Goal: Task Accomplishment & Management: Manage account settings

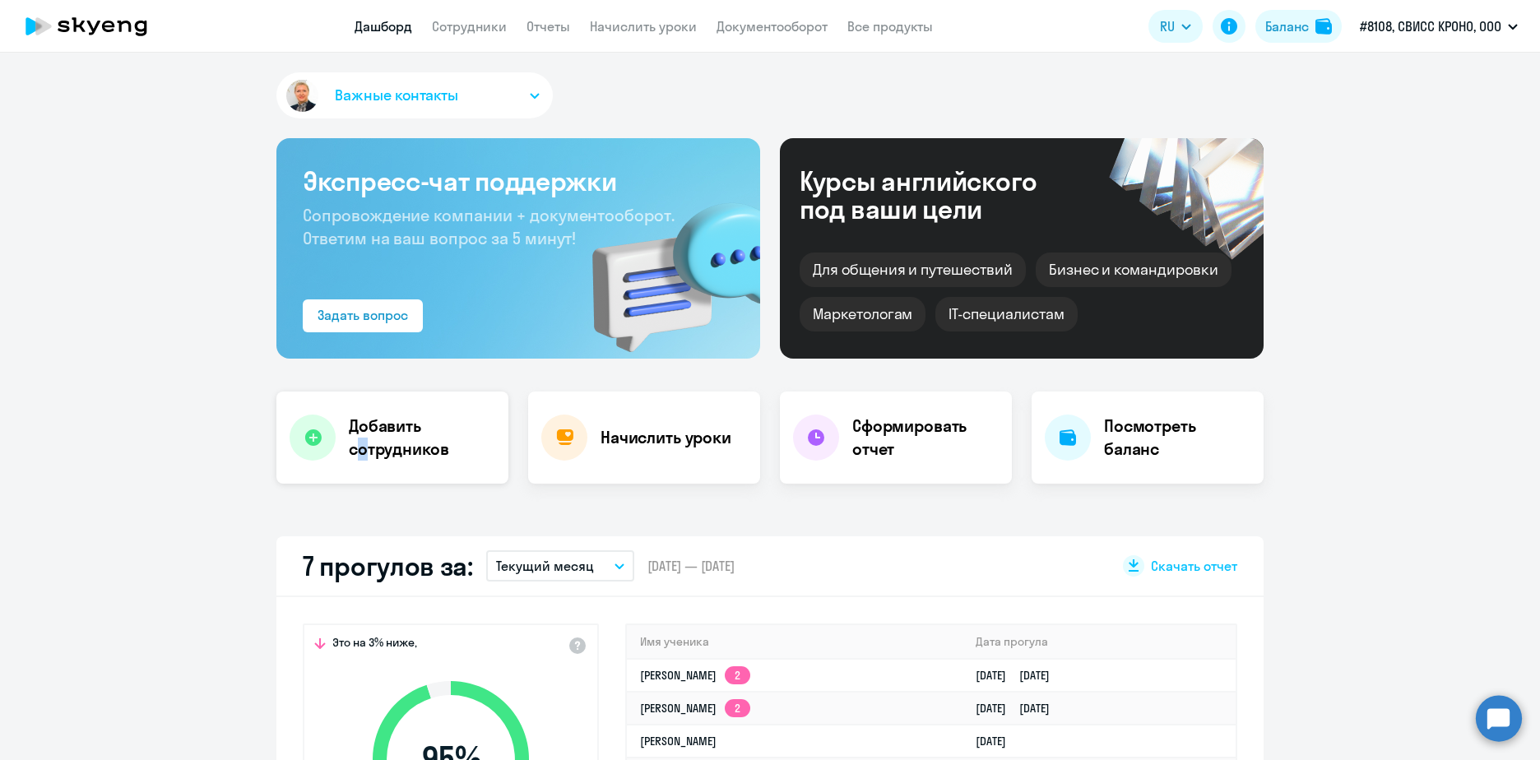
click at [357, 452] on h4 "Добавить сотрудников" at bounding box center [422, 438] width 146 height 46
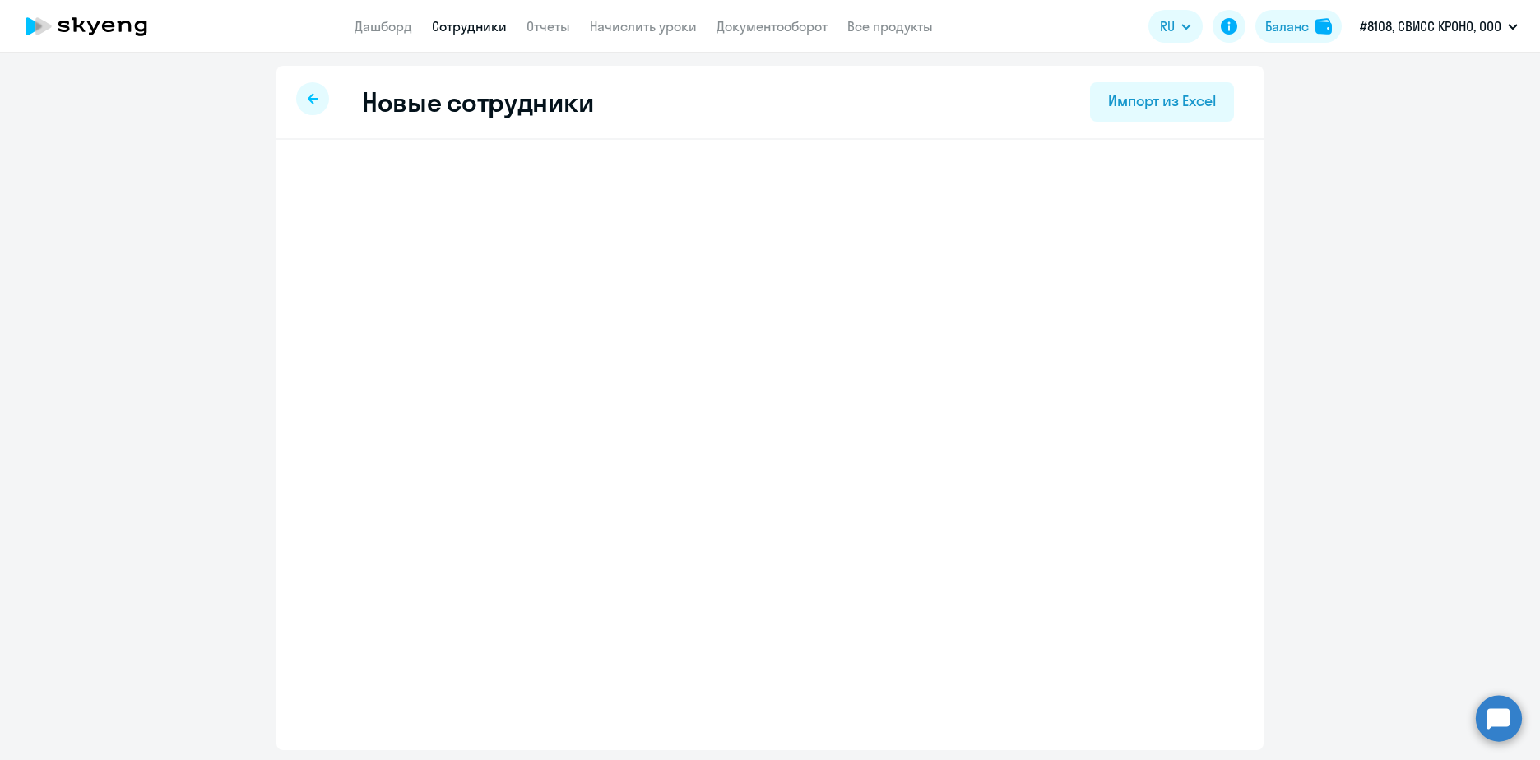
select select "english_adult_not_native_speaker"
select select "3"
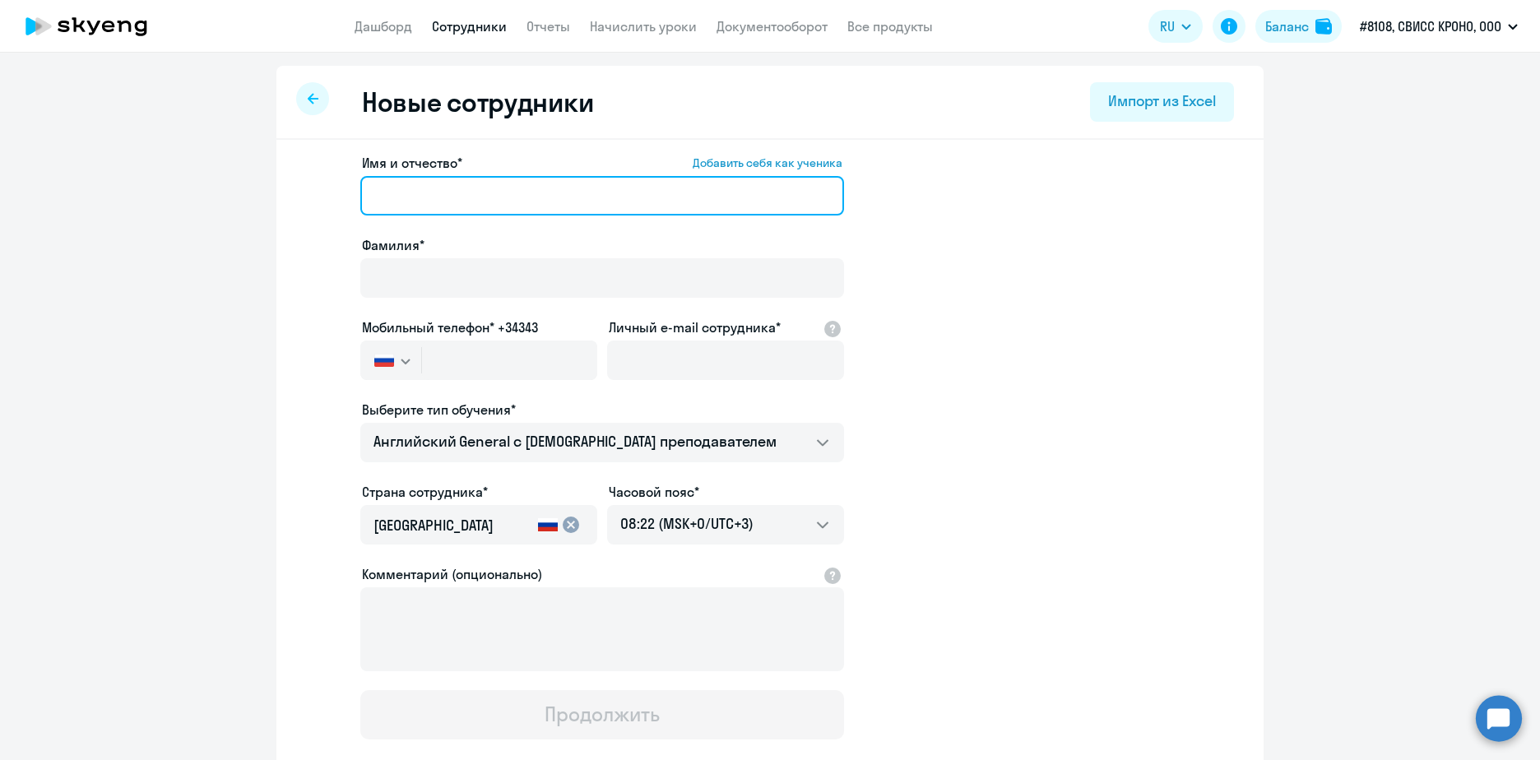
click at [422, 203] on input "Имя и отчество* Добавить себя как ученика" at bounding box center [602, 195] width 484 height 39
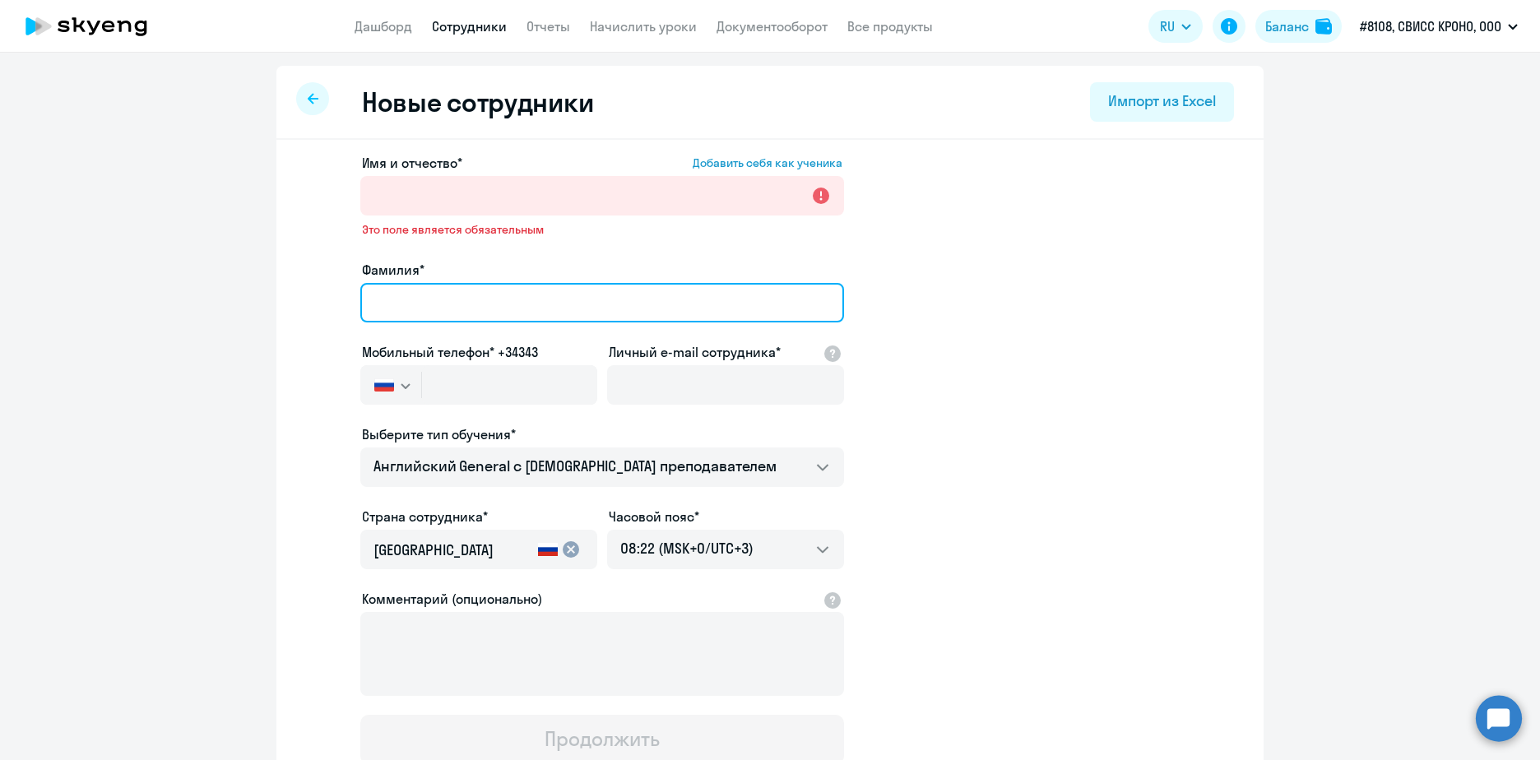
paste input "Веселова Ольга Александровна"
drag, startPoint x: 432, startPoint y: 307, endPoint x: 395, endPoint y: 314, distance: 37.8
click at [332, 286] on app-new-student-form "Имя и отчество* Добавить себя как ученика Это поле является обязательным Фамили…" at bounding box center [770, 458] width 935 height 611
type input "Ольга Александровна"
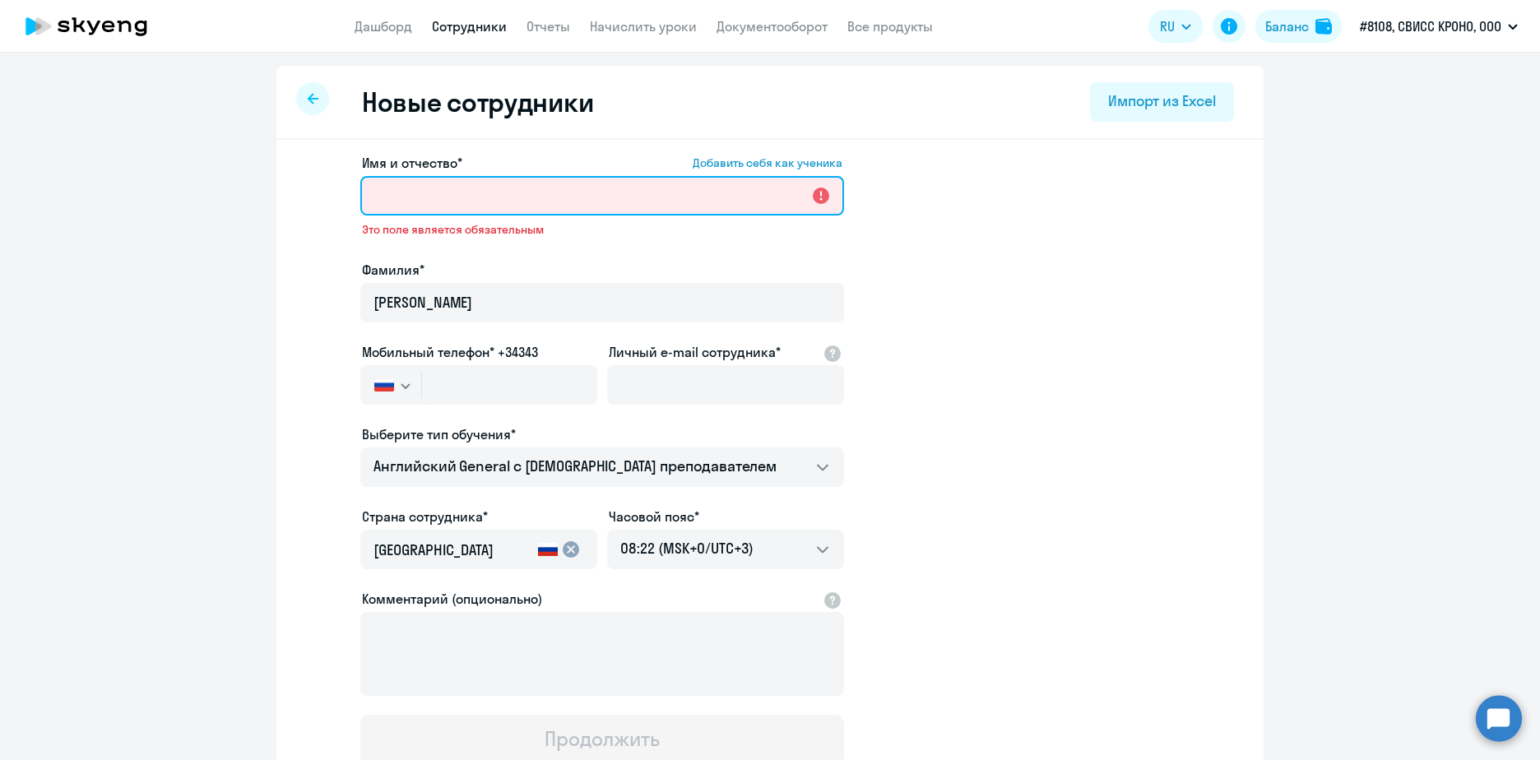
click at [388, 193] on input "Имя и отчество* Добавить себя как ученика" at bounding box center [602, 195] width 484 height 39
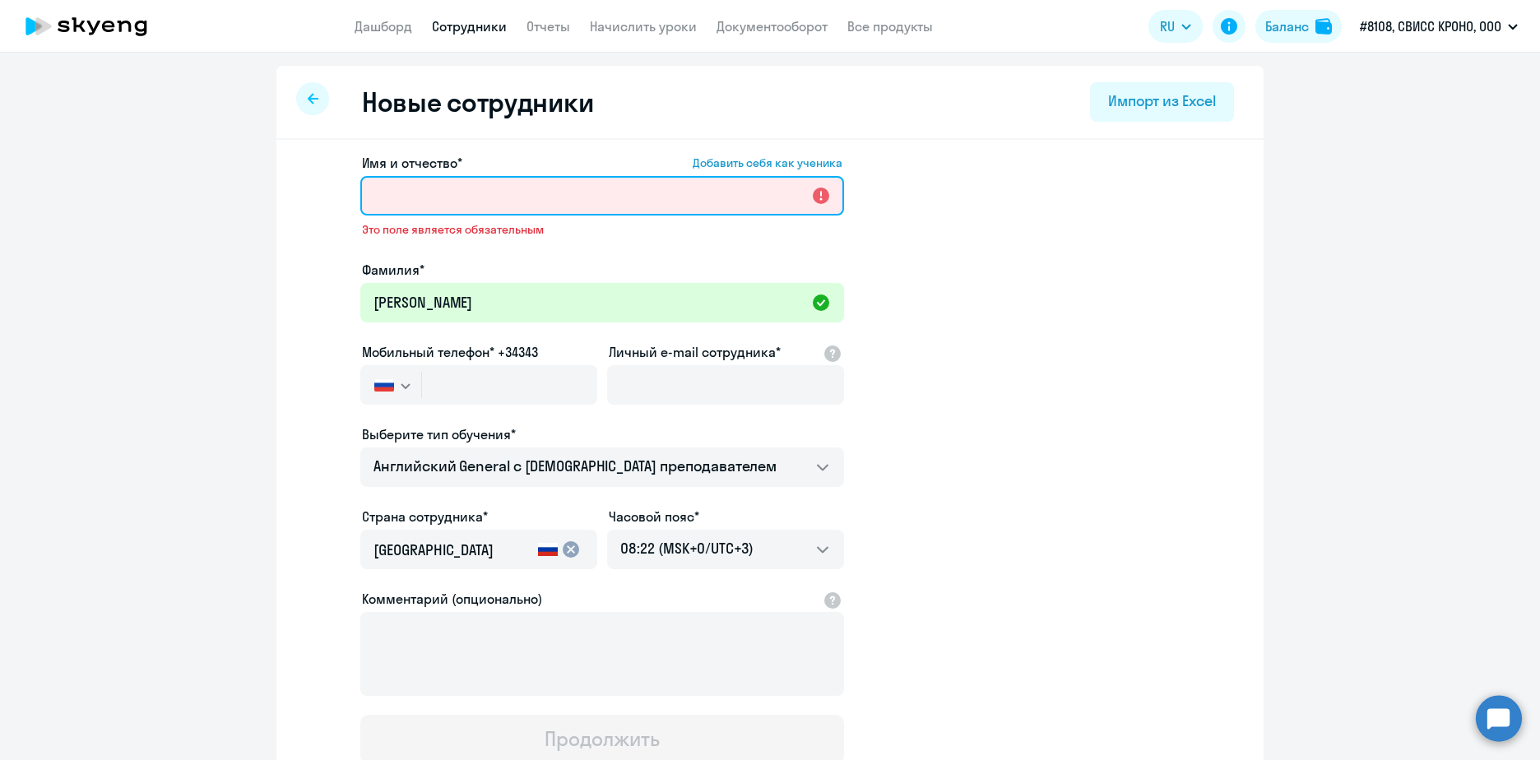
paste input "Веселова"
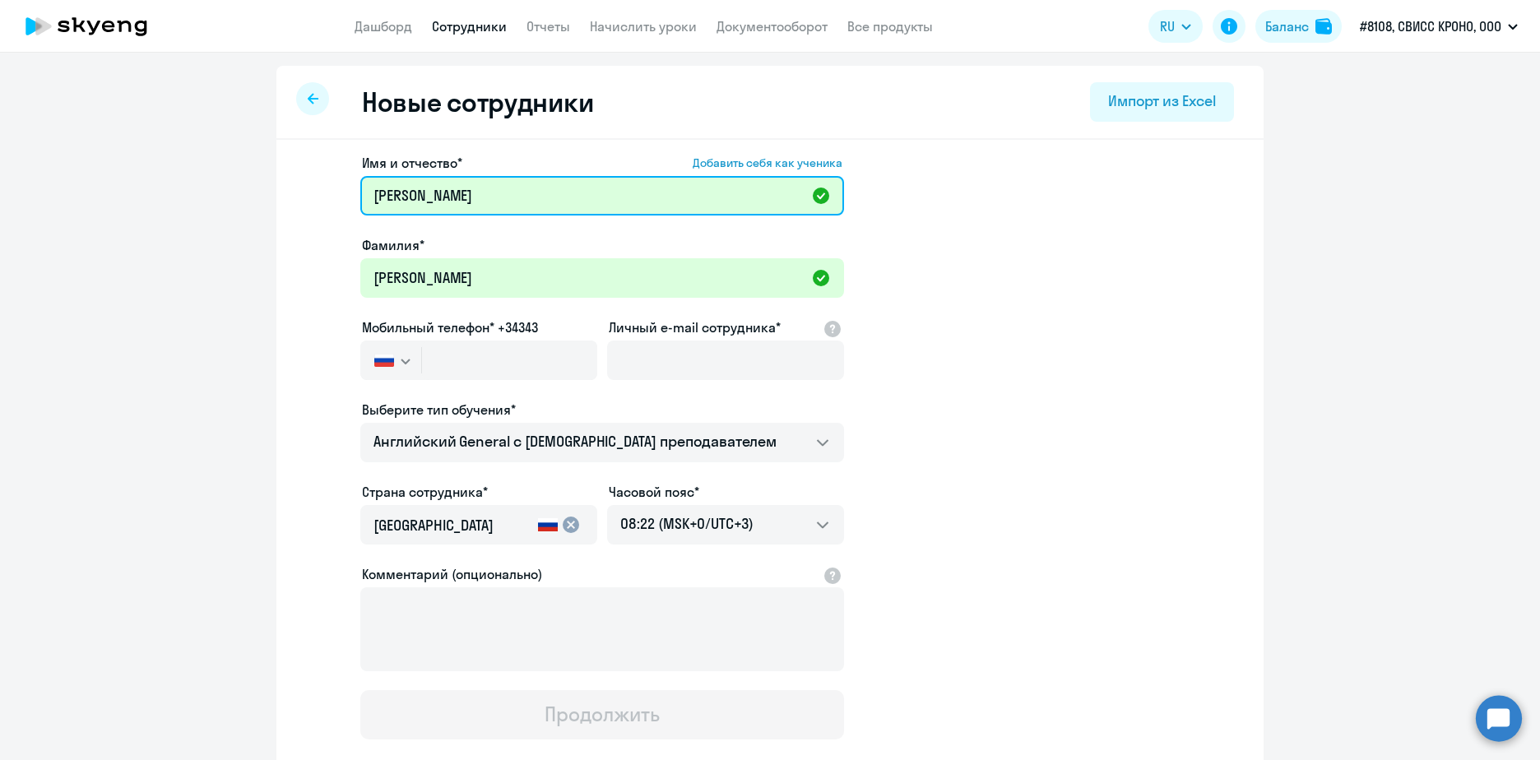
type input "Веселова"
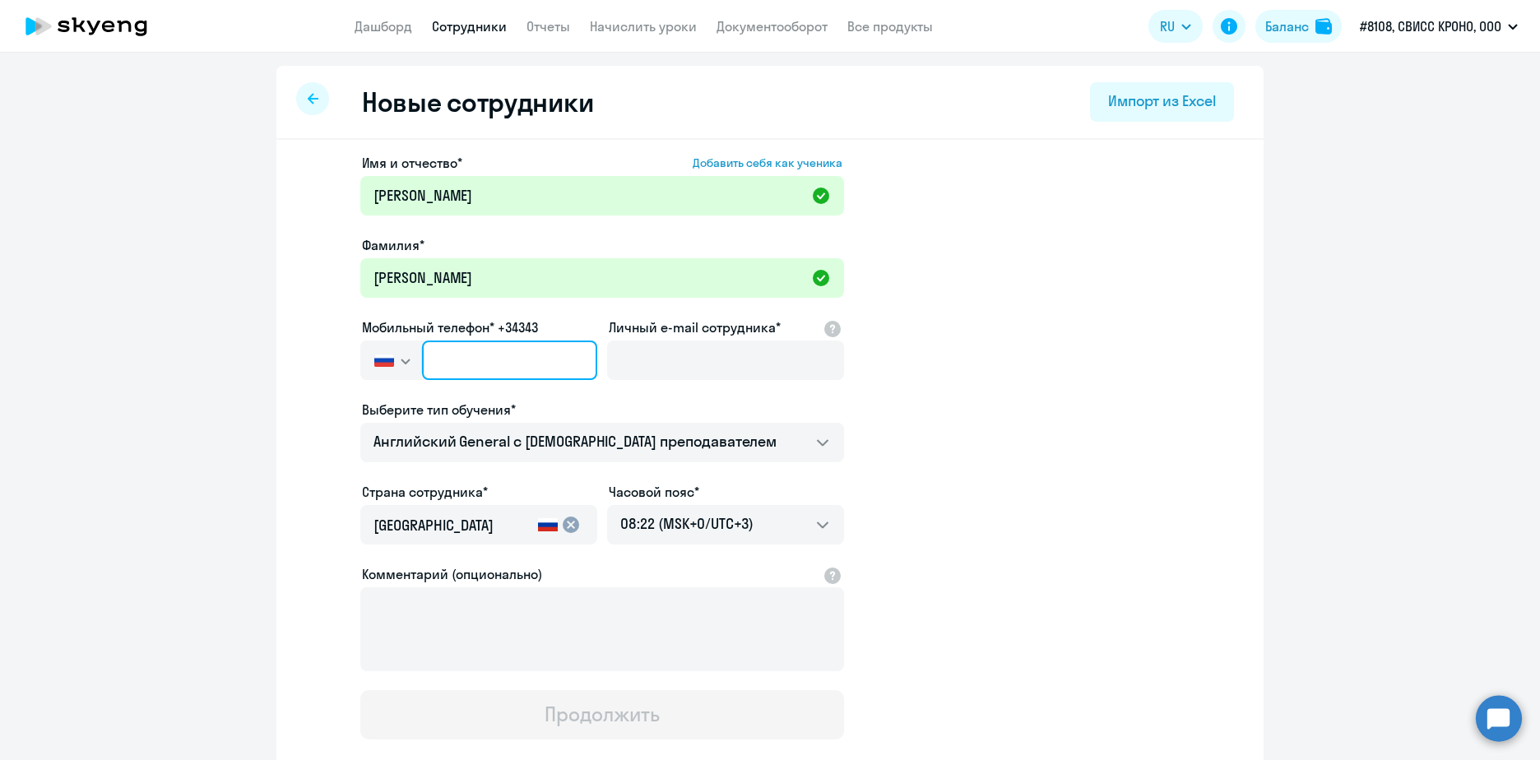
paste input "+7 910 929-53-10"
type input "+7 910 929-53-10"
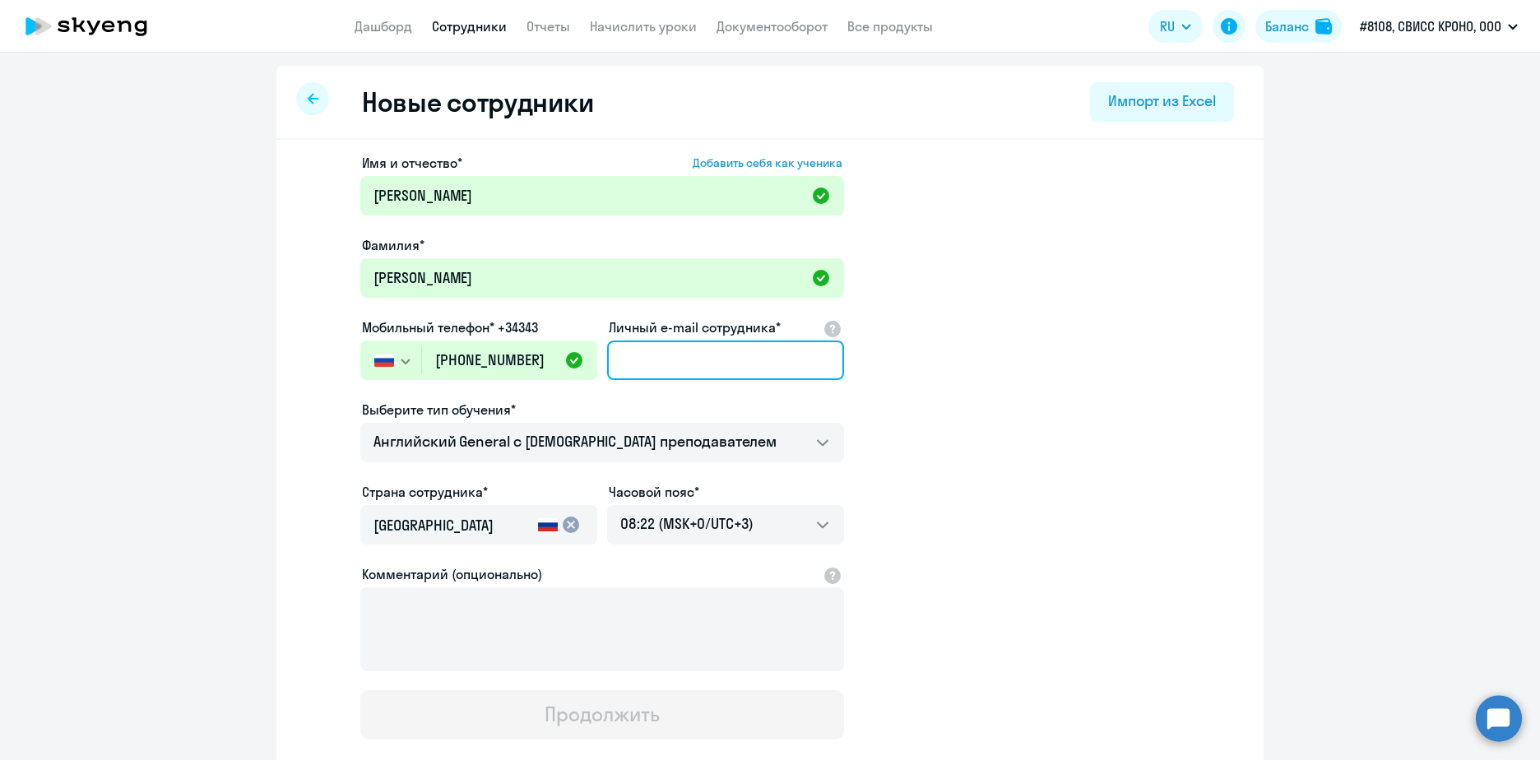
paste input "olga.veselova@swisskrono.com"
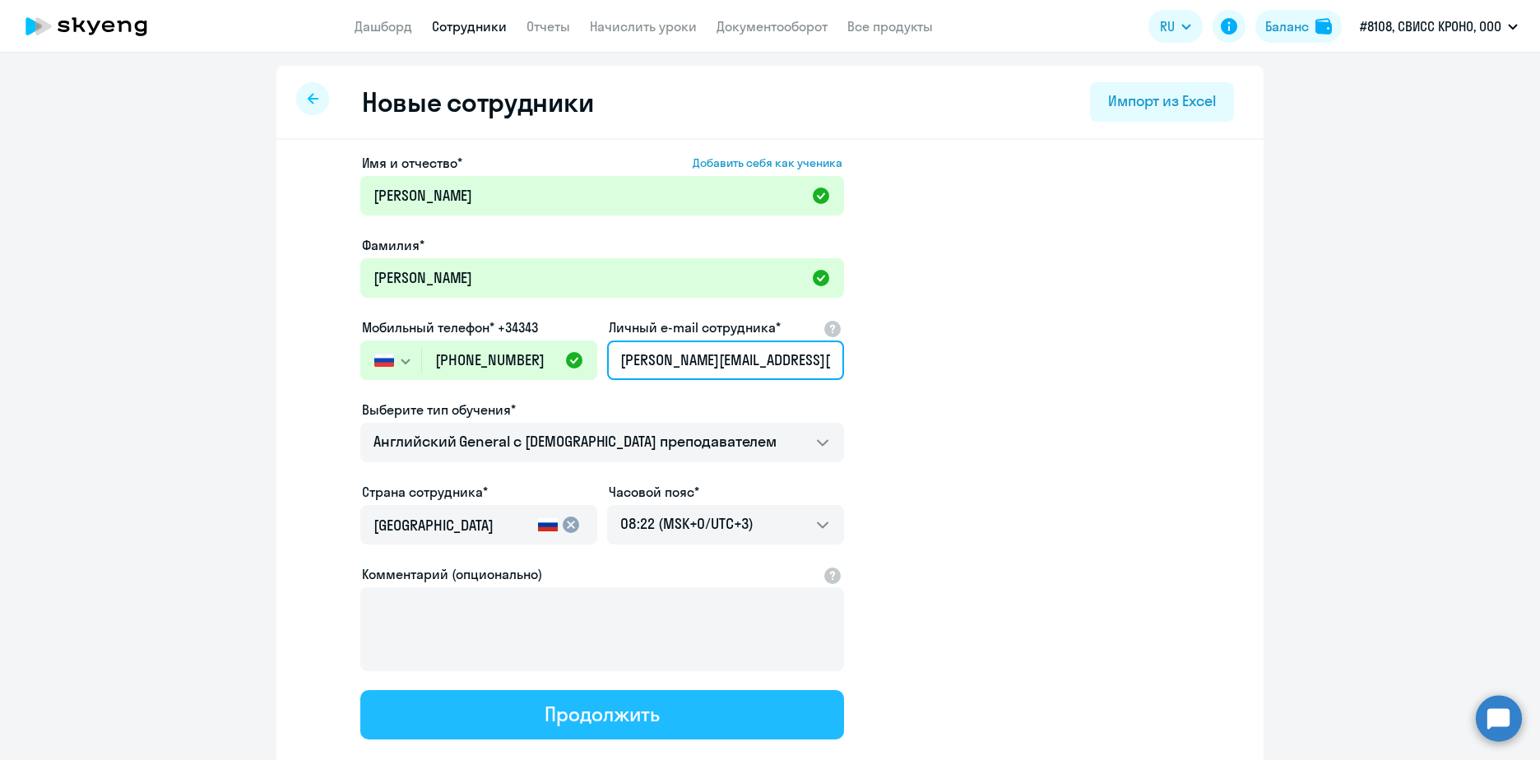
type input "[PERSON_NAME][EMAIL_ADDRESS][DOMAIN_NAME]"
click at [533, 710] on button "Продолжить" at bounding box center [602, 714] width 484 height 49
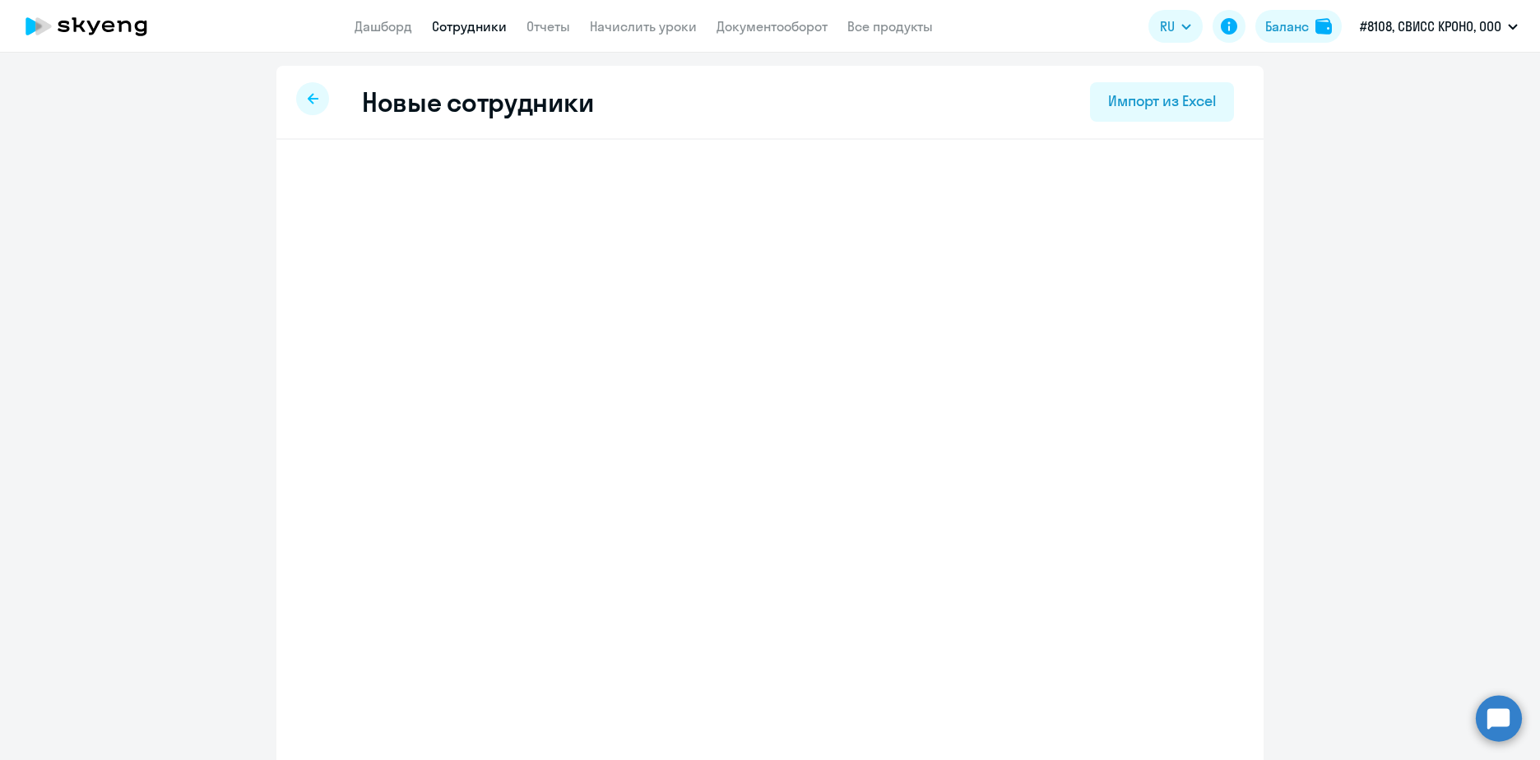
select select "english_adult_not_native_speaker"
select select "3"
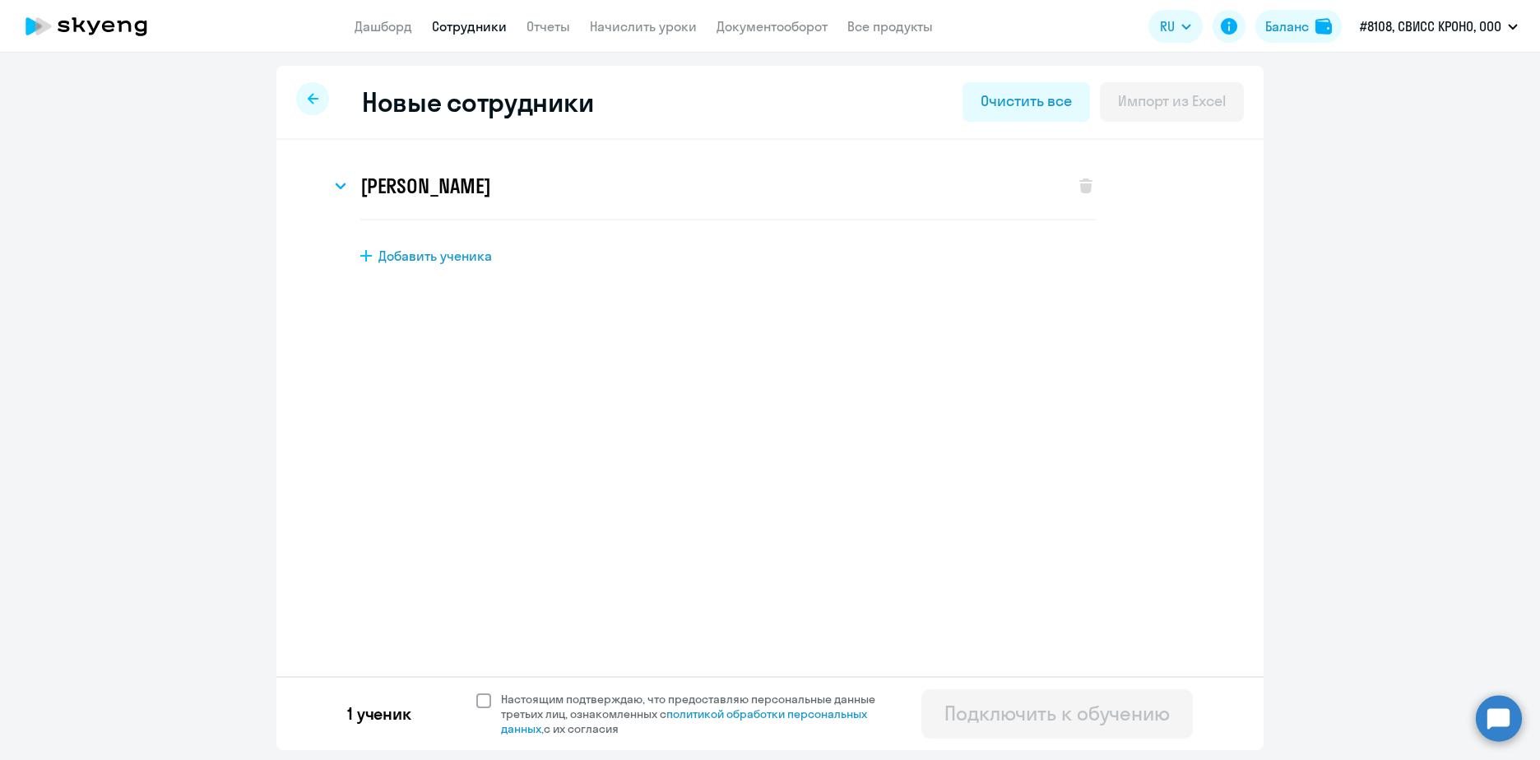
click at [483, 699] on span at bounding box center [483, 701] width 15 height 15
click at [476, 692] on input "Настоящим подтверждаю, что предоставляю персональные данные третьих лиц, ознако…" at bounding box center [476, 691] width 1 height 1
checkbox input "true"
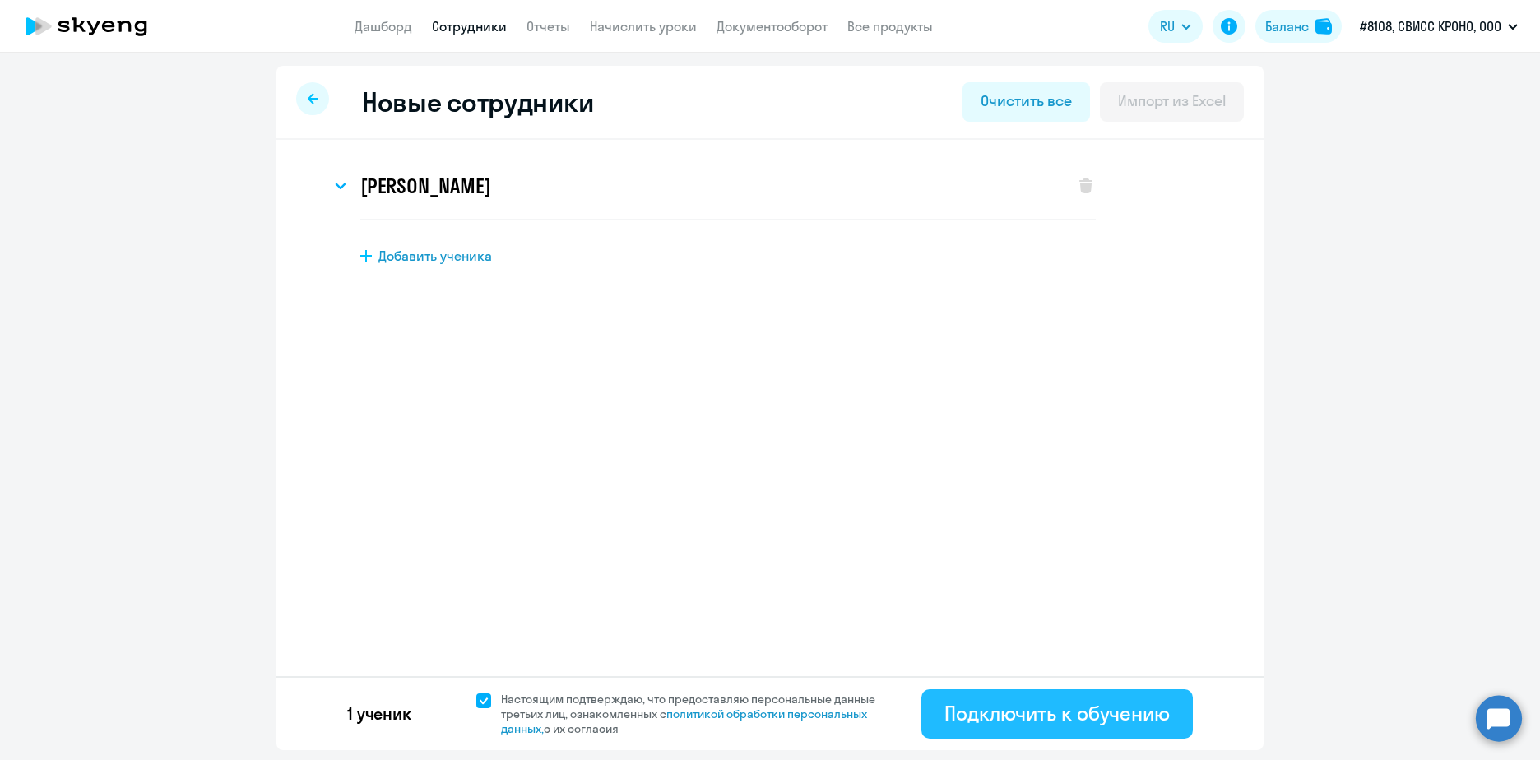
click at [1023, 717] on div "Подключить к обучению" at bounding box center [1057, 713] width 225 height 26
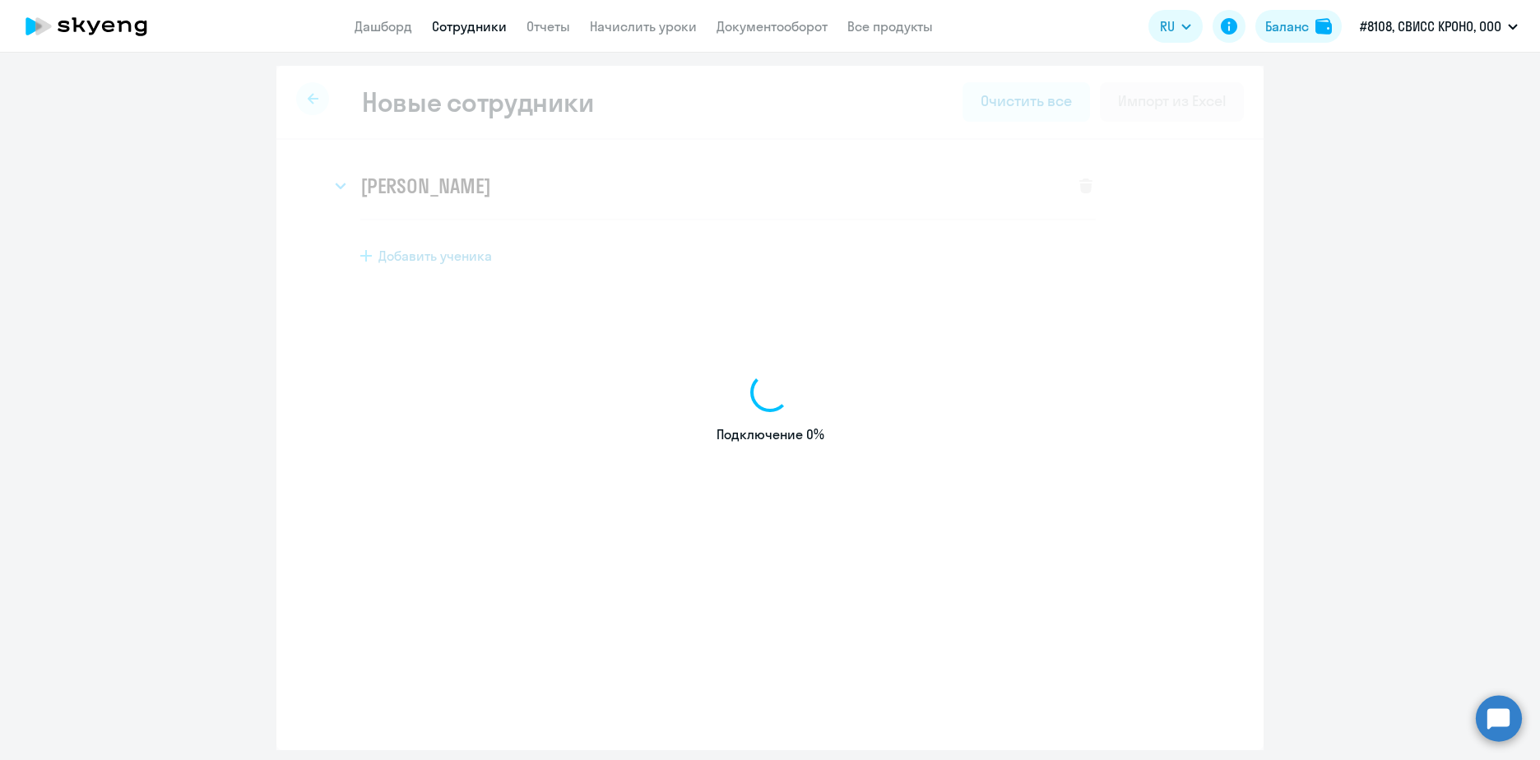
select select "english_adult_not_native_speaker"
select select "3"
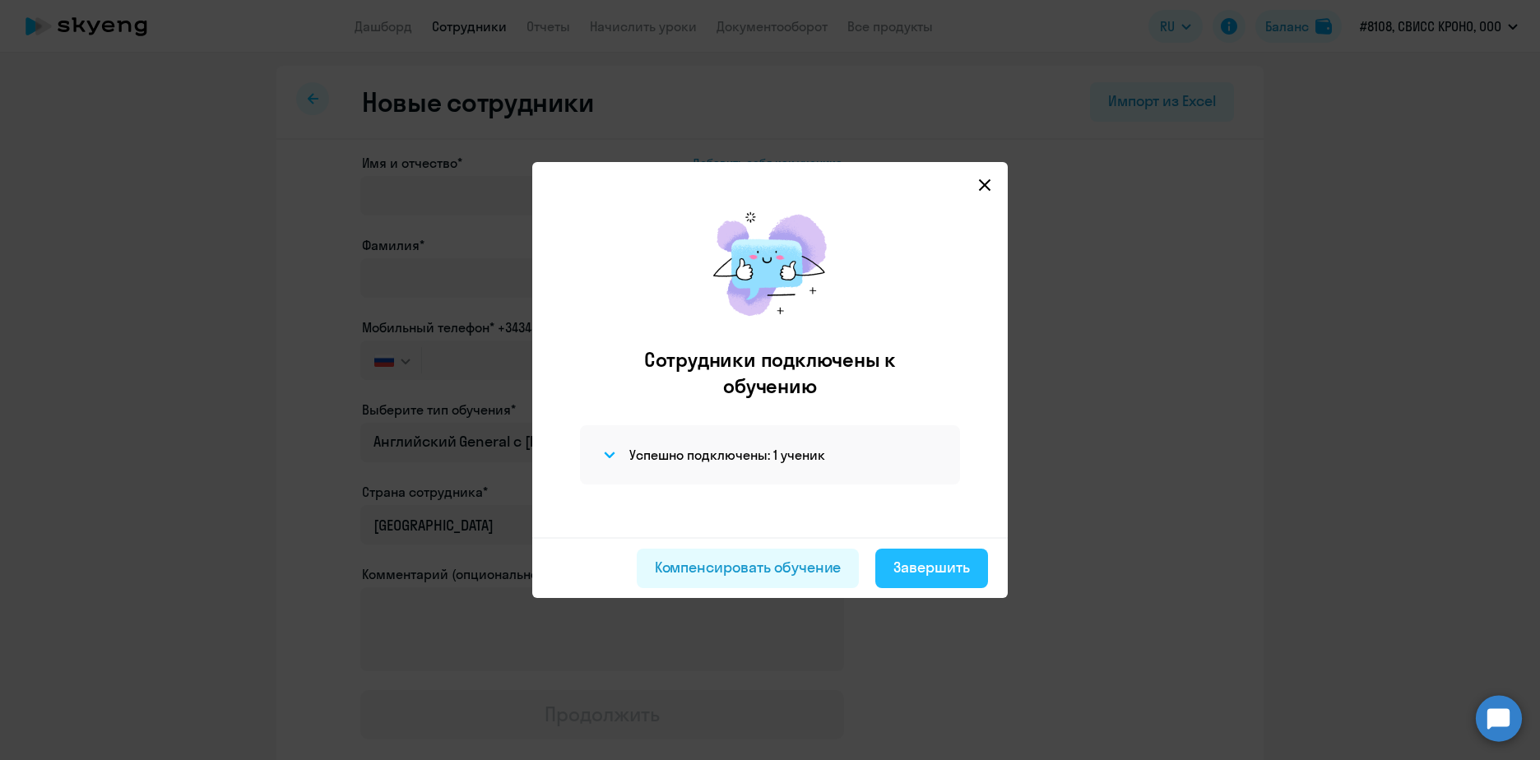
click at [915, 569] on div "Завершить" at bounding box center [932, 567] width 77 height 21
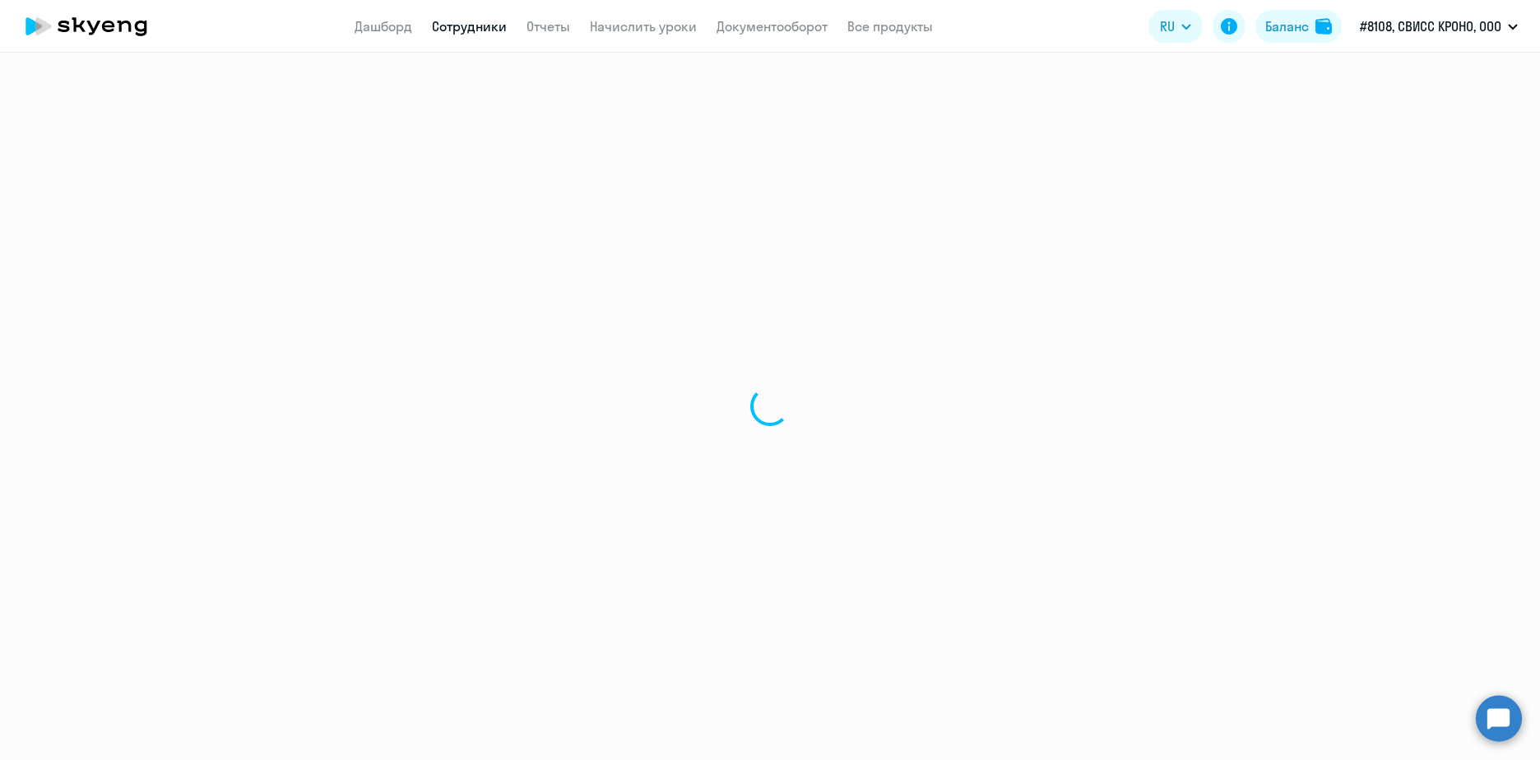
select select "30"
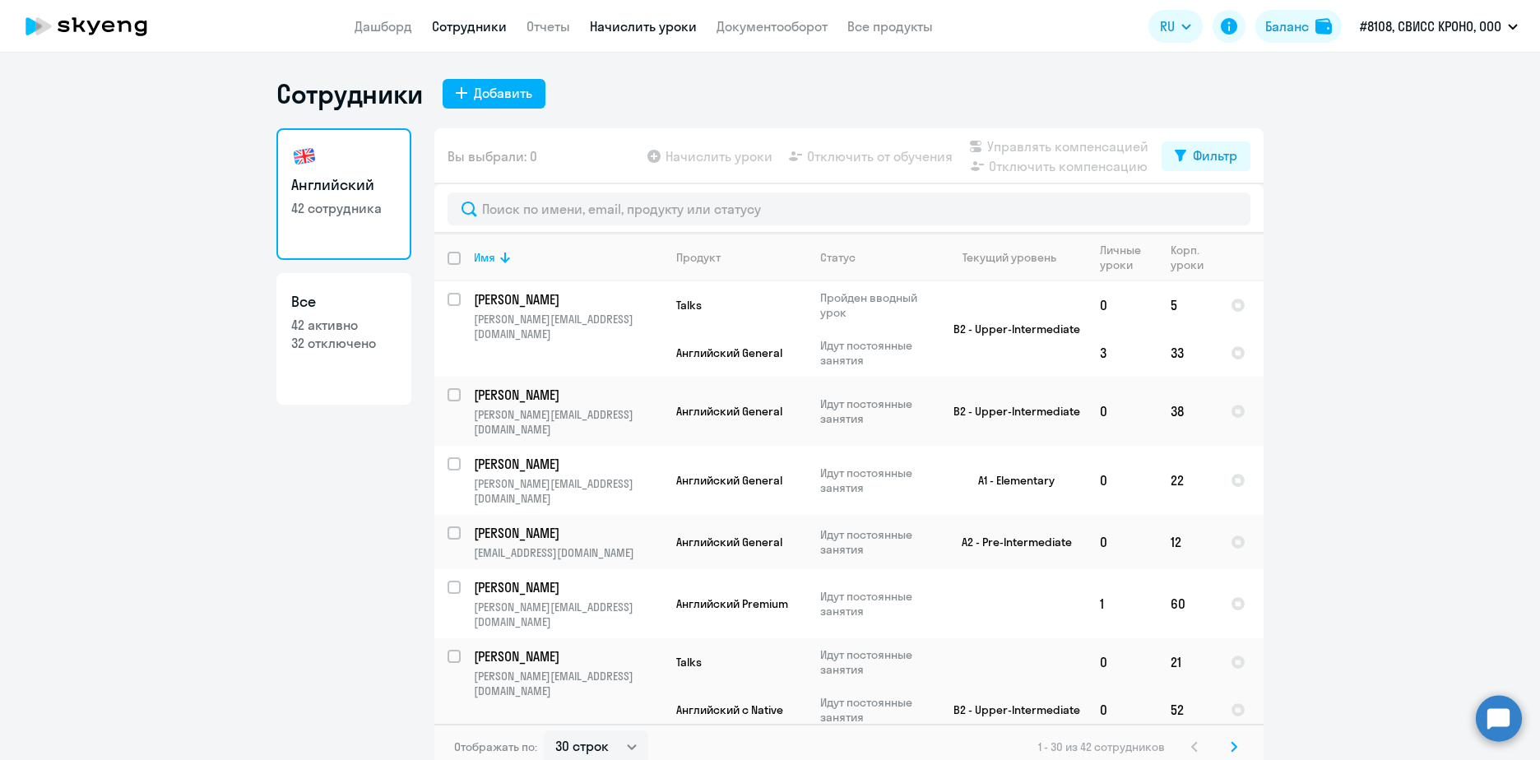
click at [666, 20] on link "Начислить уроки" at bounding box center [643, 26] width 107 height 16
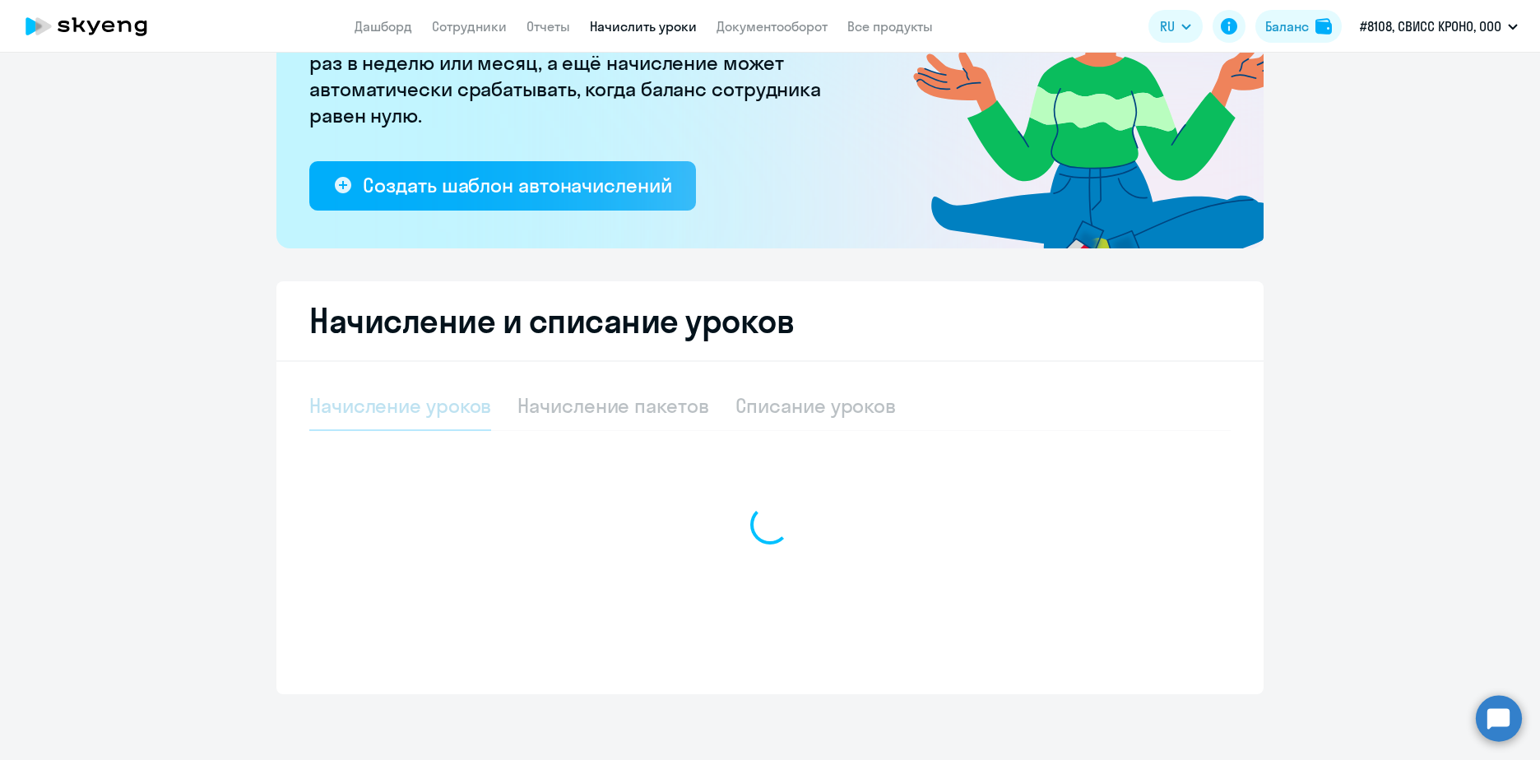
select select "10"
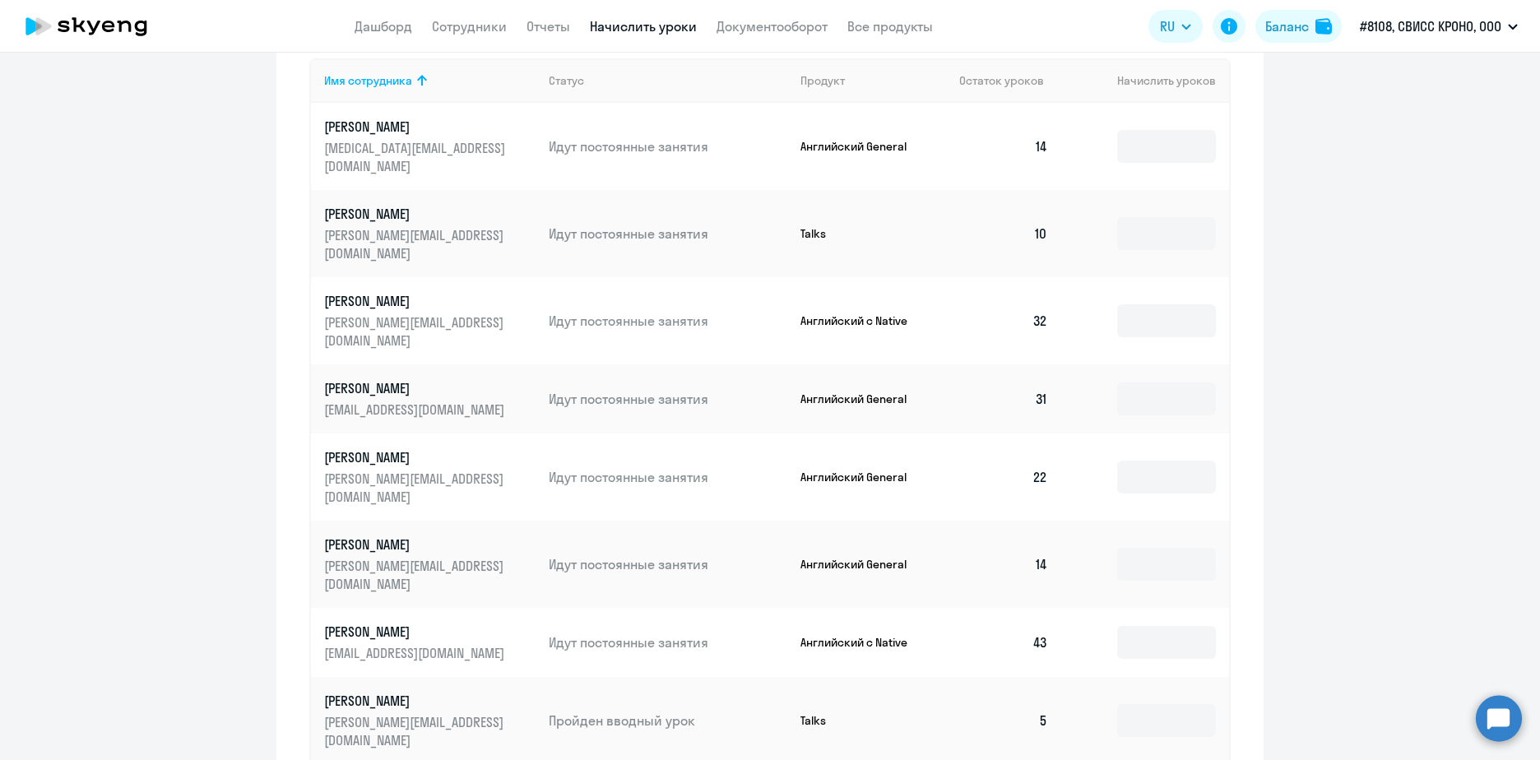
scroll to position [609, 0]
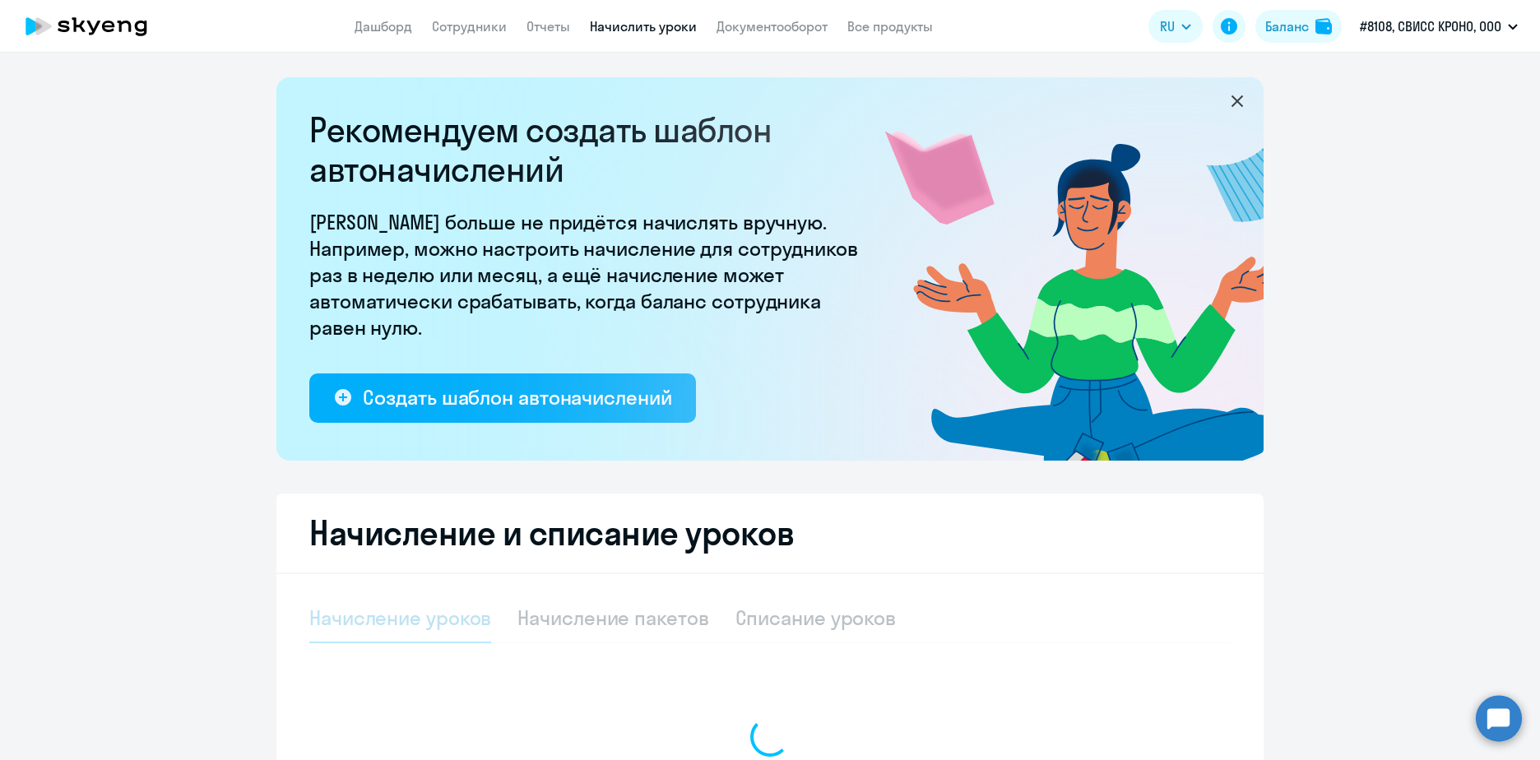
select select "10"
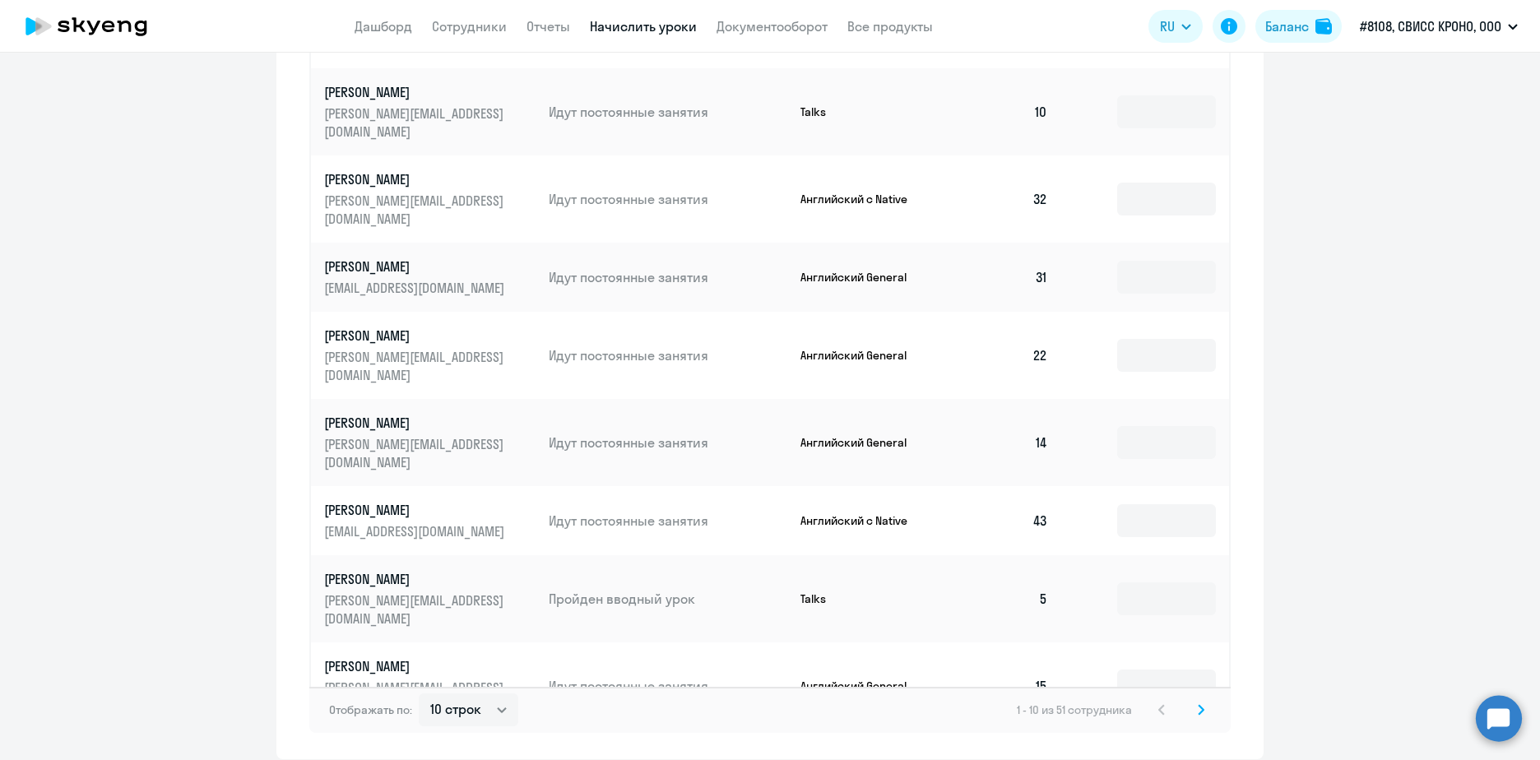
scroll to position [938, 0]
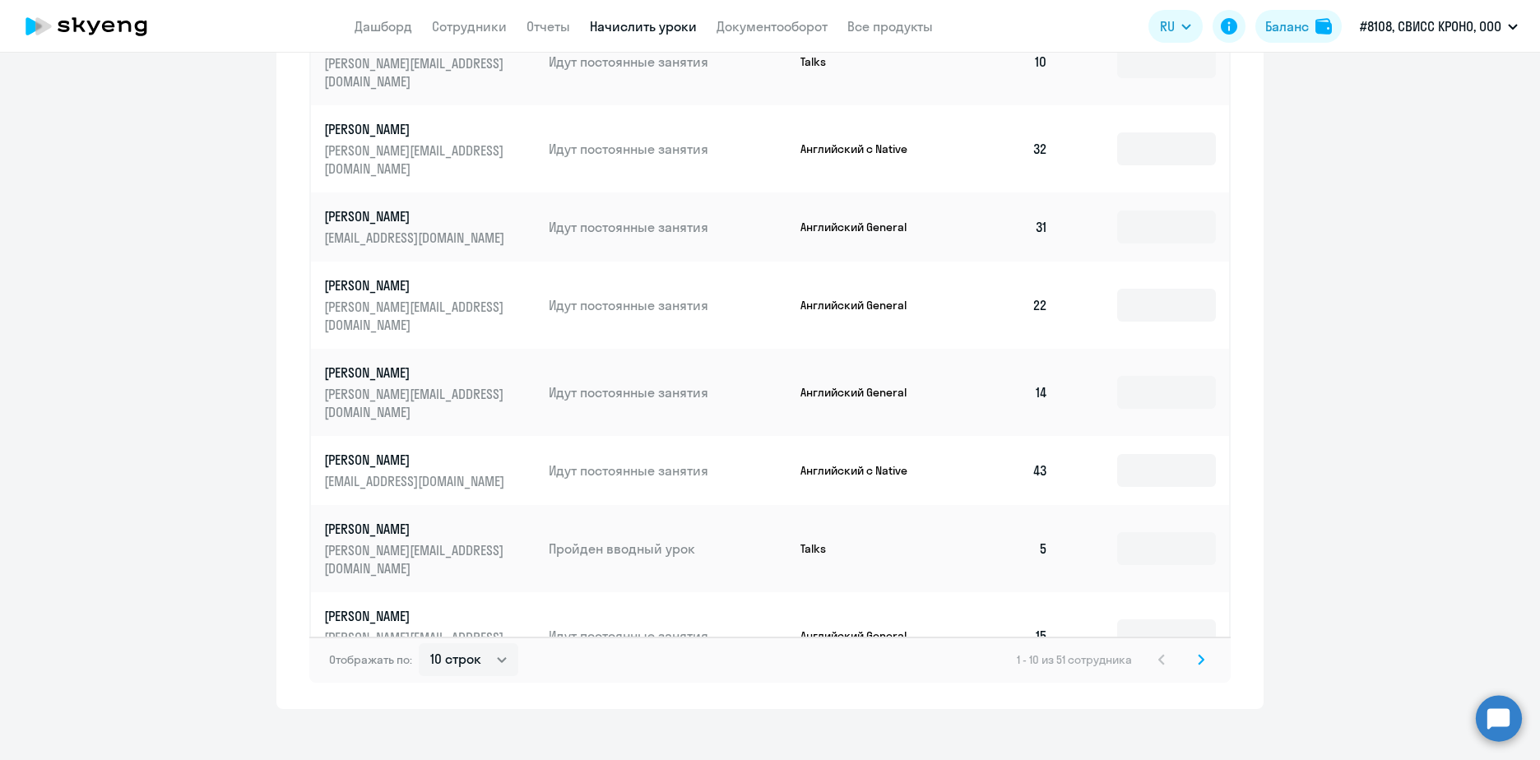
click at [1191, 650] on svg-icon at bounding box center [1201, 660] width 20 height 20
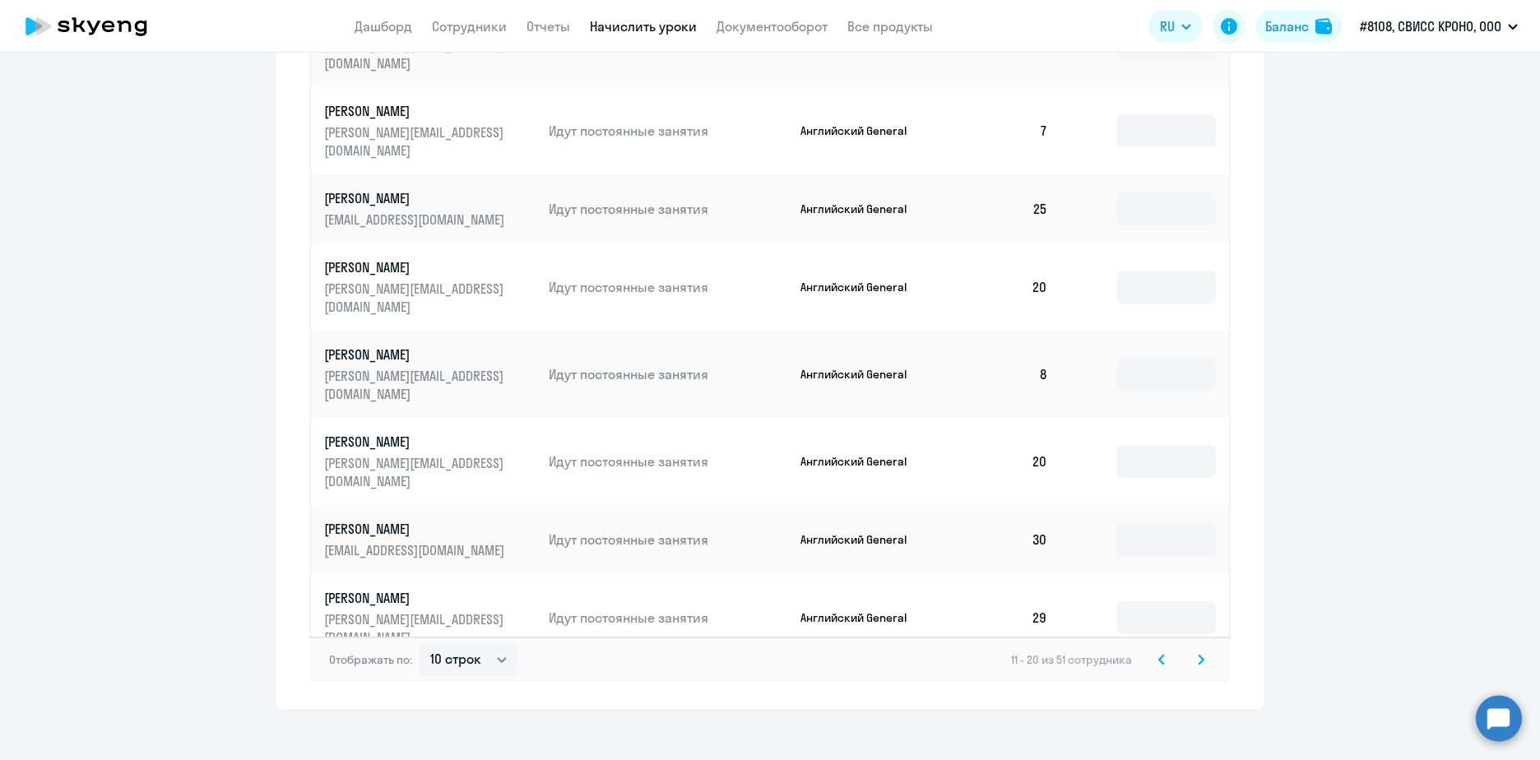
click at [1191, 650] on svg-icon at bounding box center [1201, 660] width 20 height 20
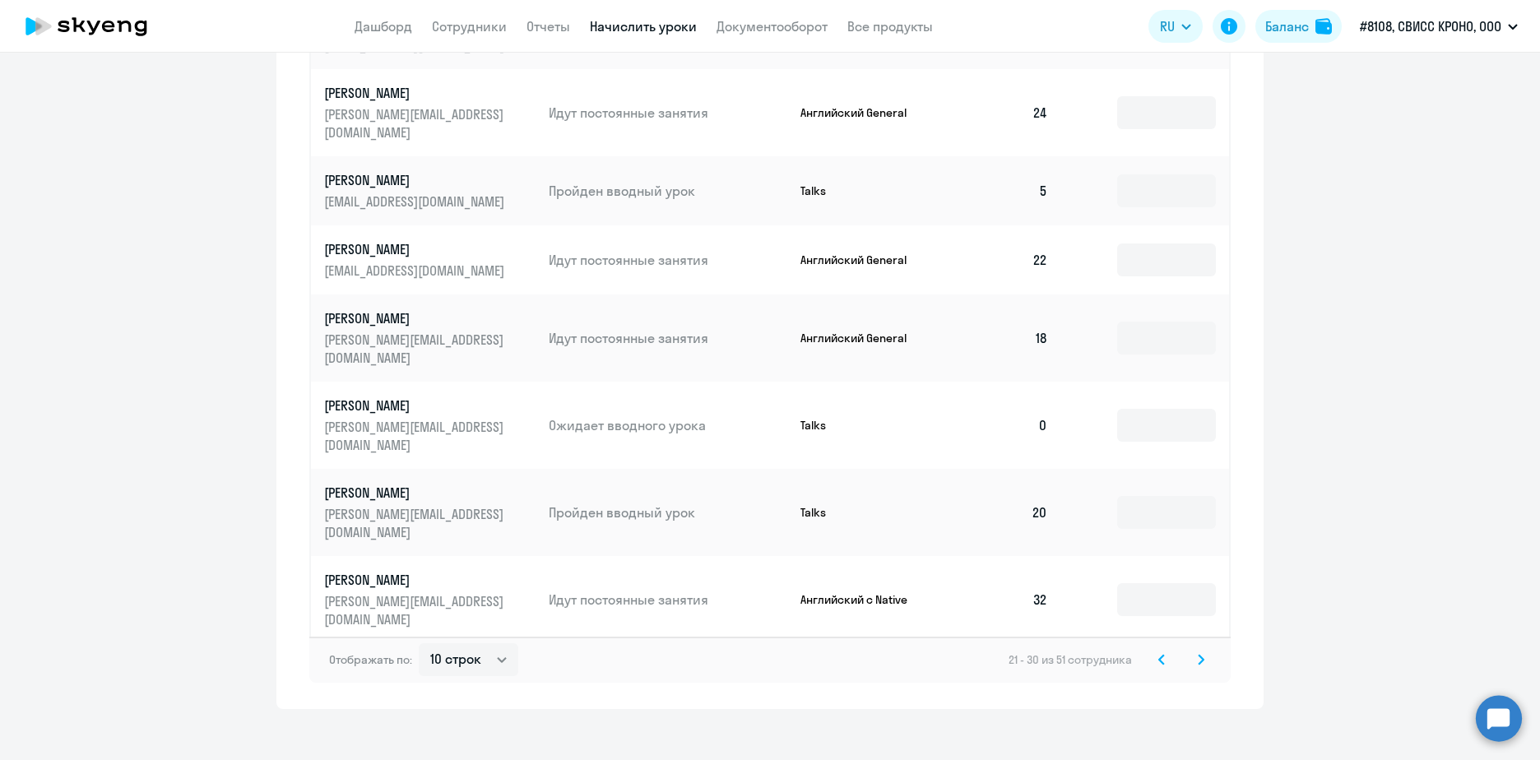
click at [1191, 650] on svg-icon at bounding box center [1201, 660] width 20 height 20
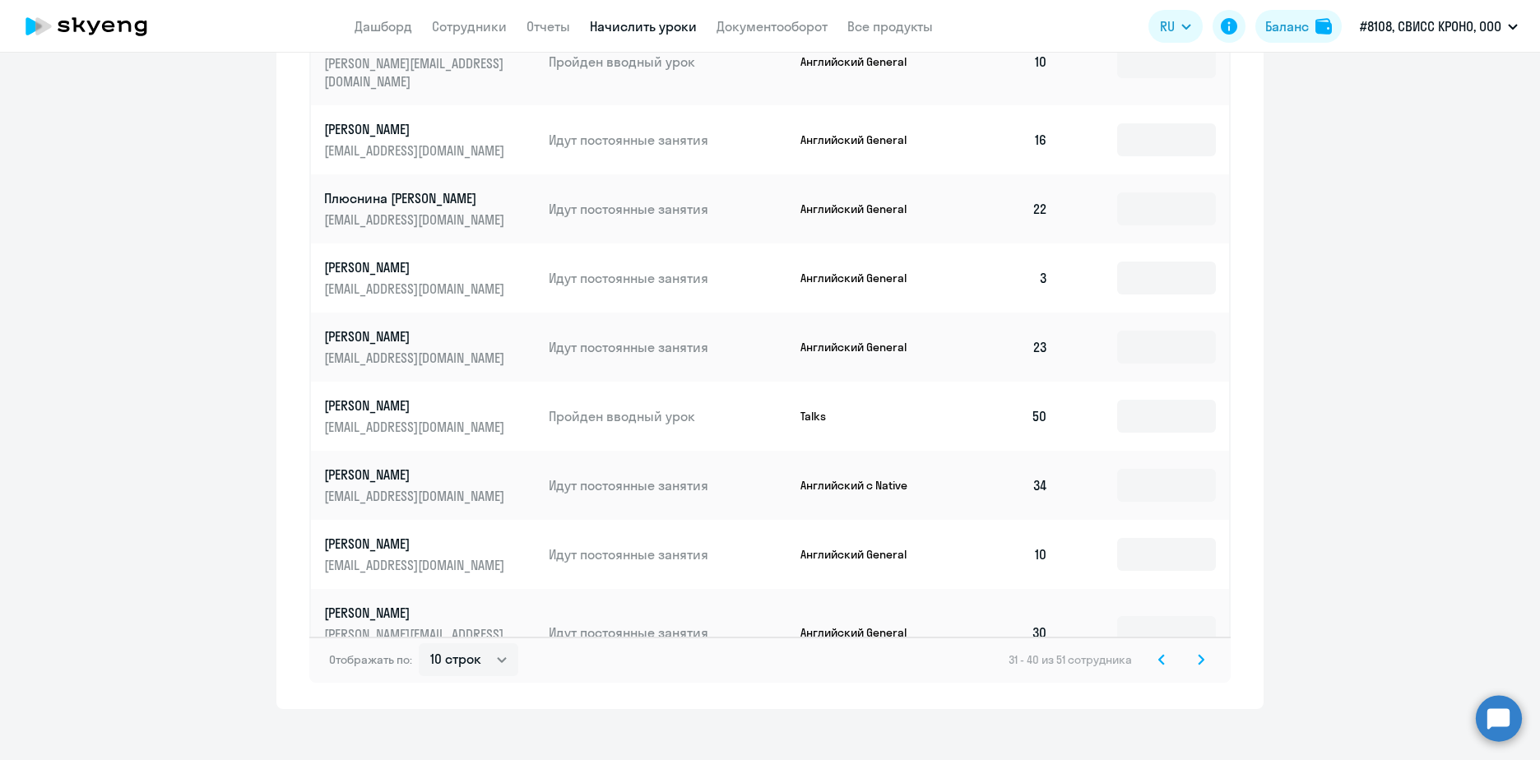
click at [1163, 650] on svg-icon at bounding box center [1162, 660] width 20 height 20
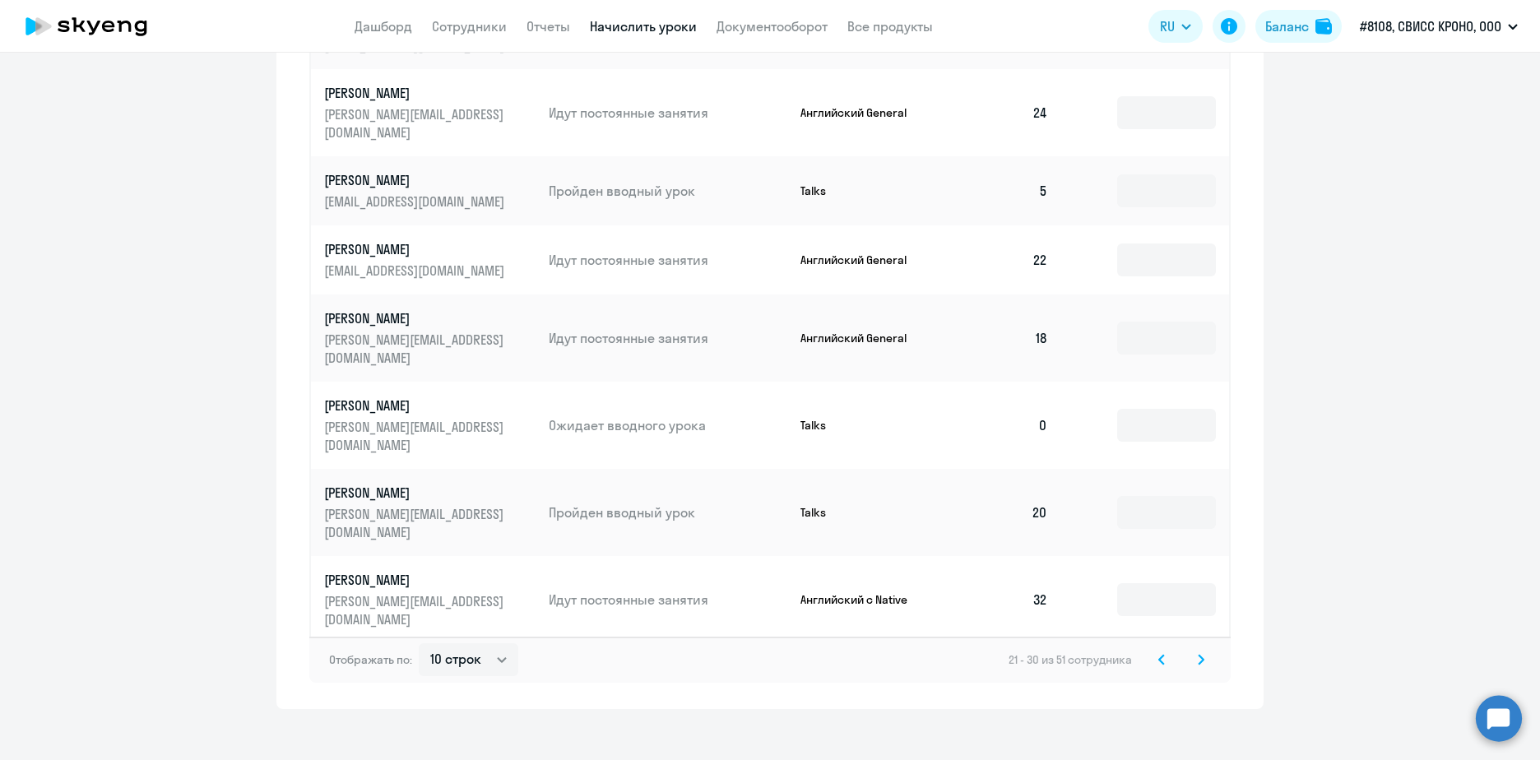
click at [1179, 671] on input at bounding box center [1166, 687] width 99 height 33
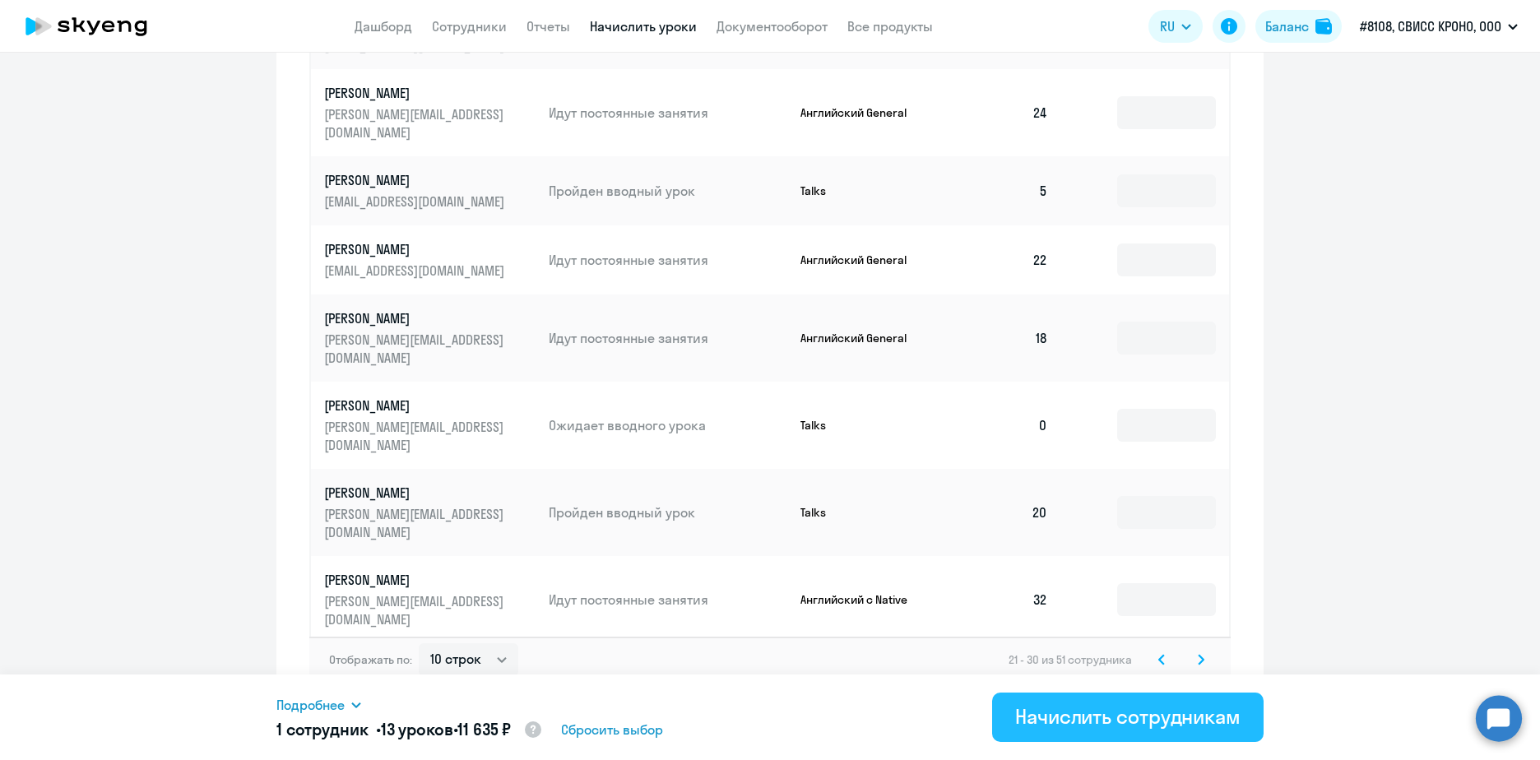
type input "13"
click at [1145, 720] on div "Начислить сотрудникам" at bounding box center [1127, 716] width 225 height 26
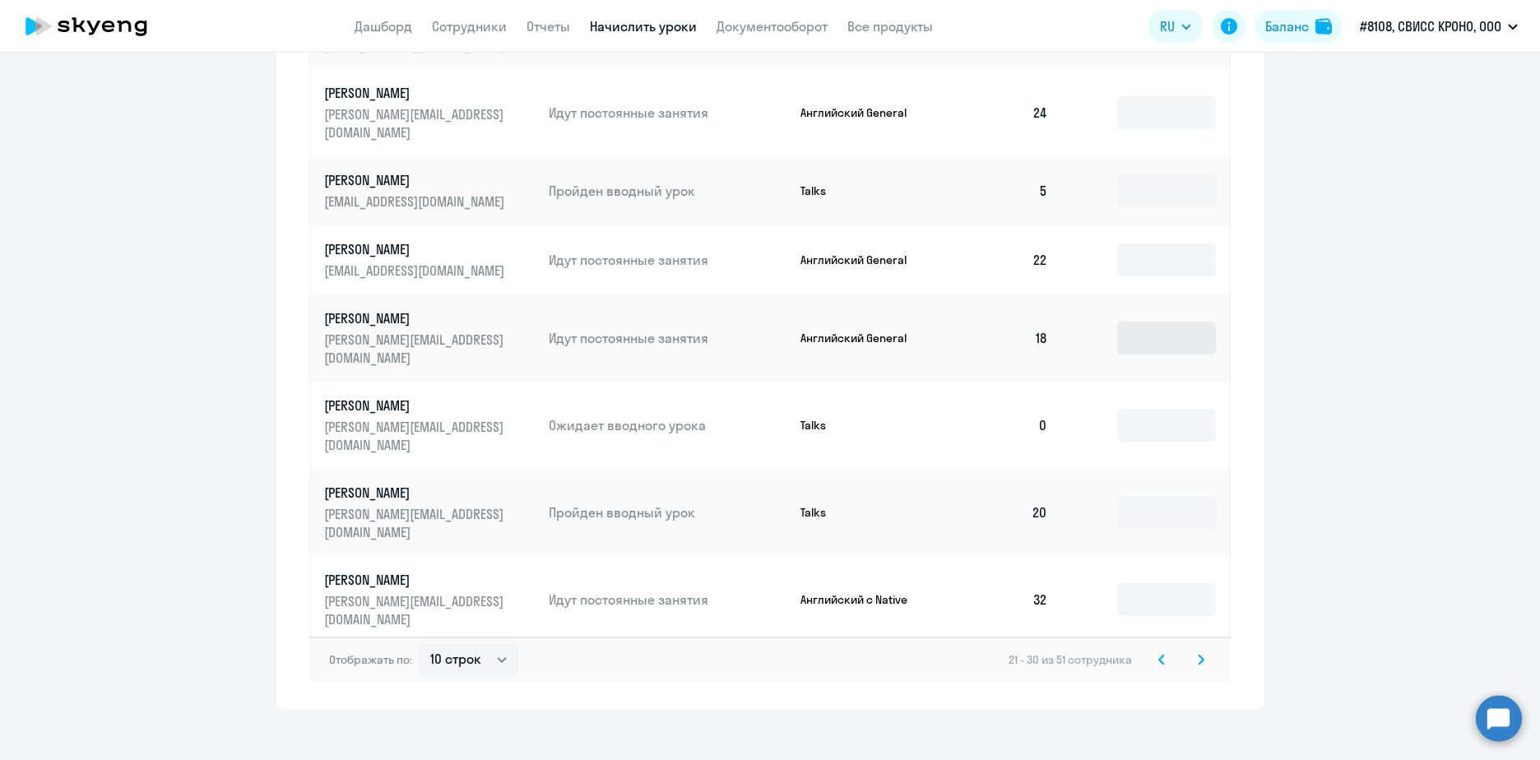
scroll to position [856, 0]
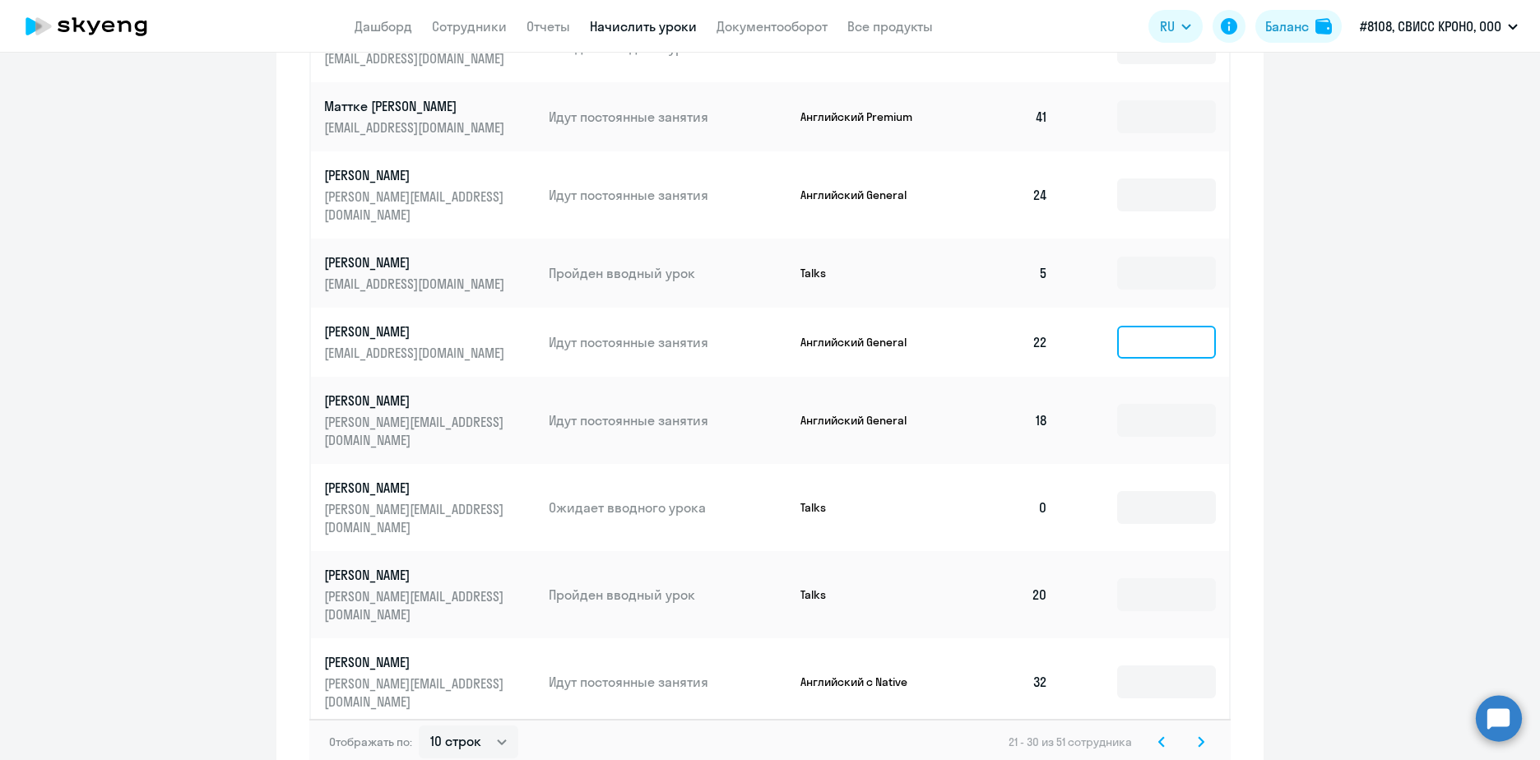
click at [1144, 334] on input at bounding box center [1166, 342] width 99 height 33
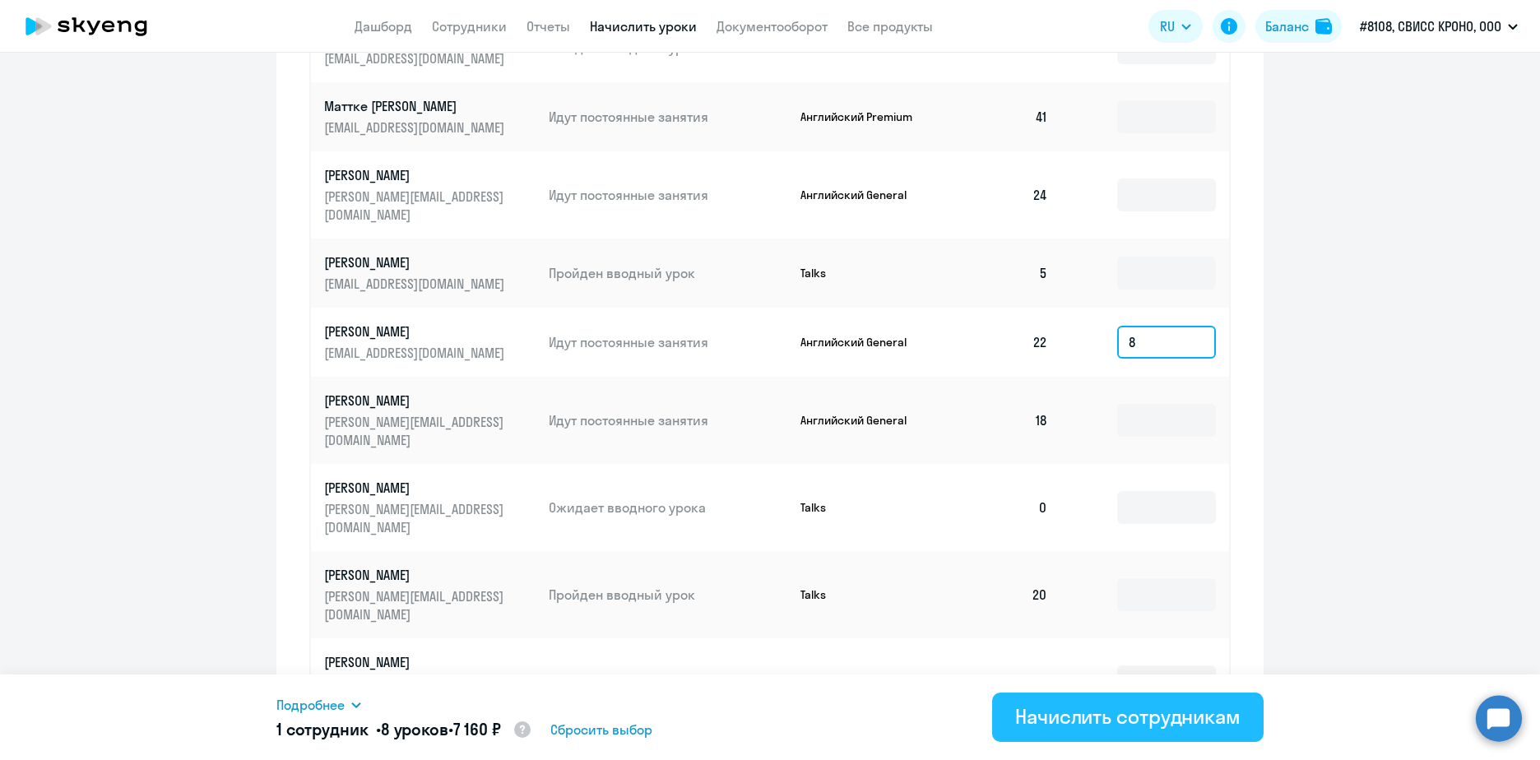
type input "8"
click at [1123, 730] on button "Начислить сотрудникам" at bounding box center [1128, 717] width 272 height 49
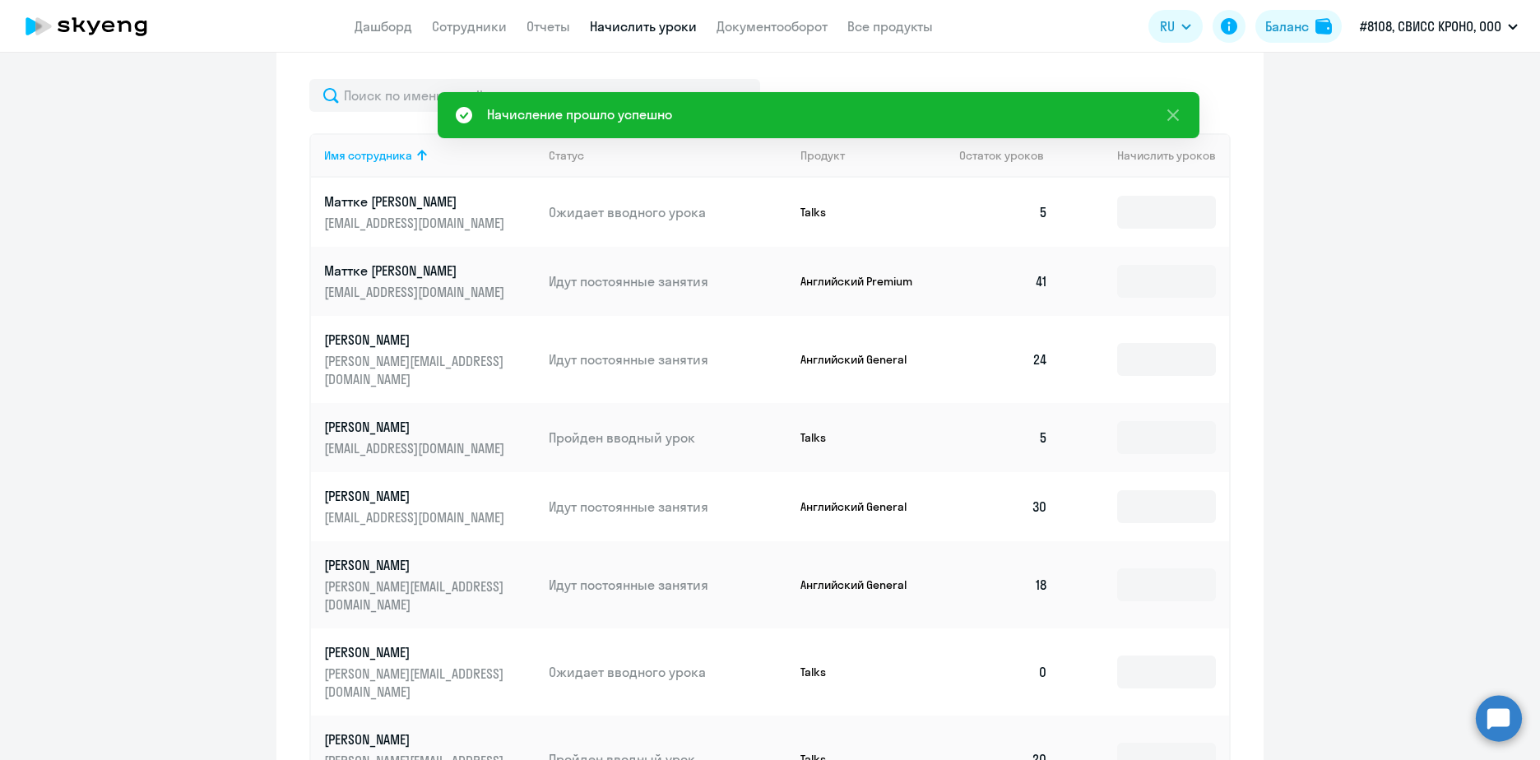
scroll to position [938, 0]
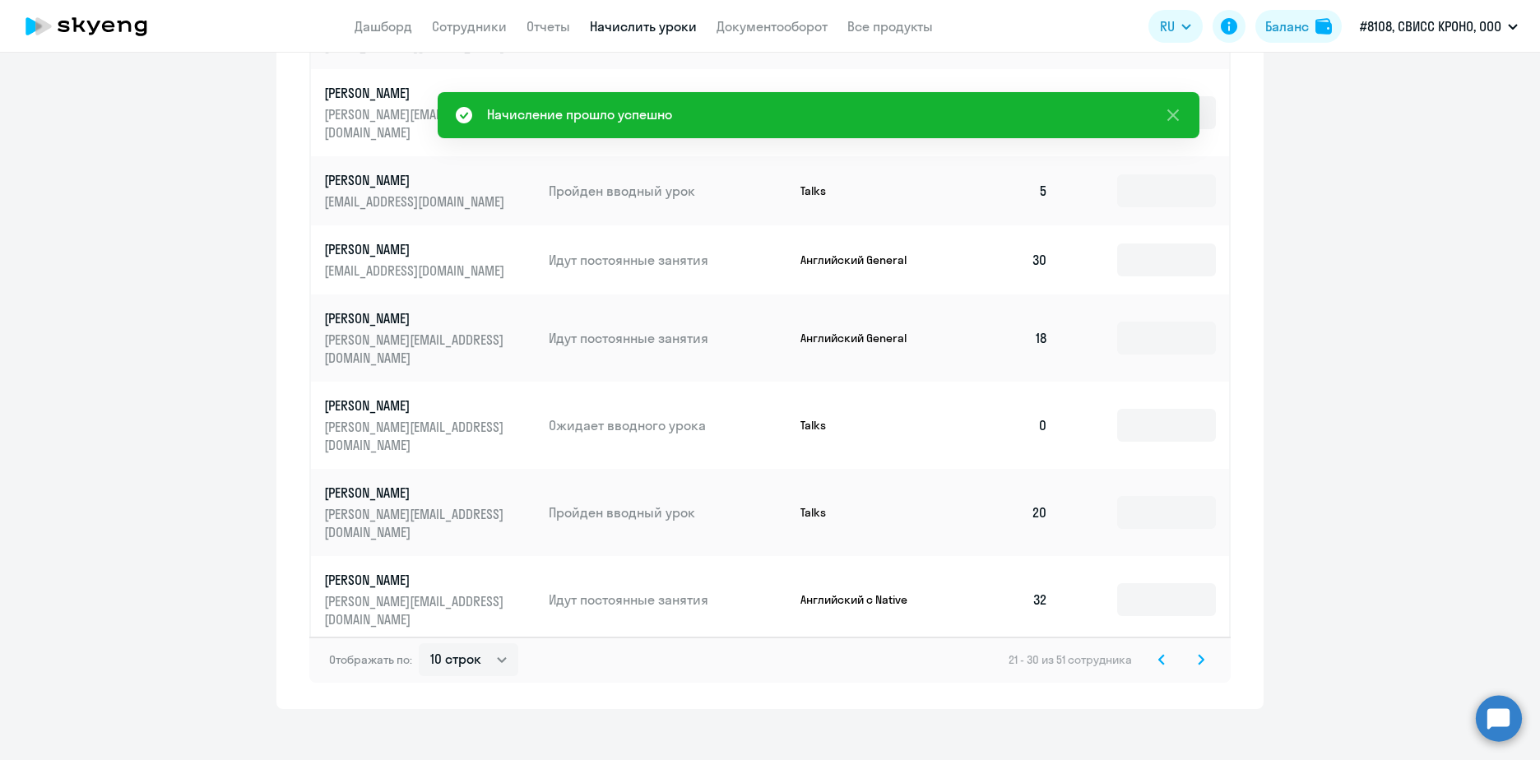
click at [1200, 653] on svg-icon at bounding box center [1201, 660] width 20 height 20
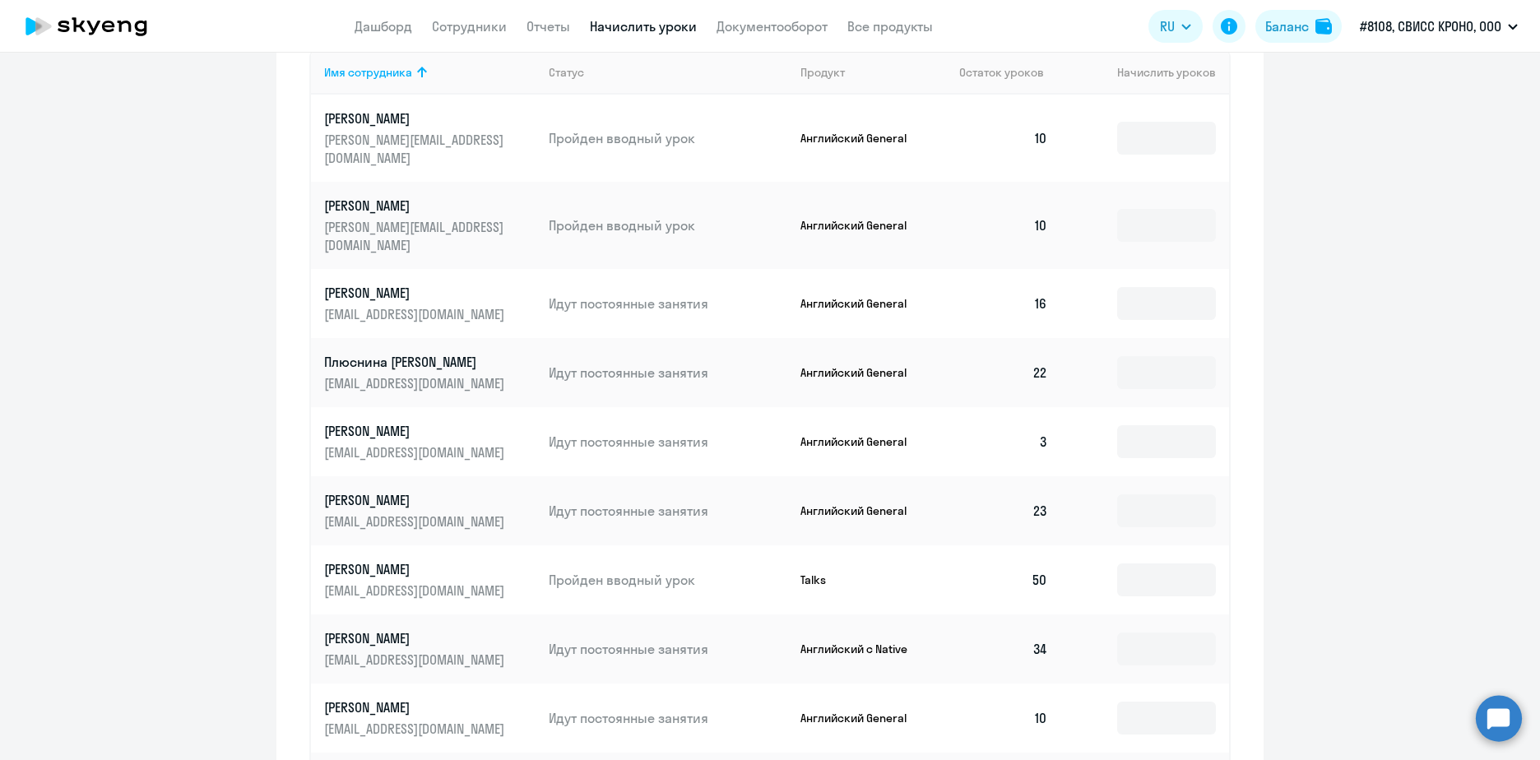
scroll to position [773, 0]
click at [1156, 634] on input at bounding box center [1166, 650] width 99 height 33
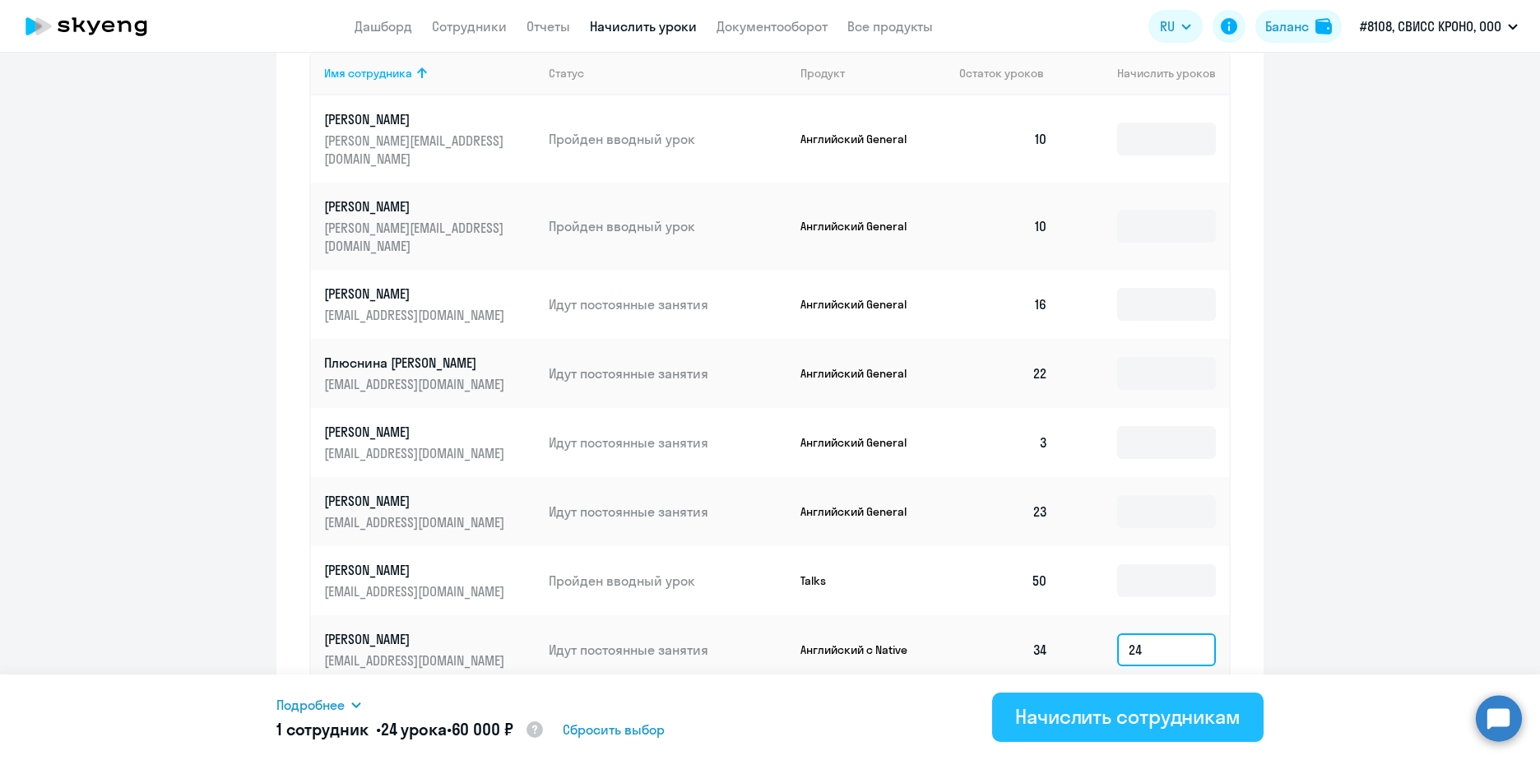
type input "24"
click at [1126, 727] on div "Начислить сотрудникам" at bounding box center [1127, 716] width 225 height 26
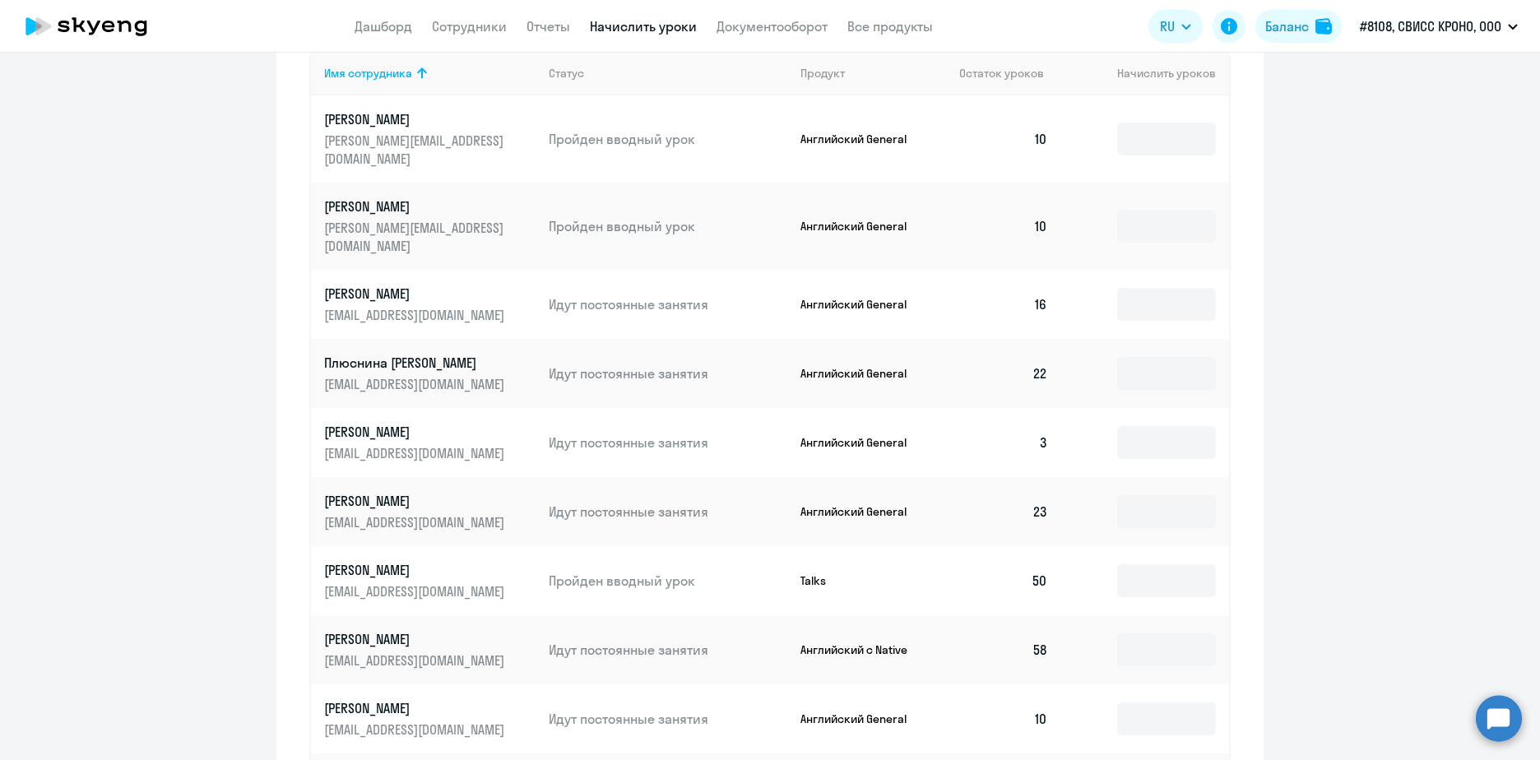
scroll to position [938, 0]
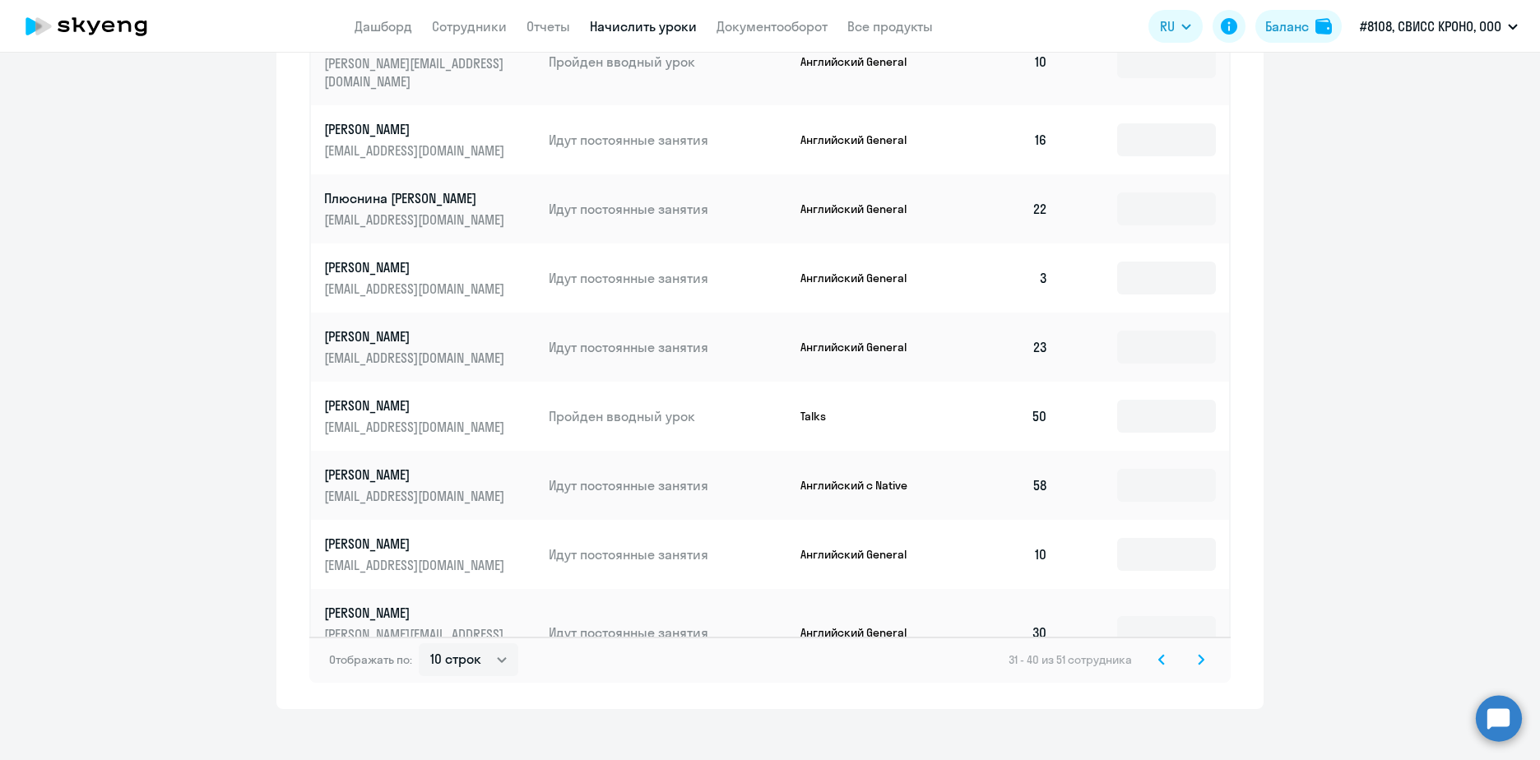
click at [1199, 655] on icon at bounding box center [1201, 659] width 5 height 9
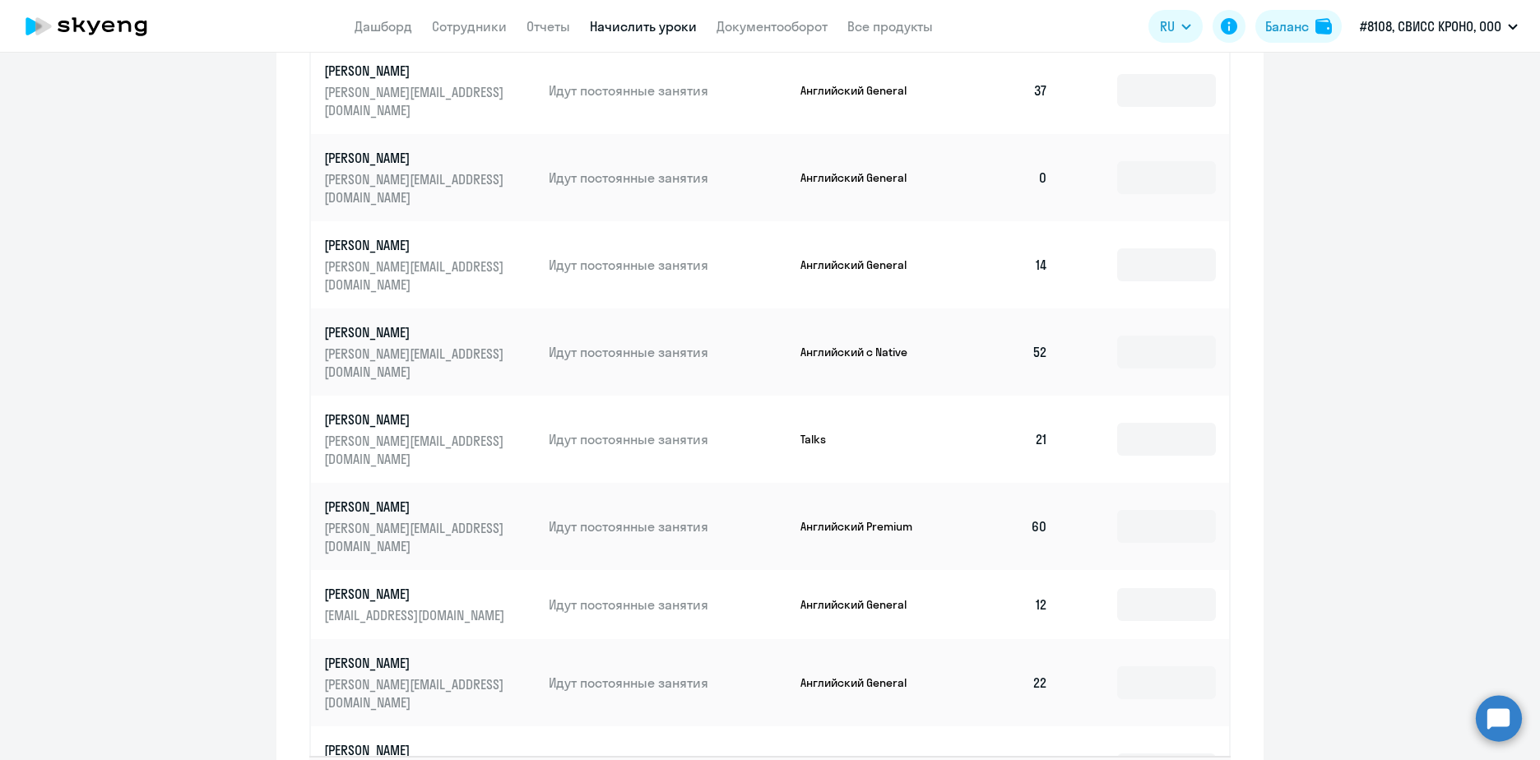
scroll to position [953, 0]
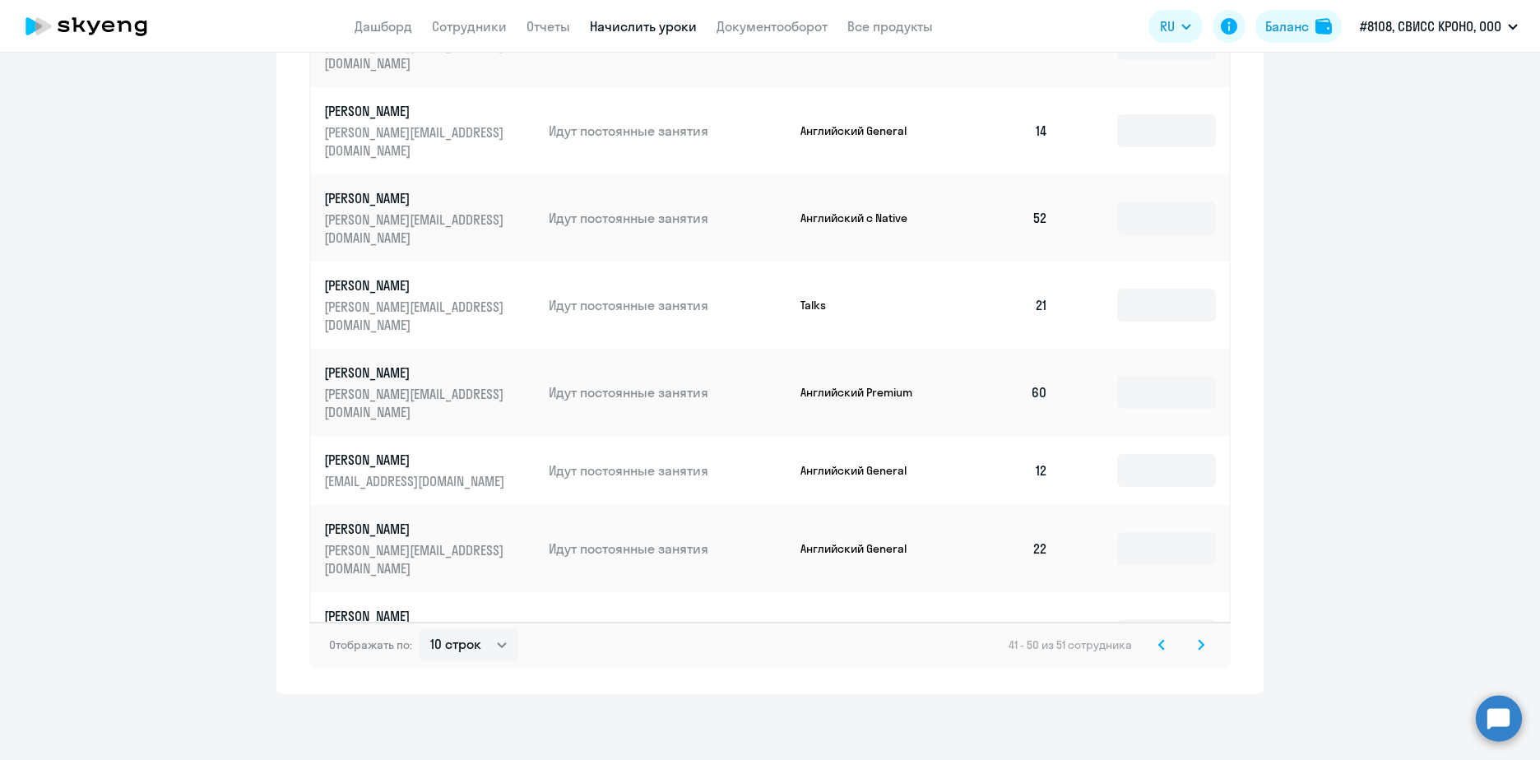
click at [1198, 644] on icon at bounding box center [1201, 645] width 7 height 12
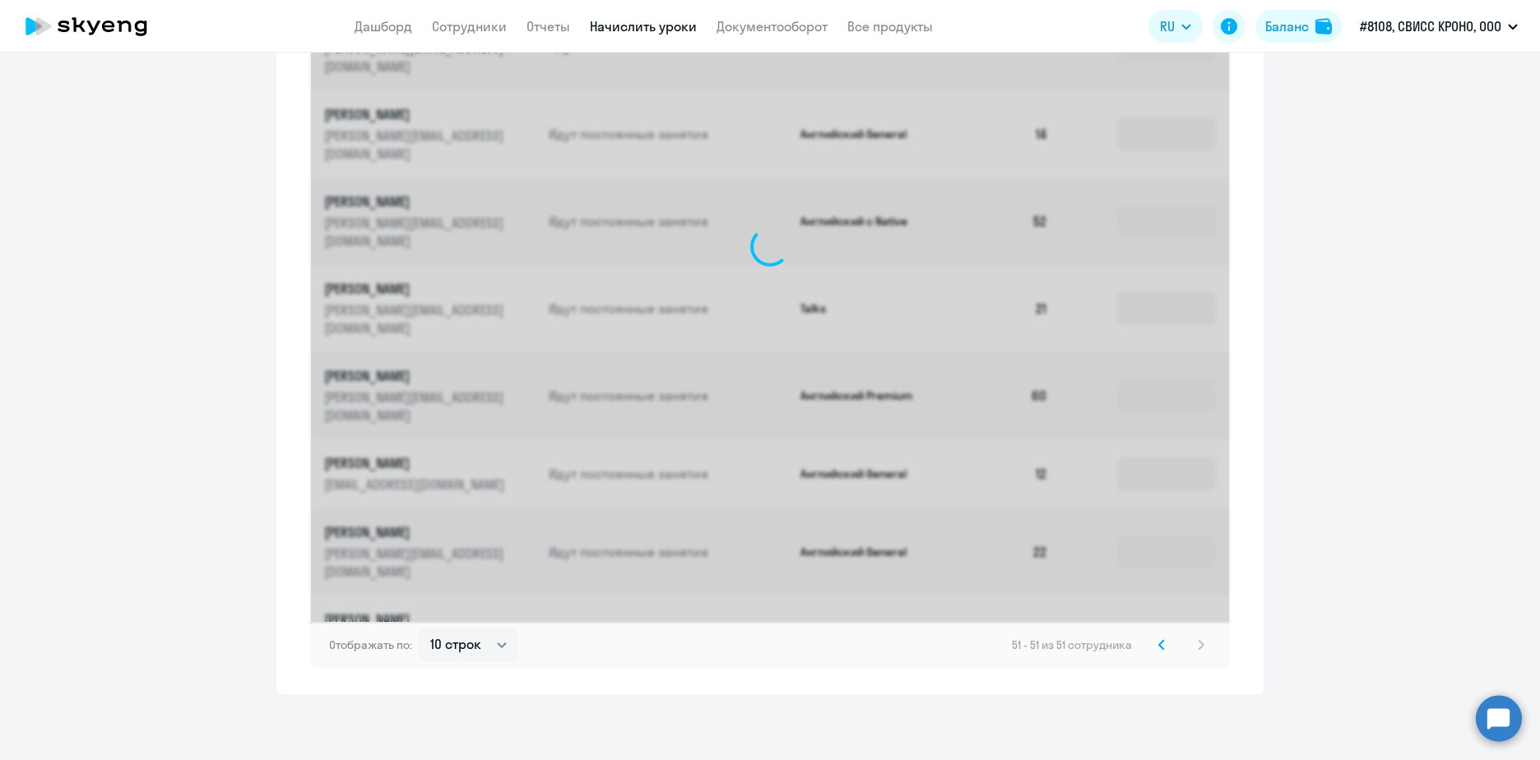
scroll to position [449, 0]
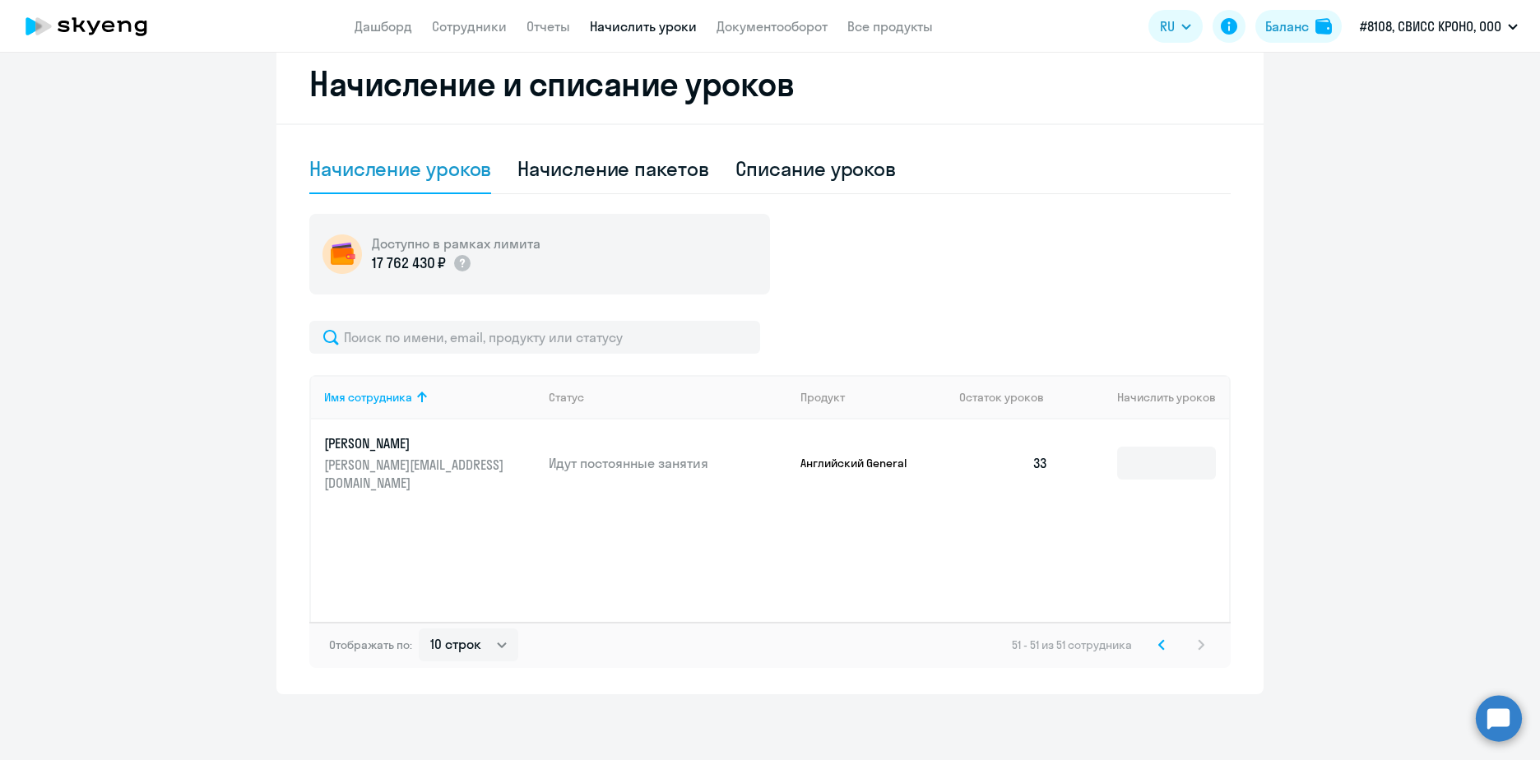
click at [1152, 647] on svg-icon at bounding box center [1162, 645] width 20 height 20
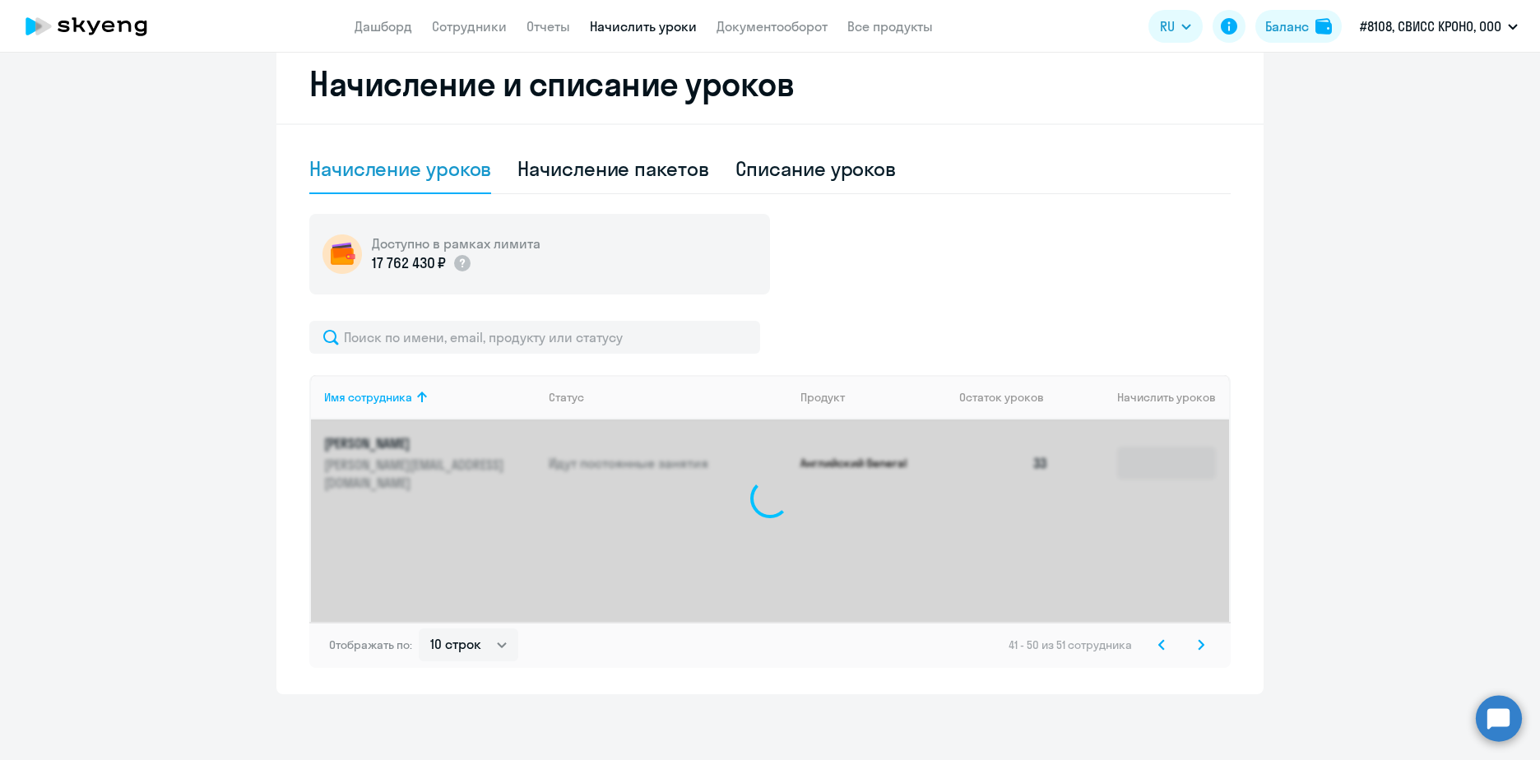
click at [1152, 647] on svg-icon at bounding box center [1162, 645] width 20 height 20
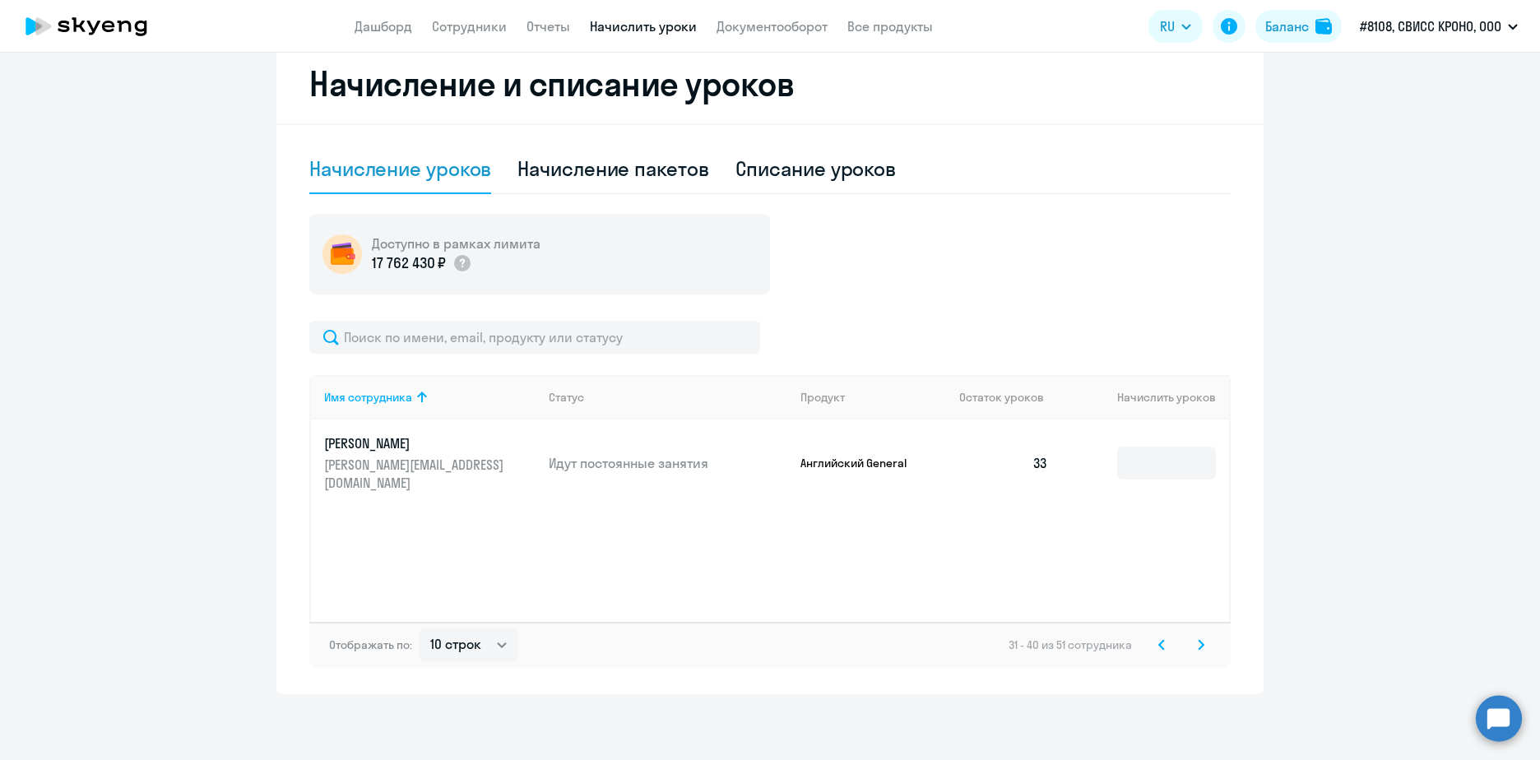
click at [1152, 647] on svg-icon at bounding box center [1162, 645] width 20 height 20
click at [1152, 648] on svg-icon at bounding box center [1162, 645] width 20 height 20
click at [1152, 645] on svg-icon at bounding box center [1162, 645] width 20 height 20
click at [1150, 645] on div "1 - 10 из 51 сотрудника" at bounding box center [1114, 645] width 194 height 20
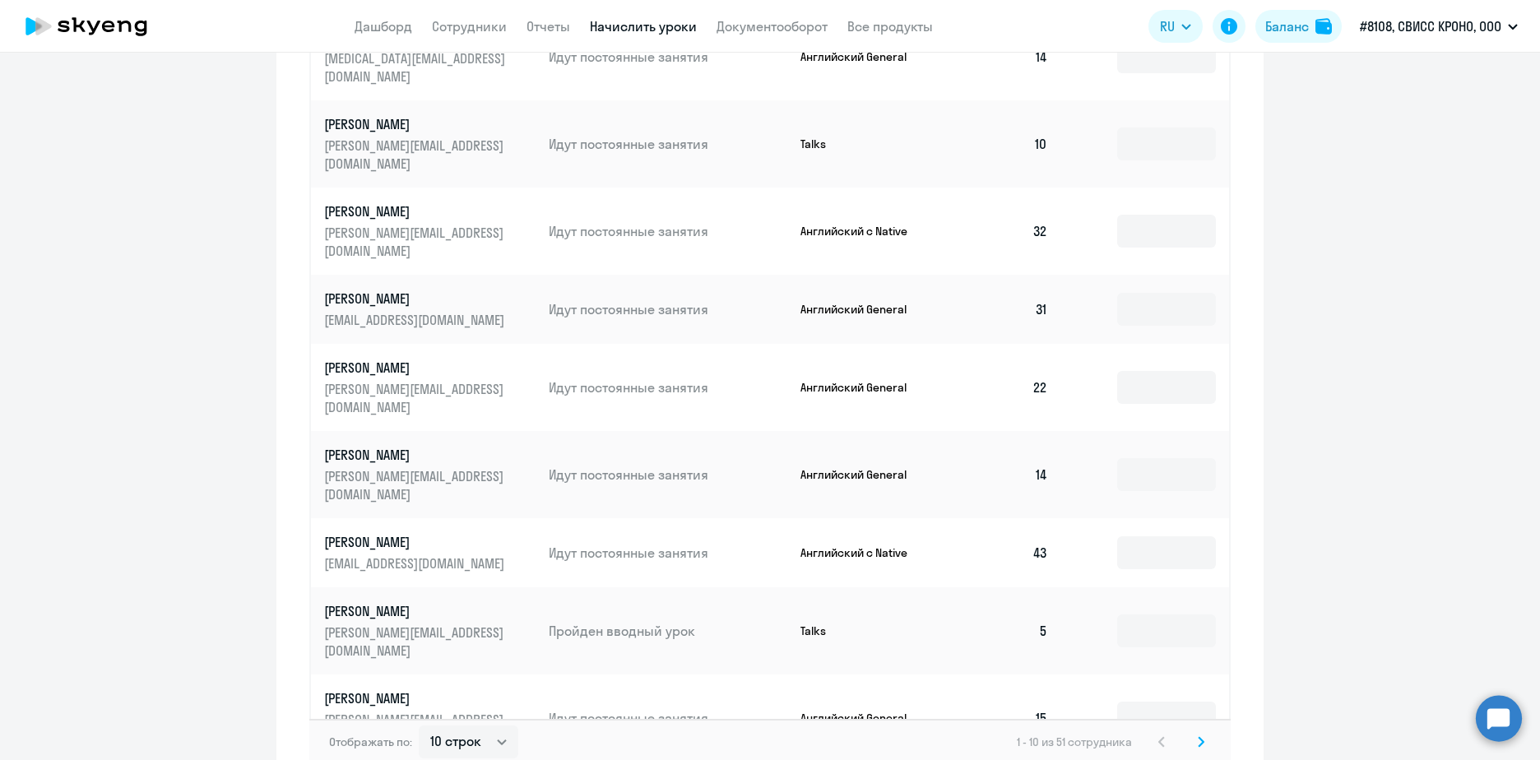
scroll to position [609, 0]
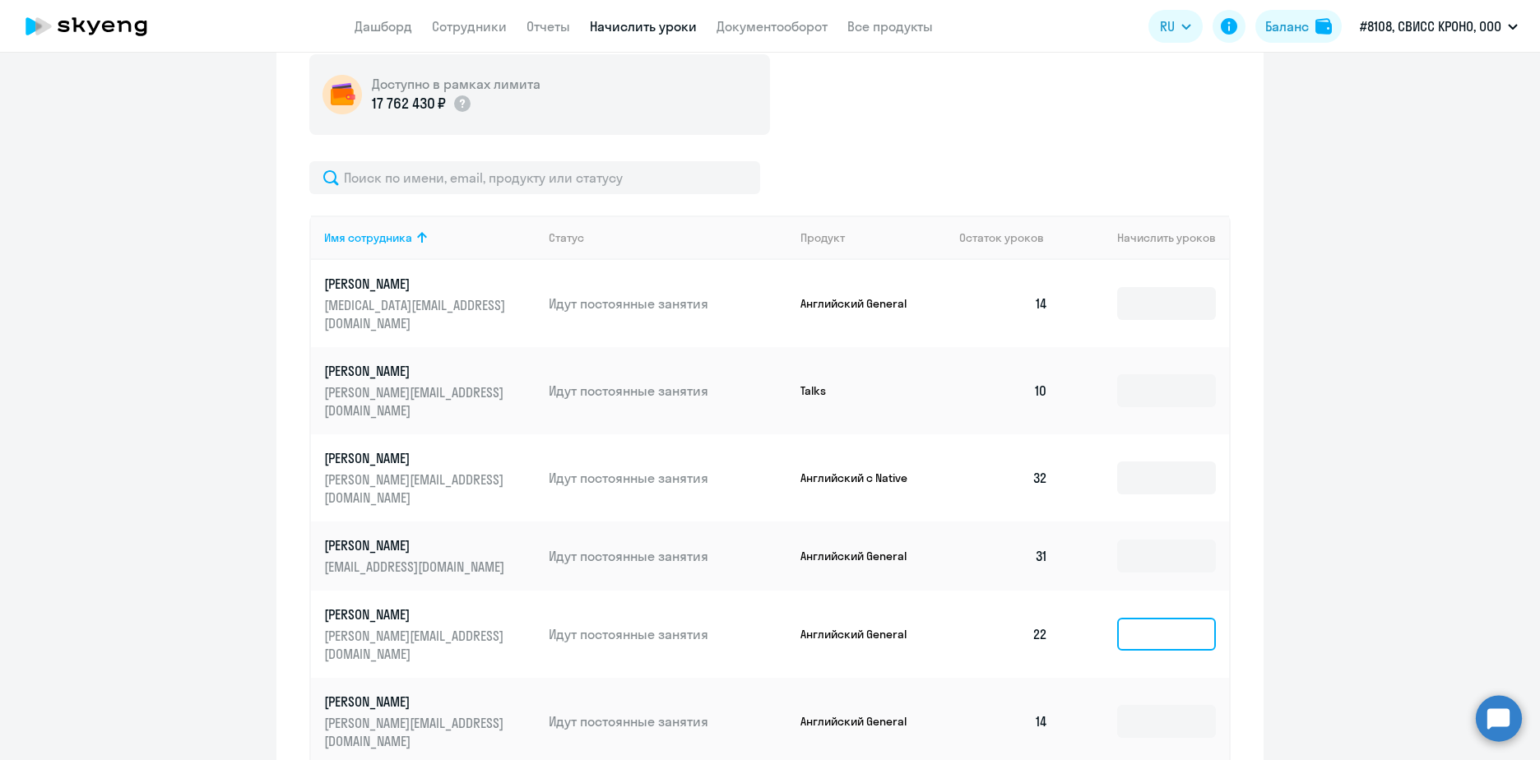
click at [1136, 618] on input at bounding box center [1166, 634] width 99 height 33
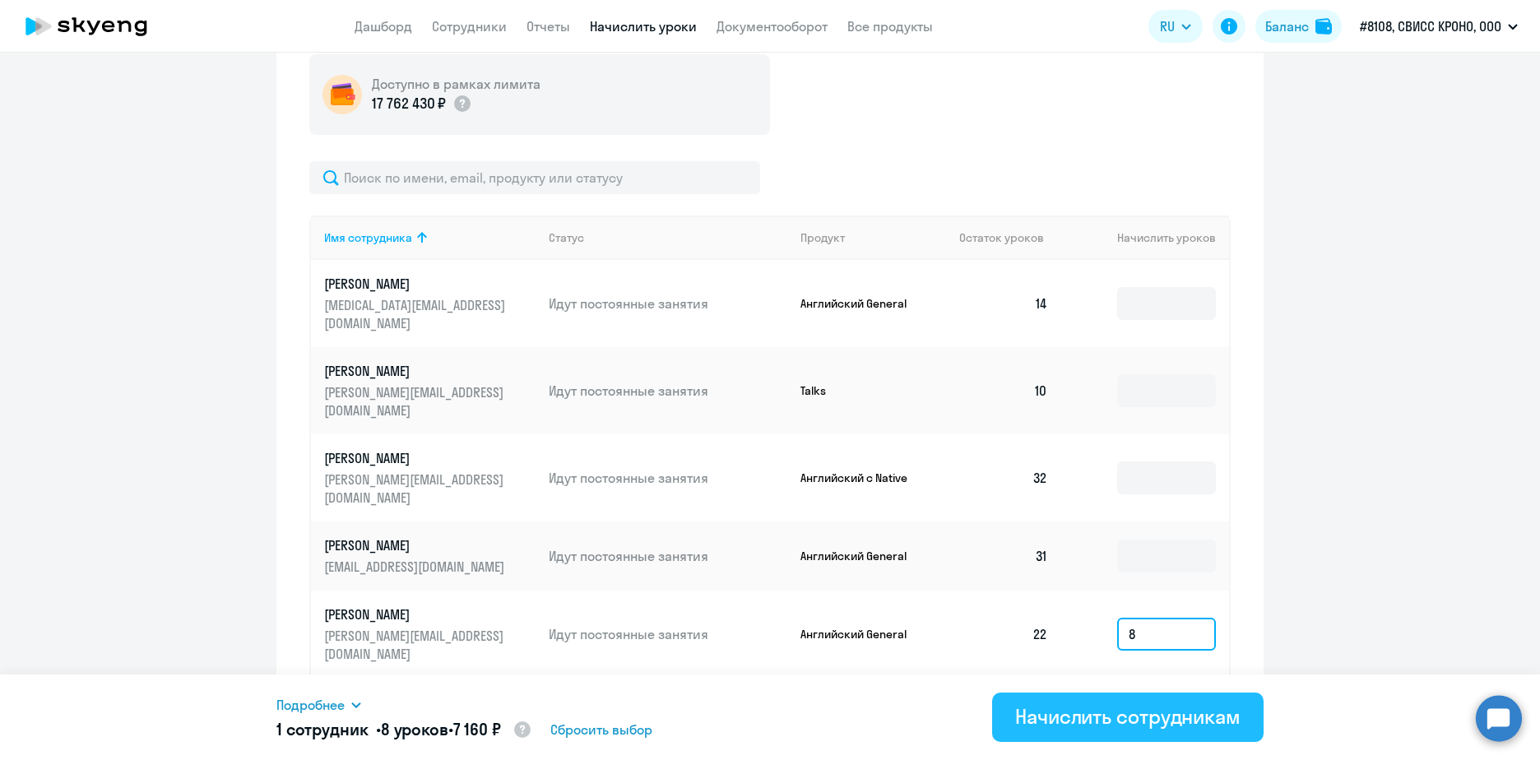
type input "8"
click at [1089, 722] on div "Начислить сотрудникам" at bounding box center [1127, 716] width 225 height 26
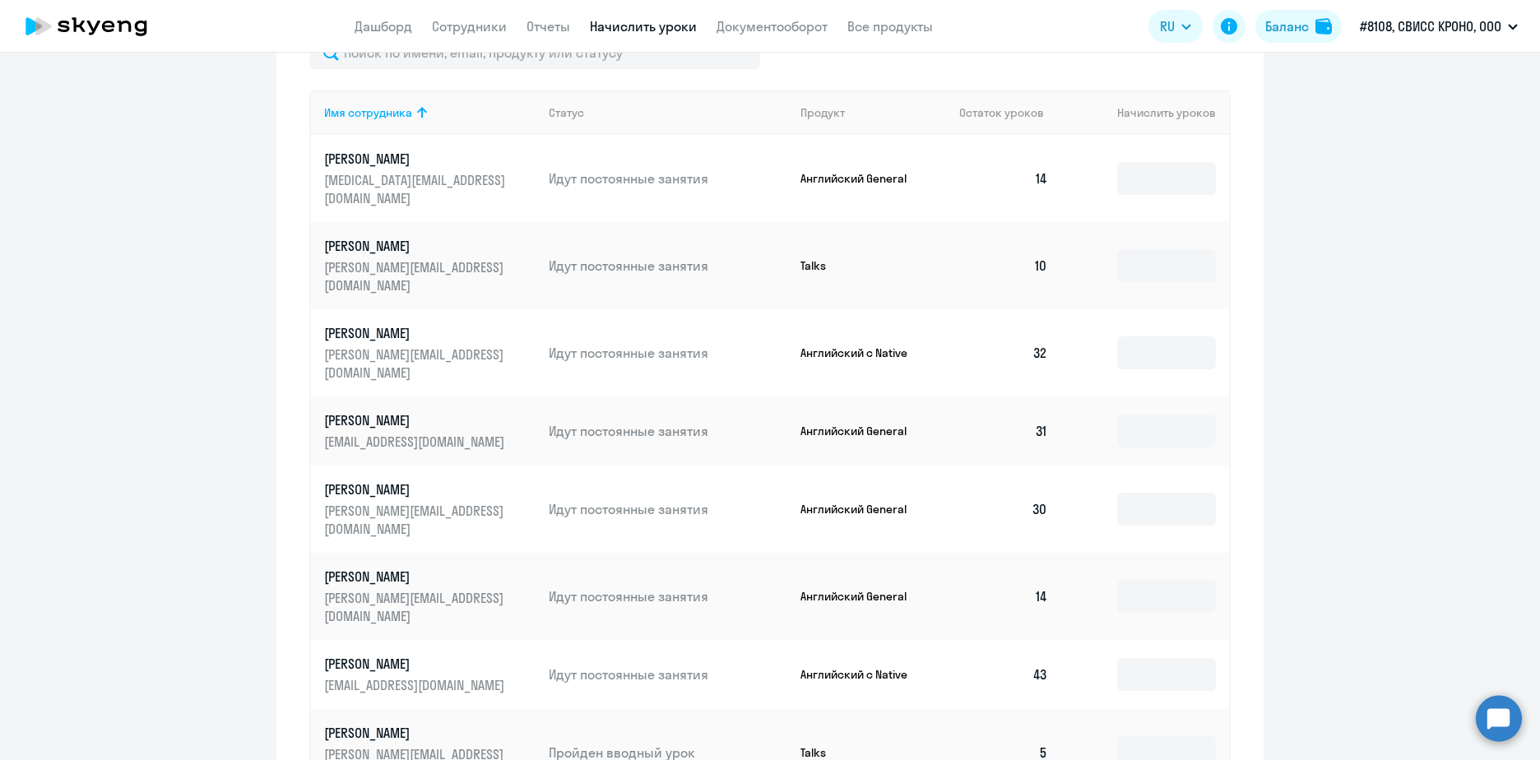
scroll to position [938, 0]
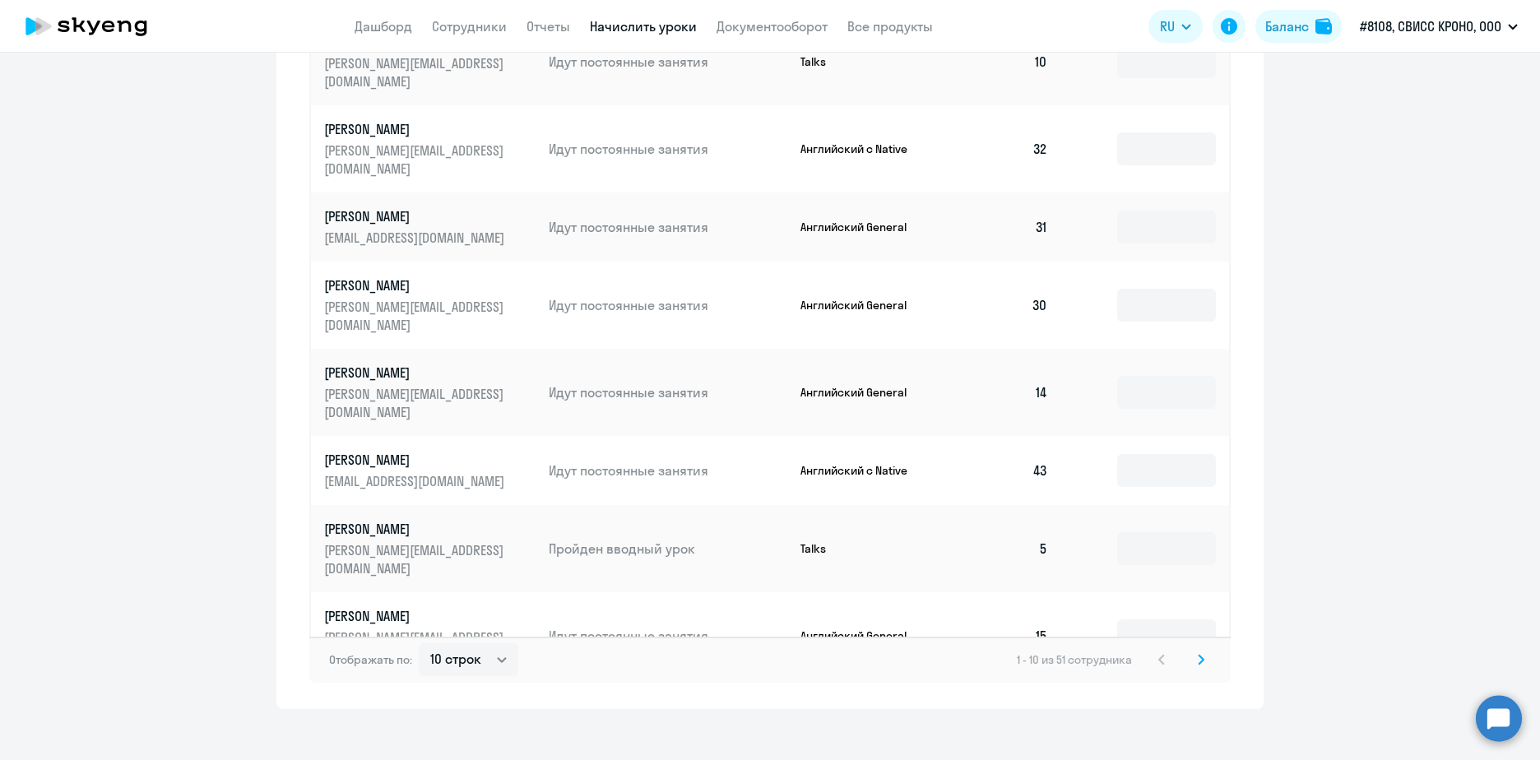
click at [1151, 698] on input at bounding box center [1166, 714] width 99 height 33
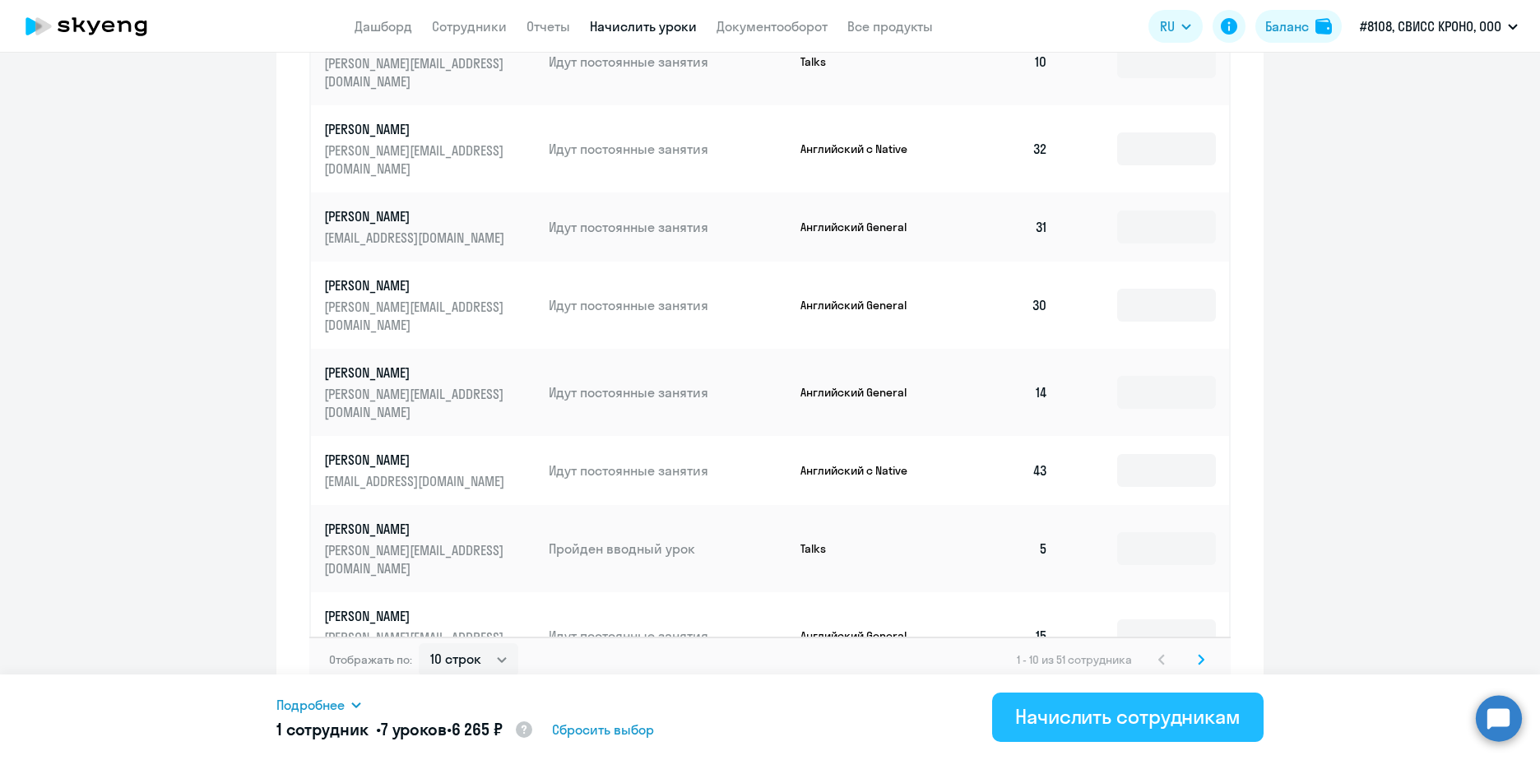
type input "7"
click at [1030, 712] on div "Начислить сотрудникам" at bounding box center [1127, 716] width 225 height 26
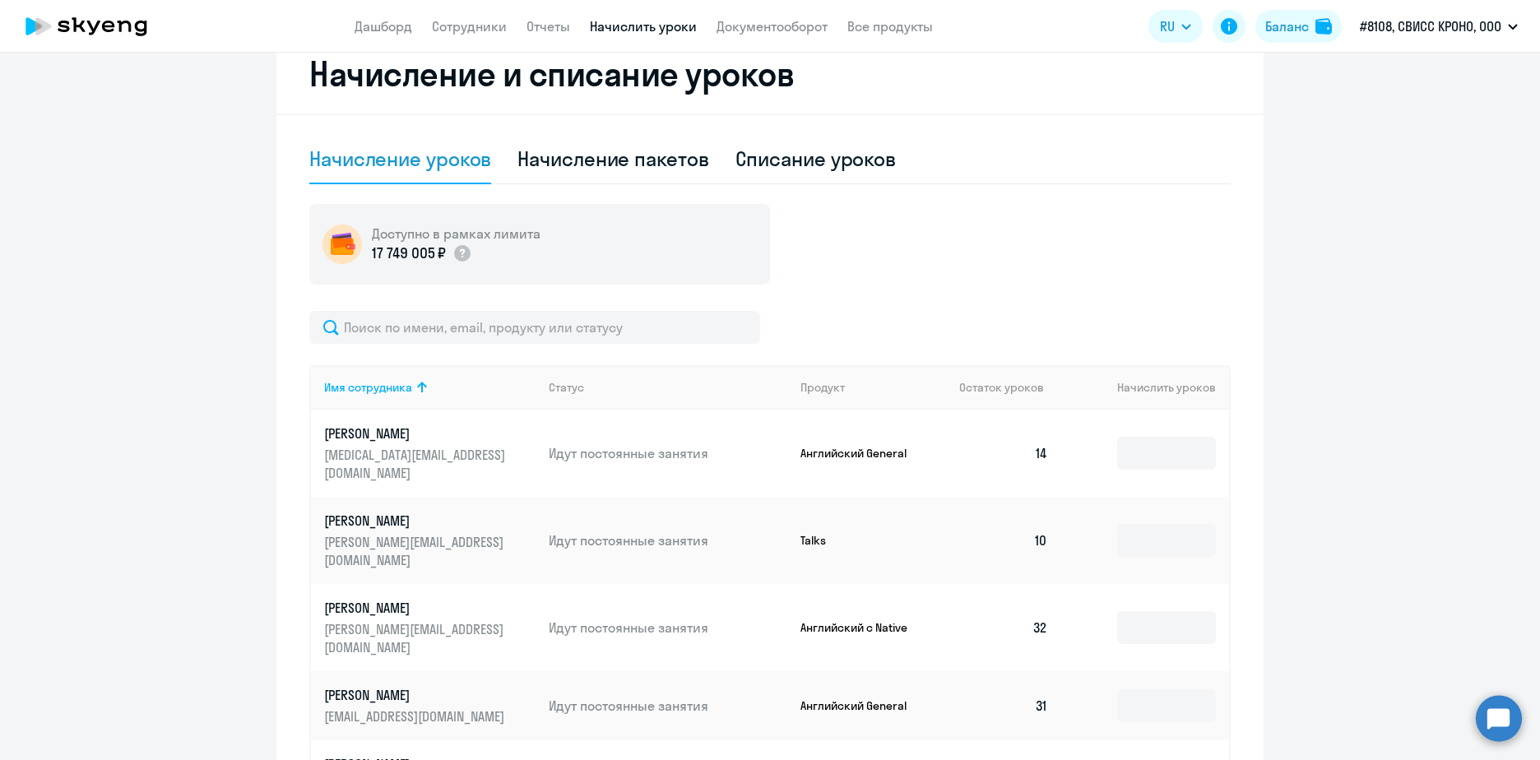
scroll to position [280, 0]
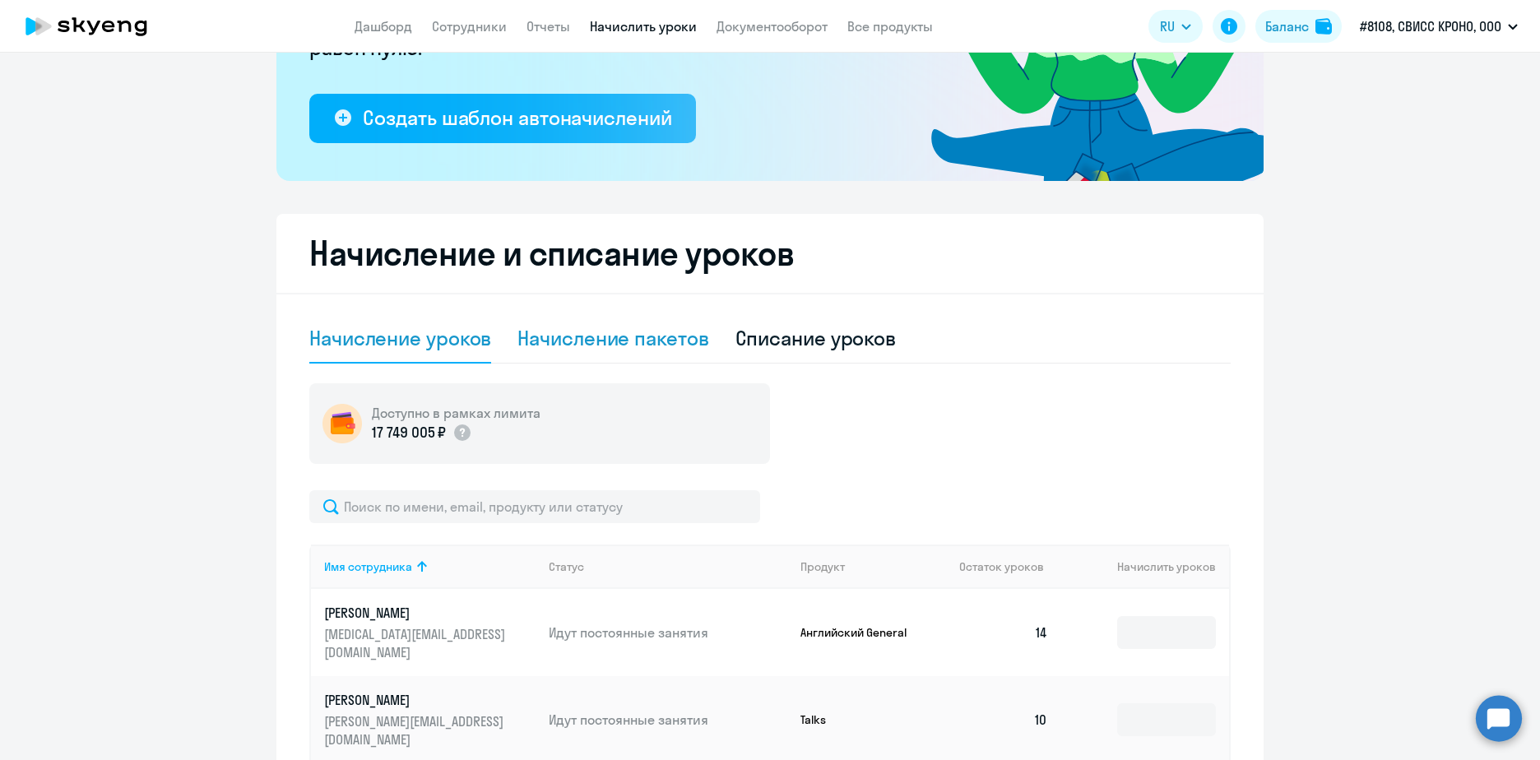
click at [597, 315] on div "Начисление пакетов" at bounding box center [613, 338] width 191 height 49
select select "10"
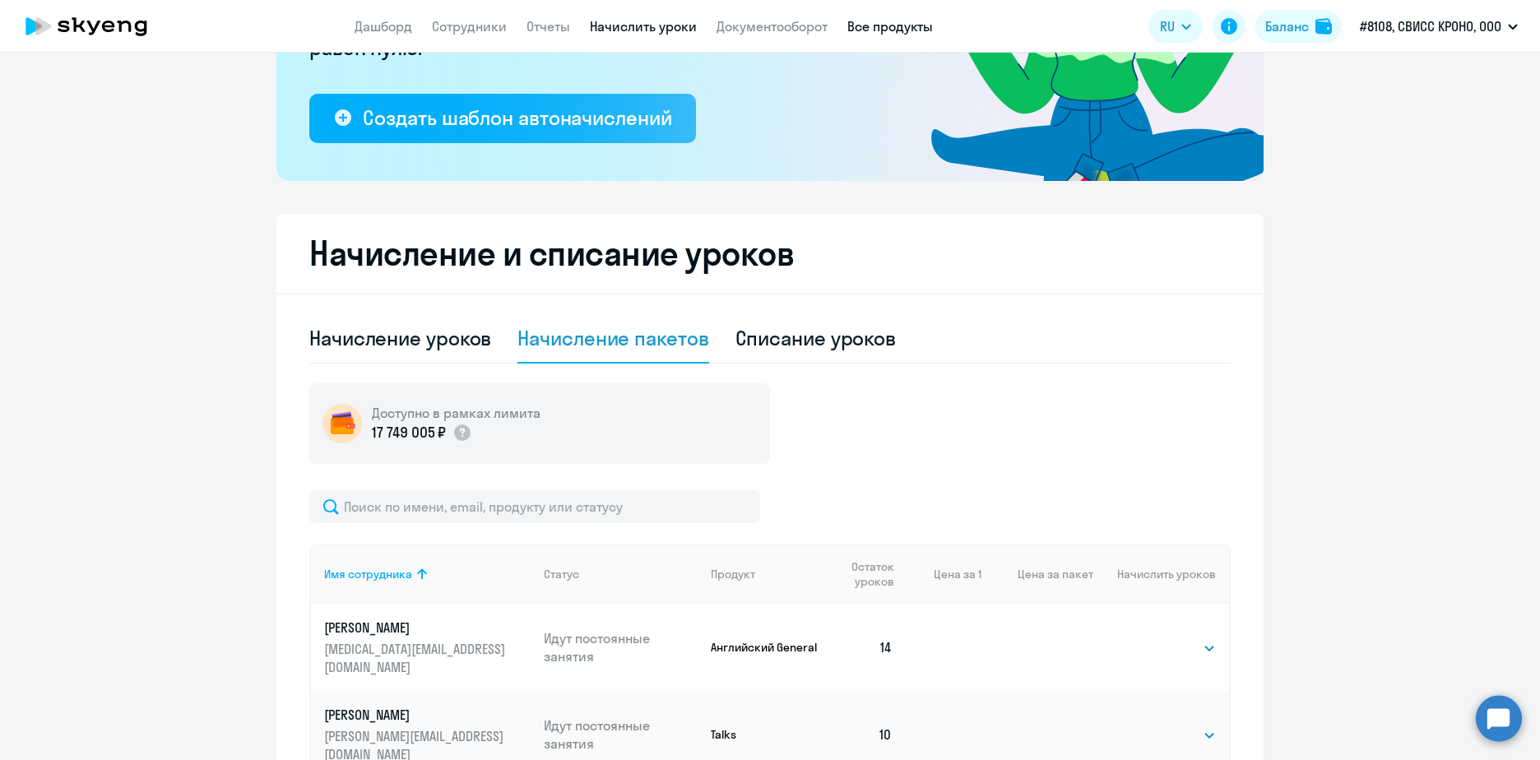
click at [901, 34] on link "Все продукты" at bounding box center [890, 26] width 86 height 16
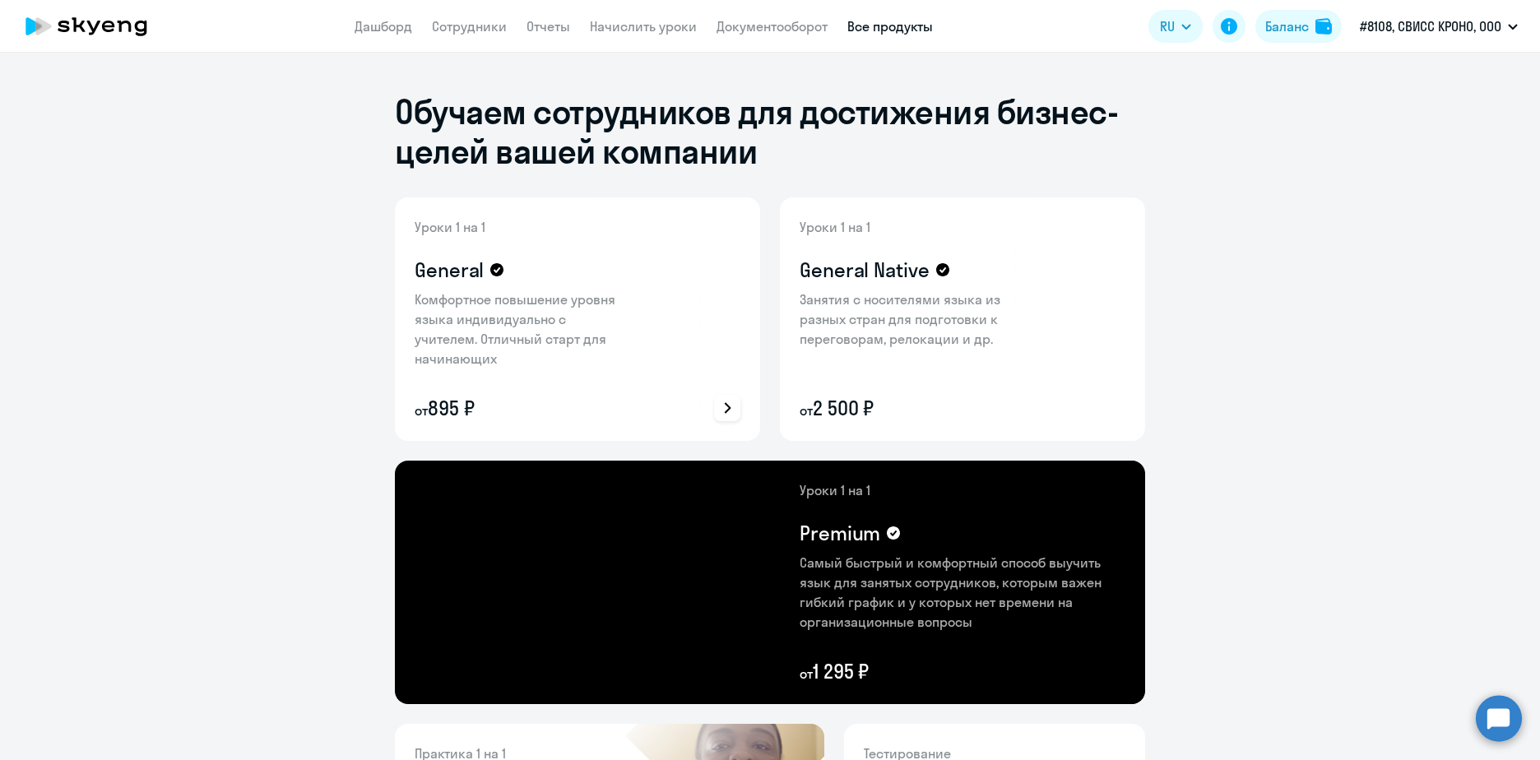
click at [446, 276] on h4 "General" at bounding box center [449, 270] width 69 height 26
click at [370, 29] on link "Дашборд" at bounding box center [384, 26] width 58 height 16
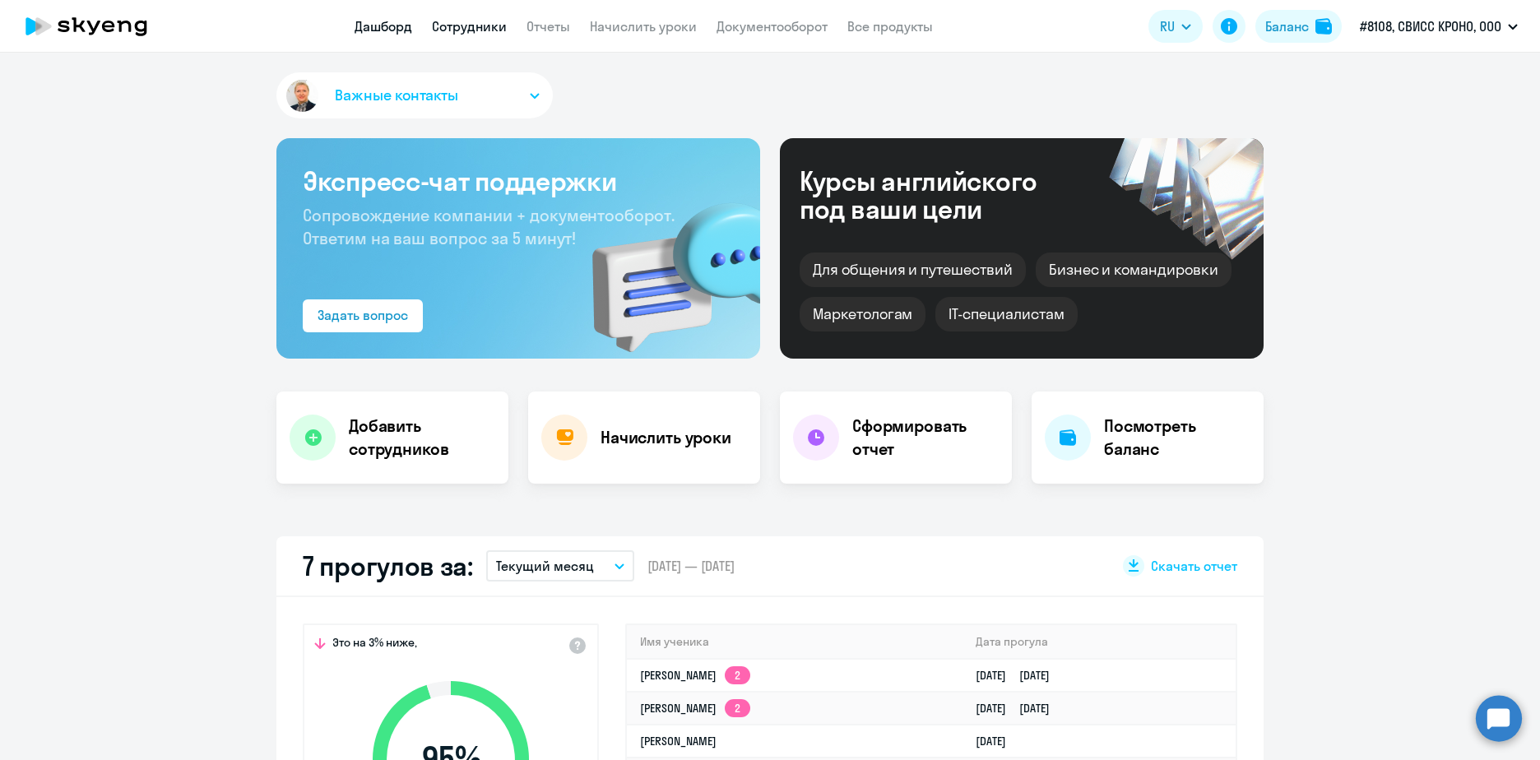
click at [444, 28] on link "Сотрудники" at bounding box center [469, 26] width 75 height 16
select select "30"
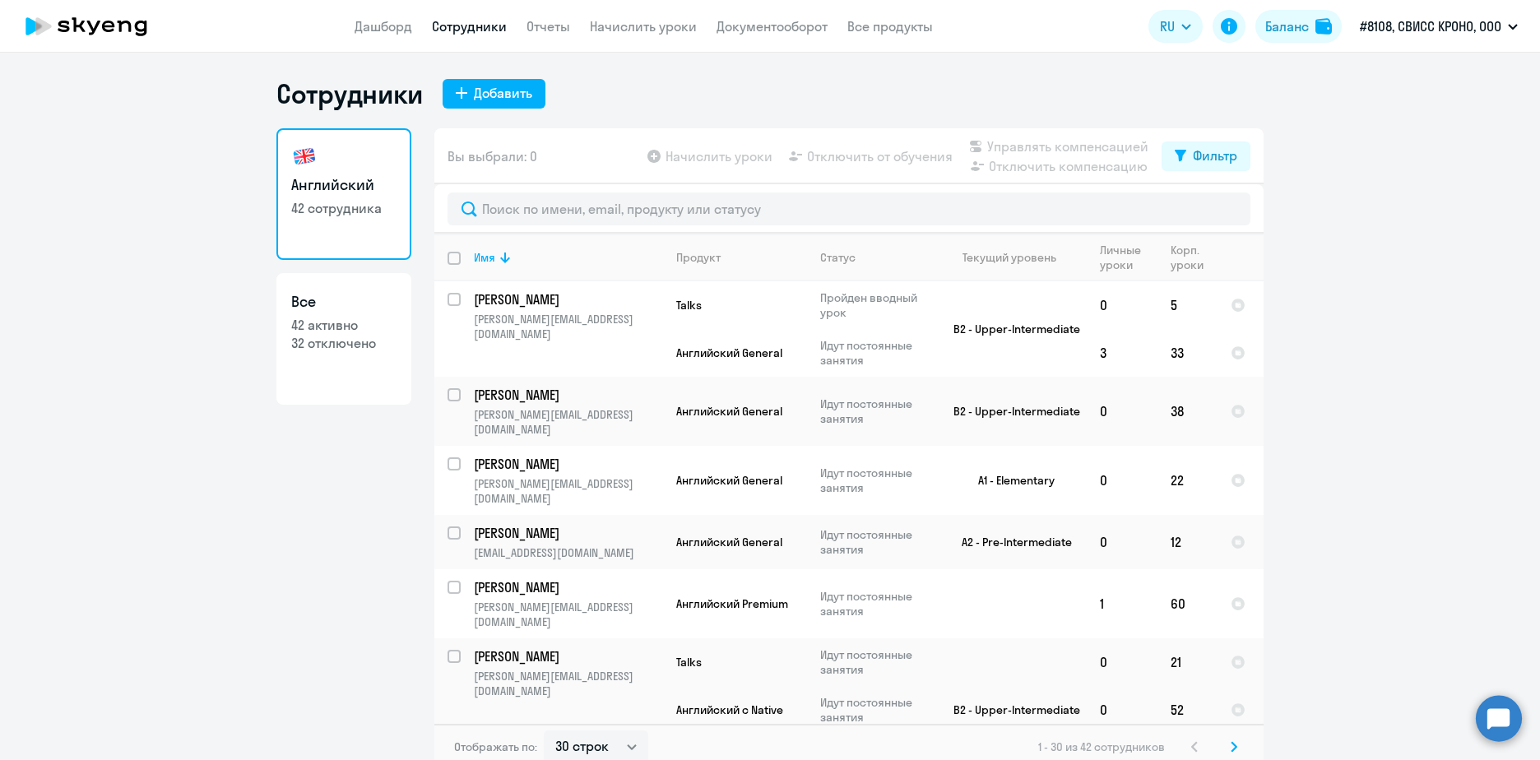
click at [323, 341] on p "32 отключено" at bounding box center [343, 343] width 105 height 18
select select "30"
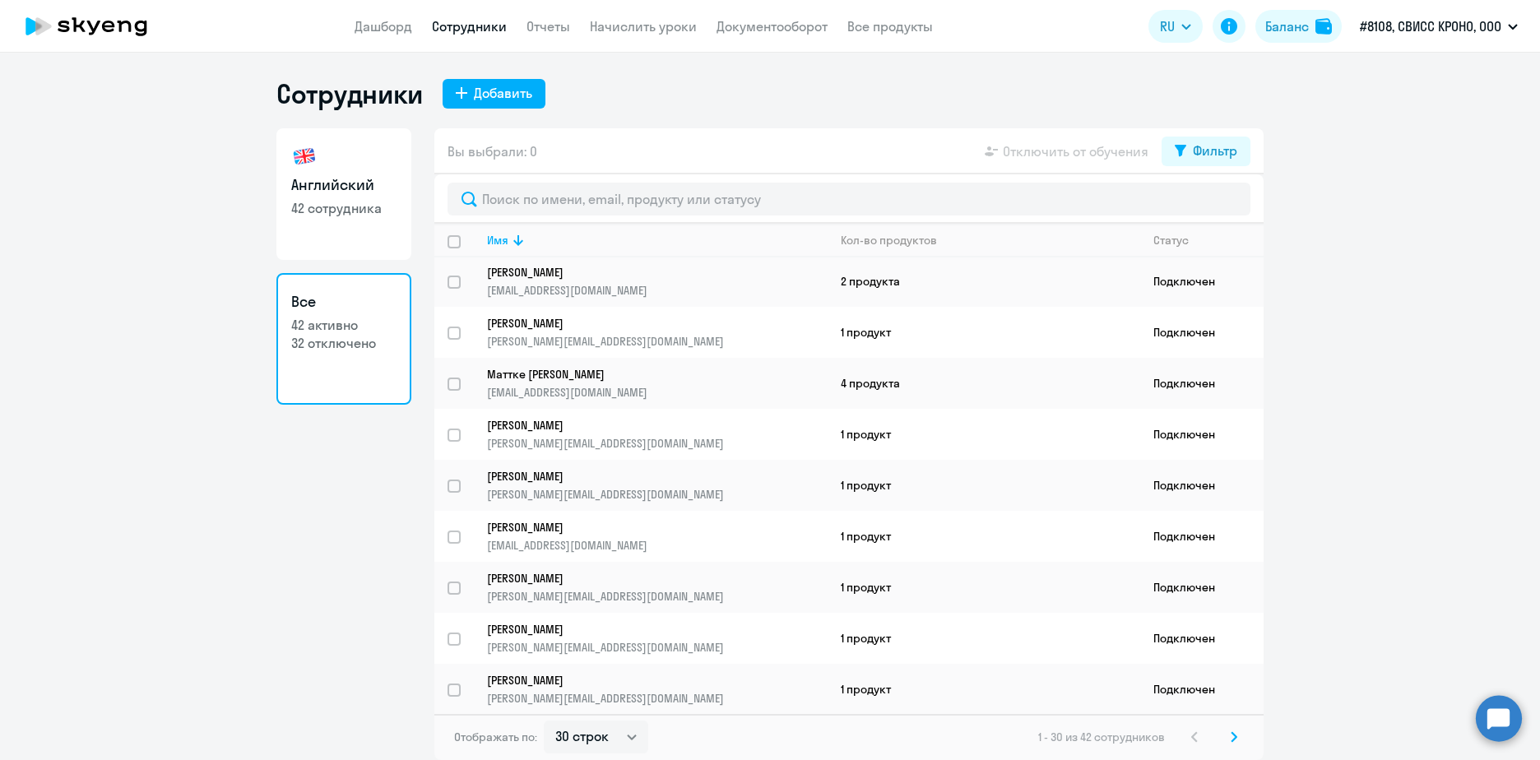
scroll to position [1074, 0]
click at [850, 387] on td "4 продукта" at bounding box center [984, 382] width 313 height 51
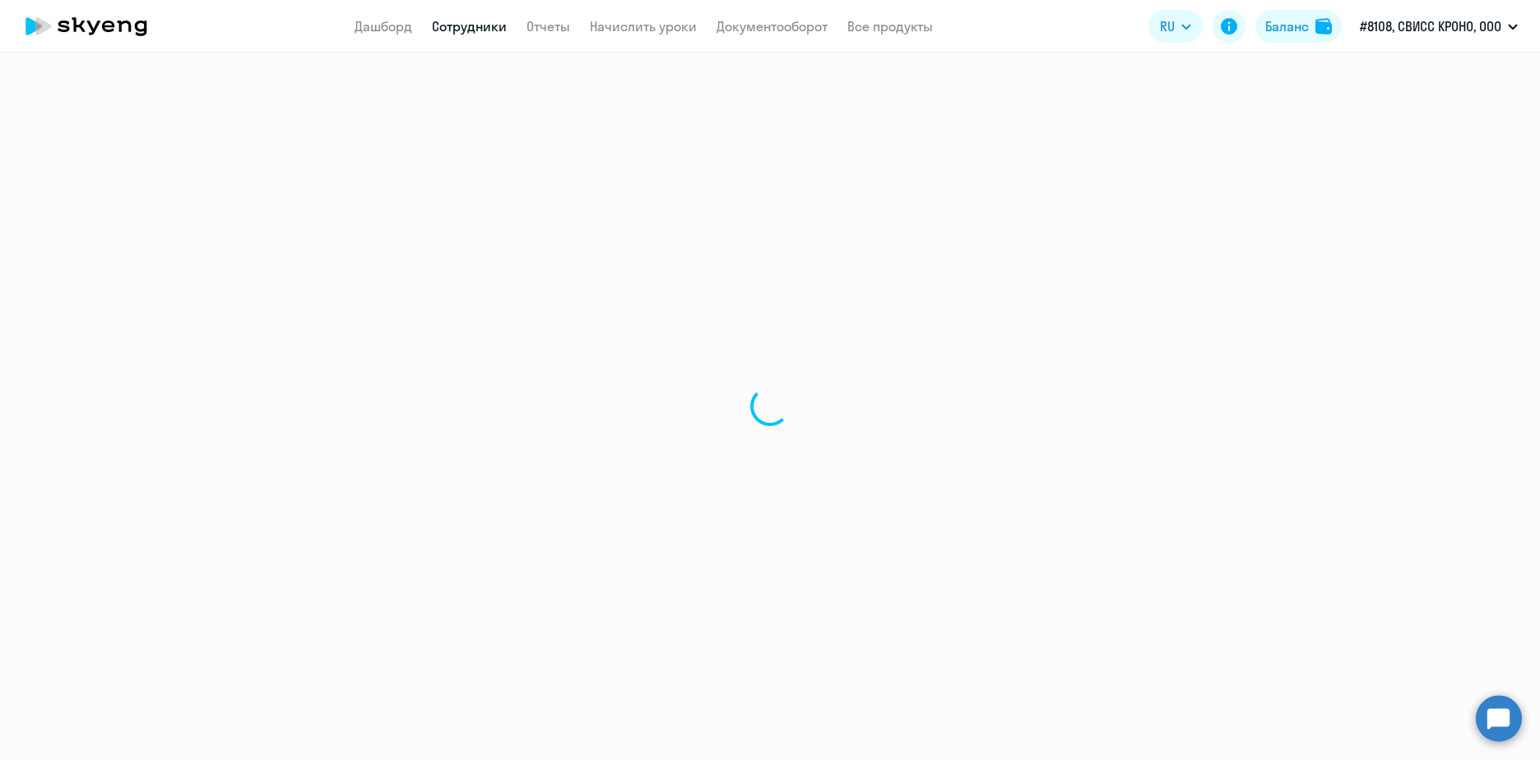
select select "english"
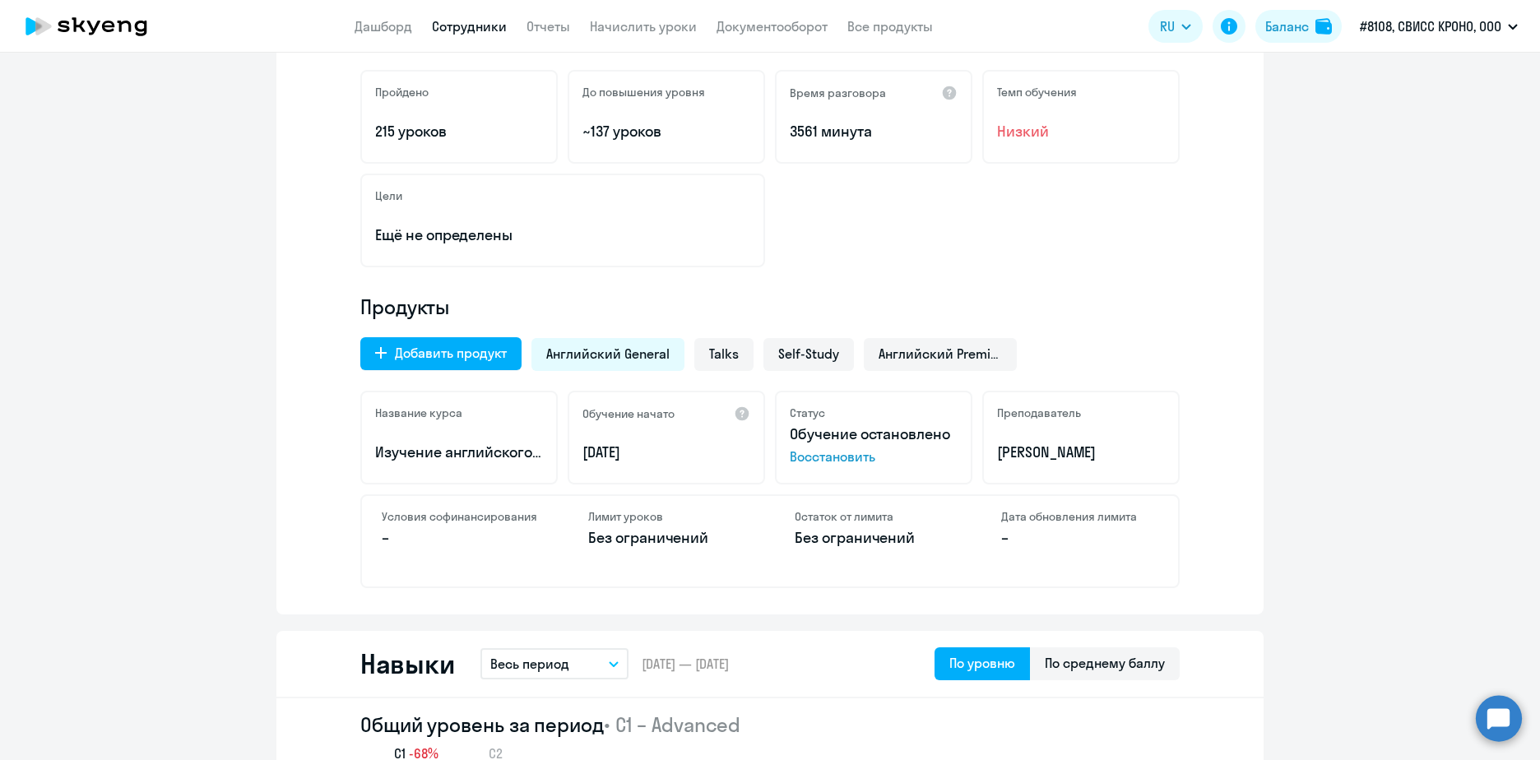
scroll to position [494, 0]
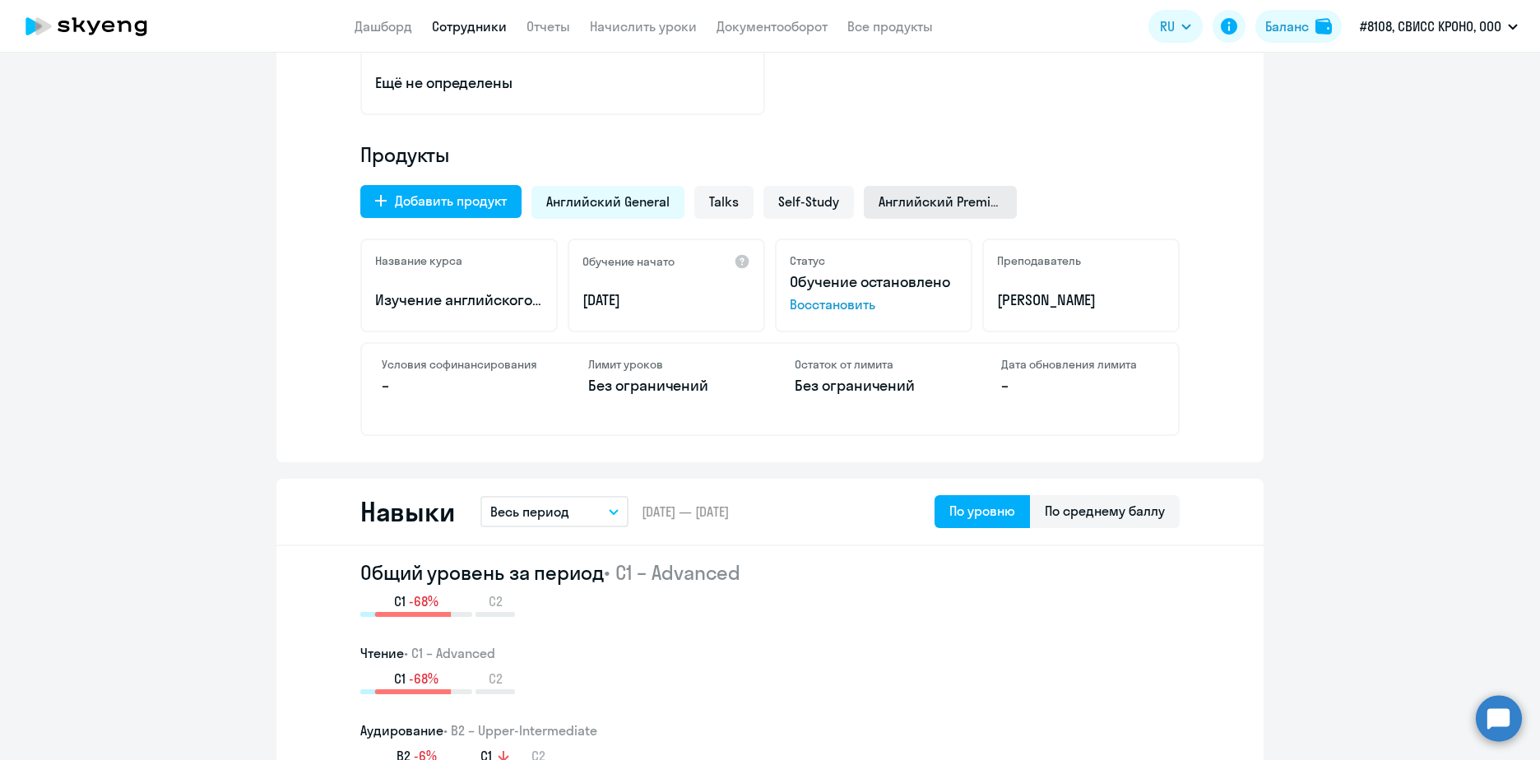
click at [940, 188] on div "Английский Premium" at bounding box center [940, 202] width 153 height 33
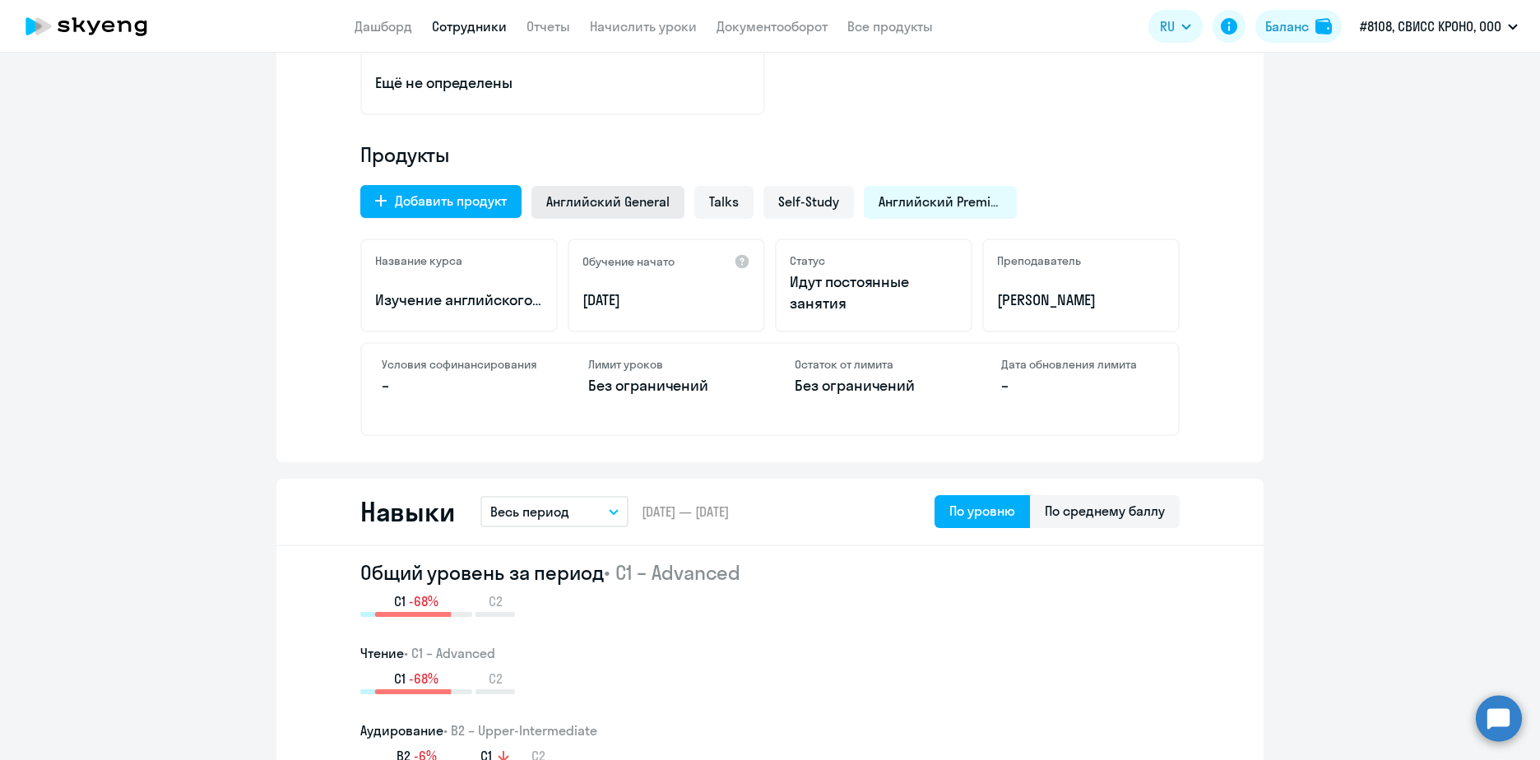
click at [623, 197] on span "Английский General" at bounding box center [607, 202] width 123 height 18
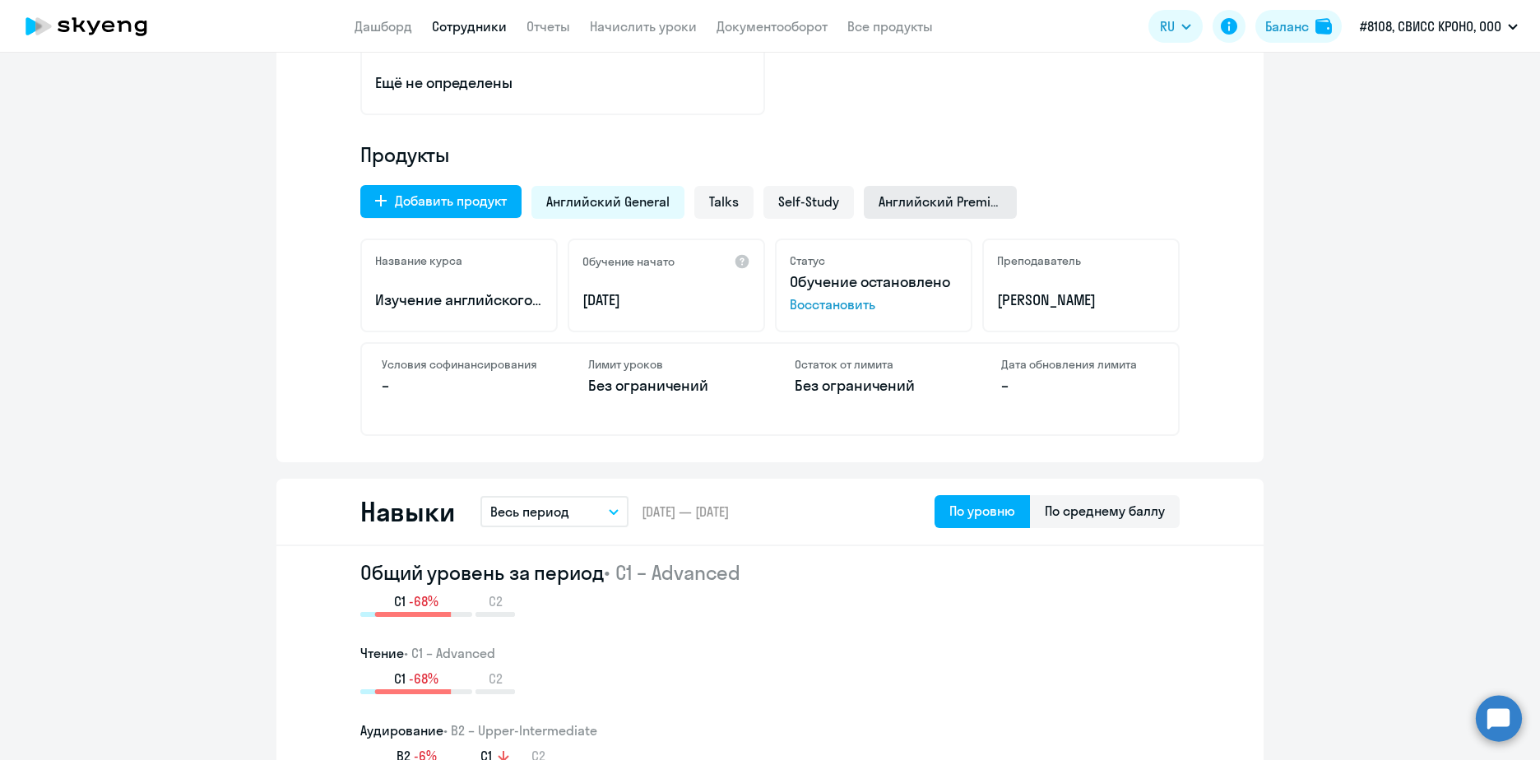
click at [964, 204] on span "Английский Premium" at bounding box center [940, 202] width 123 height 18
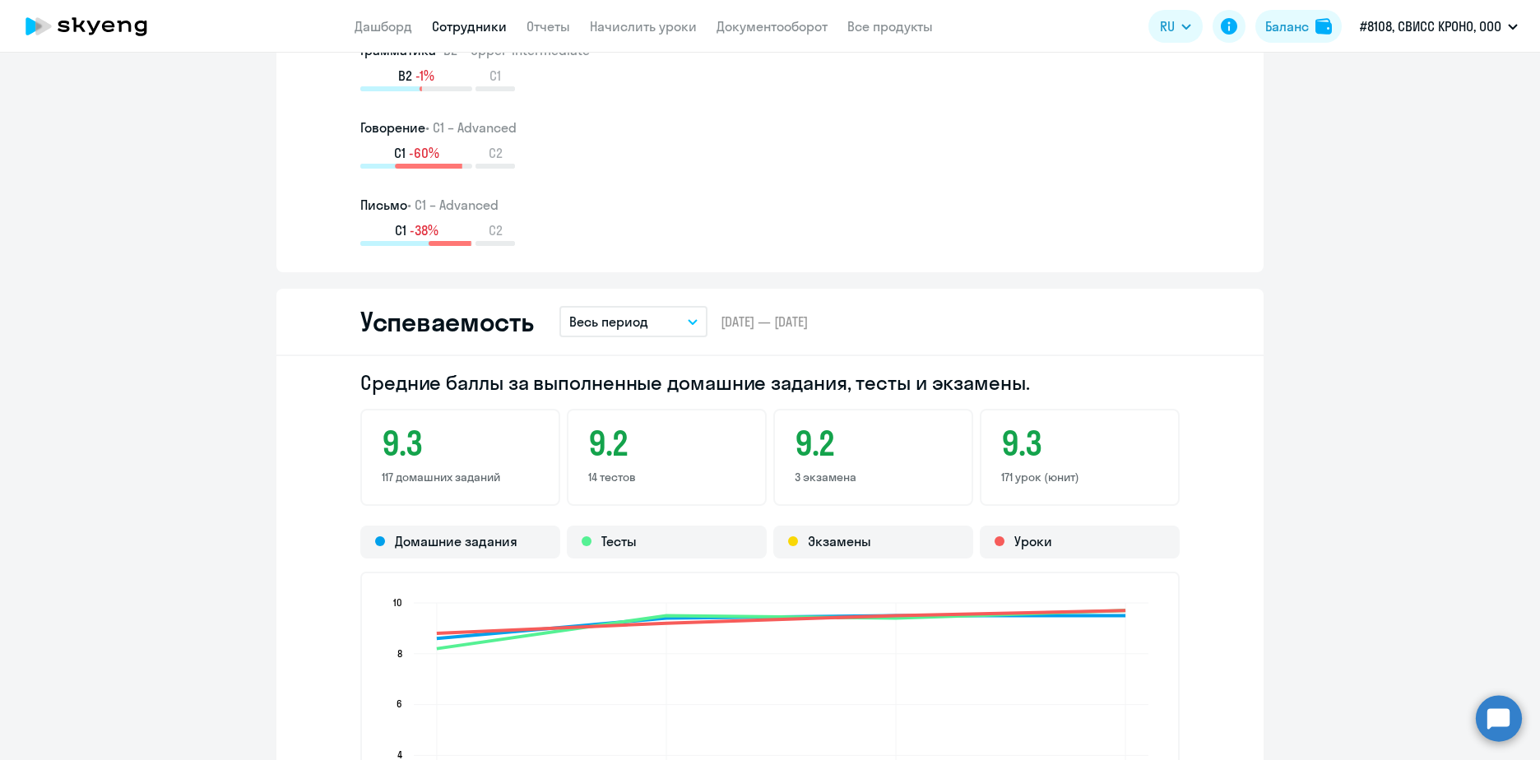
scroll to position [1316, 0]
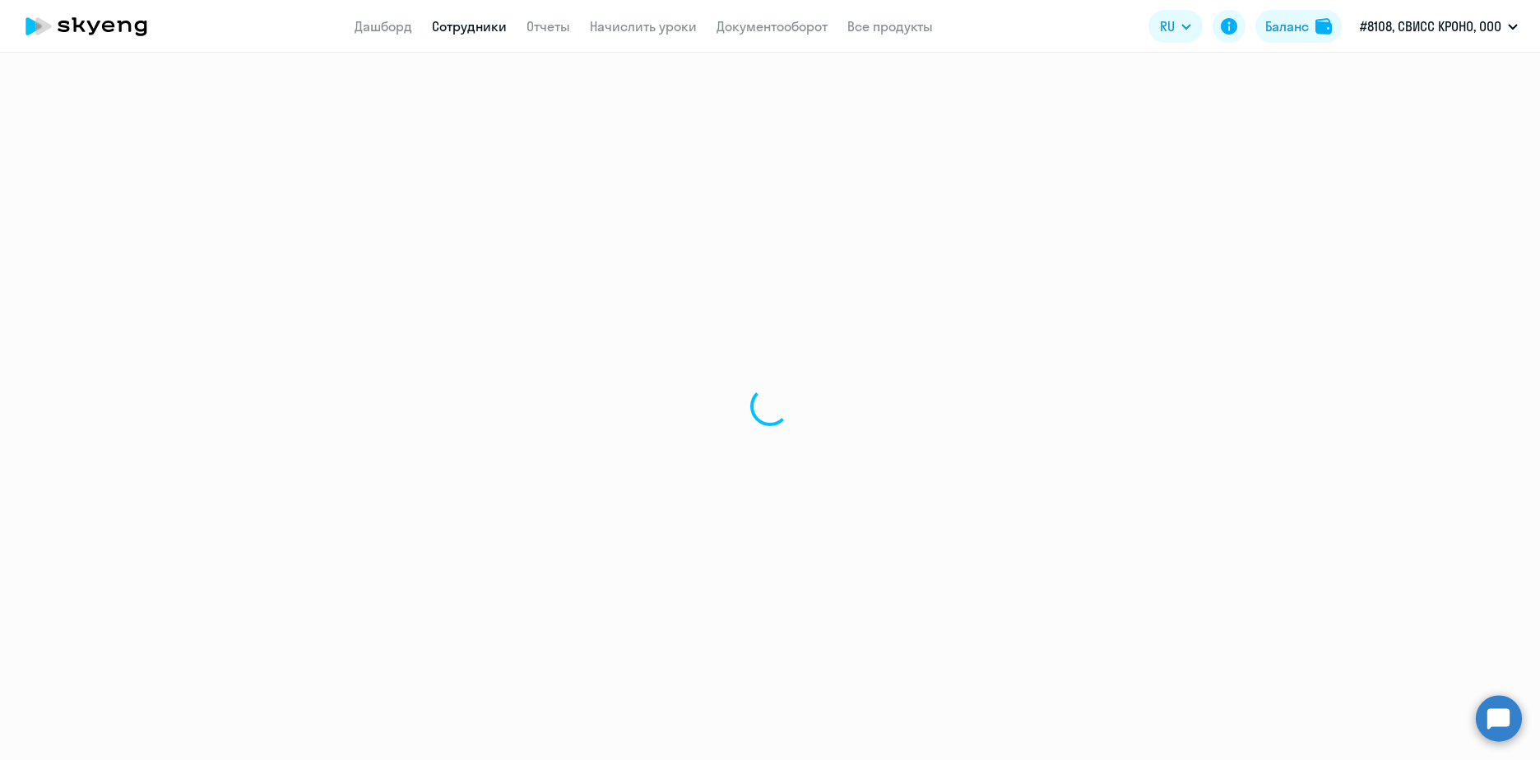
select select "30"
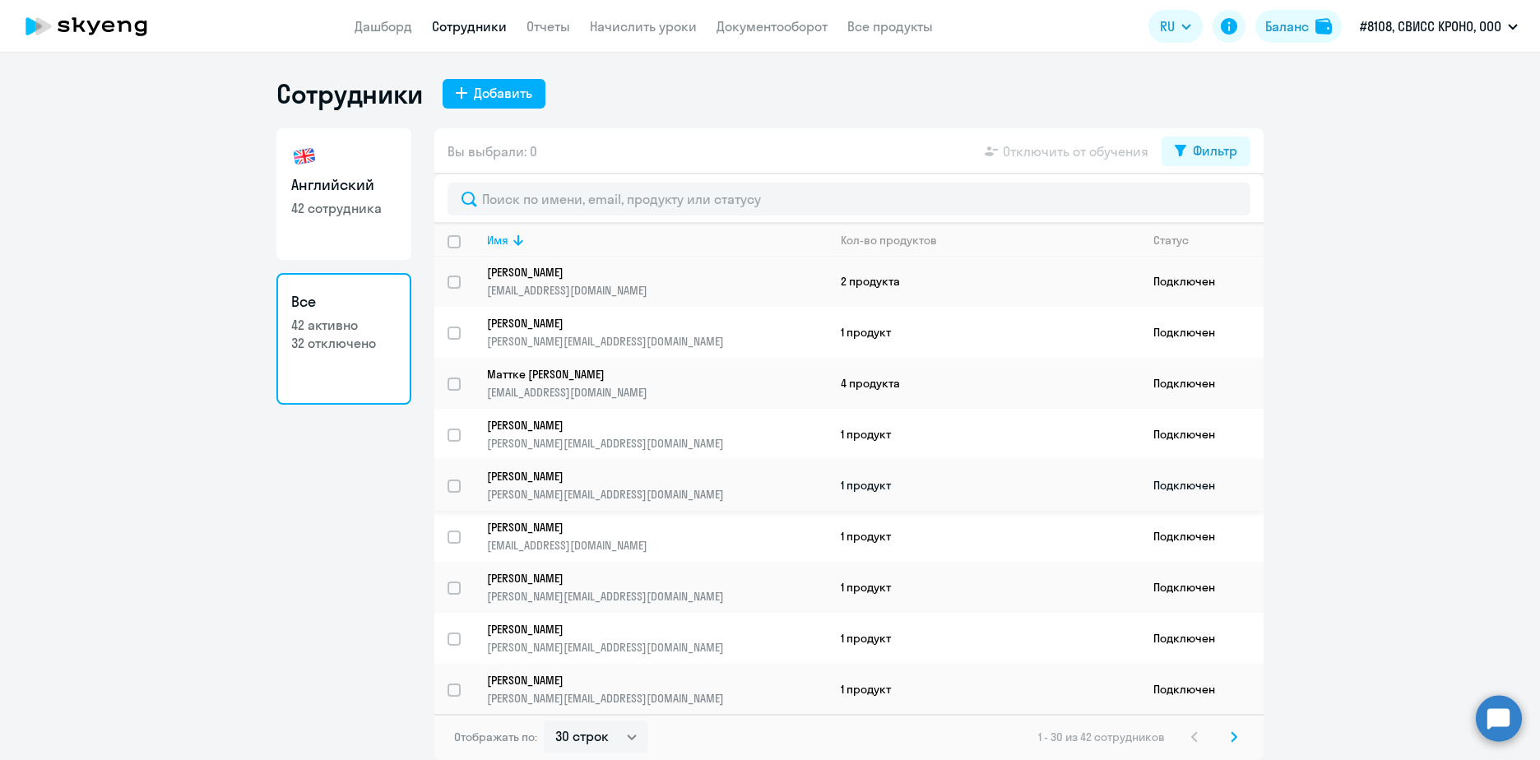
scroll to position [1074, 0]
click at [383, 33] on link "Дашборд" at bounding box center [384, 26] width 58 height 16
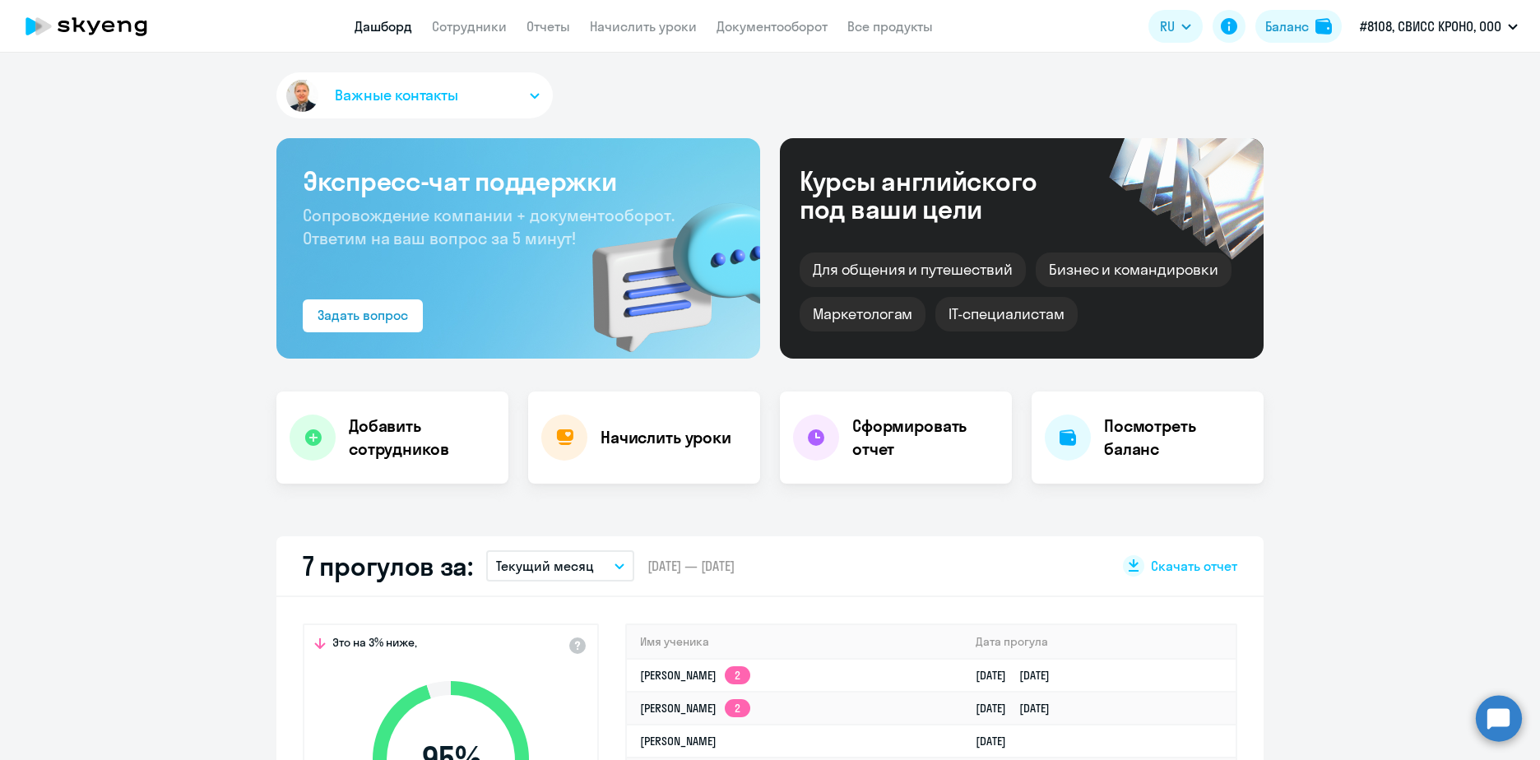
click at [478, 35] on app-menu-item-link "Сотрудники" at bounding box center [469, 26] width 75 height 21
click at [484, 30] on link "Сотрудники" at bounding box center [469, 26] width 75 height 16
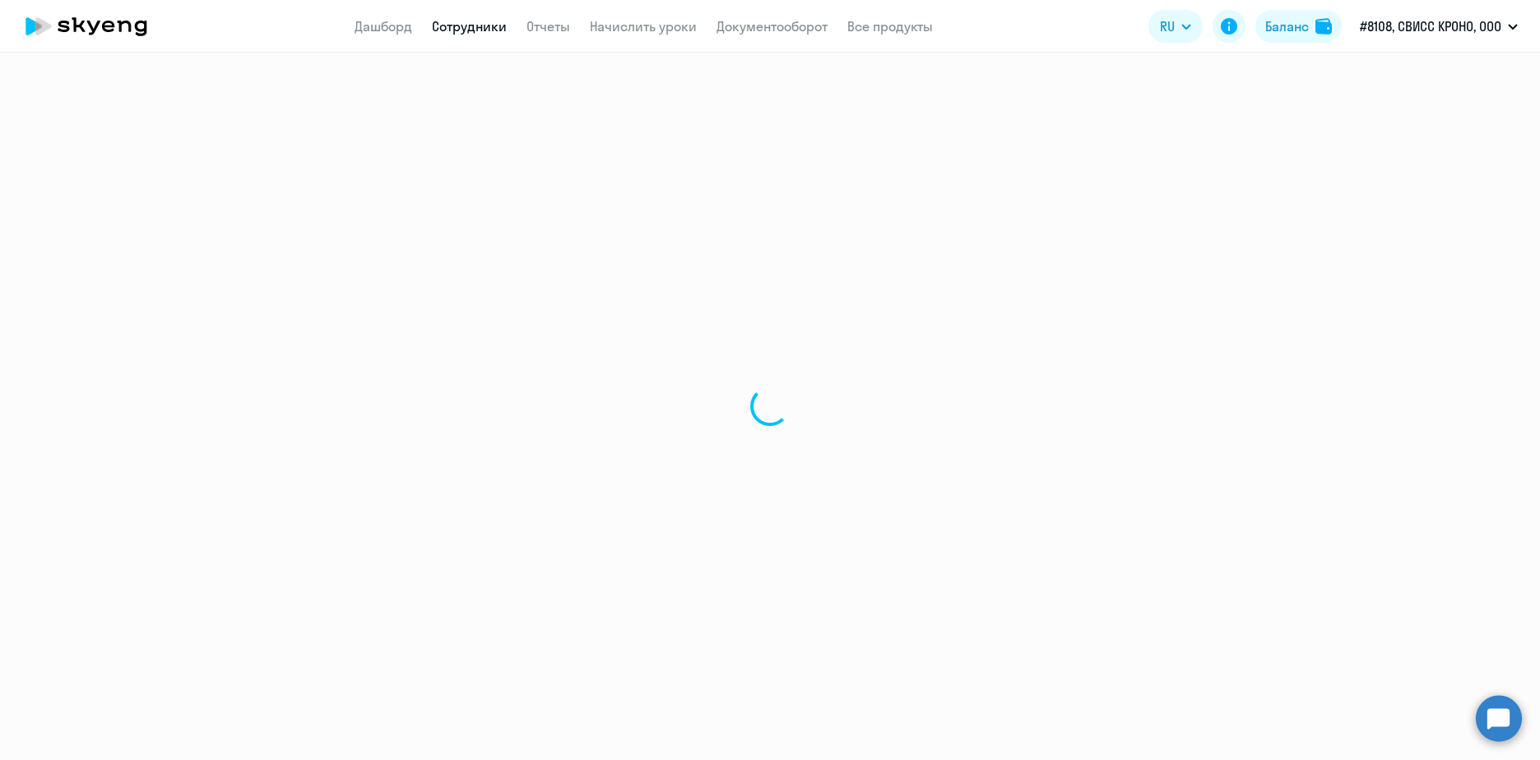
select select "30"
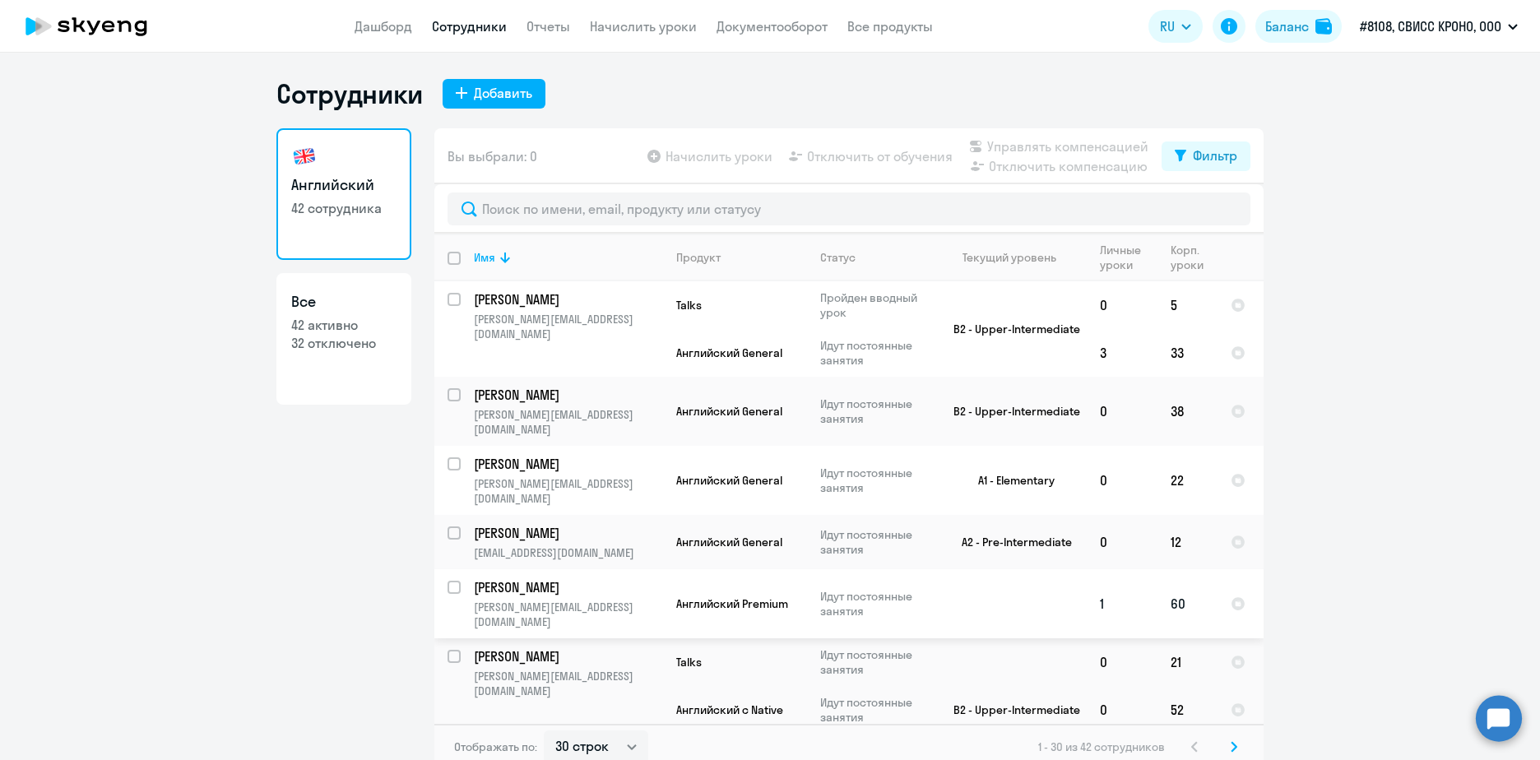
scroll to position [165, 0]
